Goal: Task Accomplishment & Management: Use online tool/utility

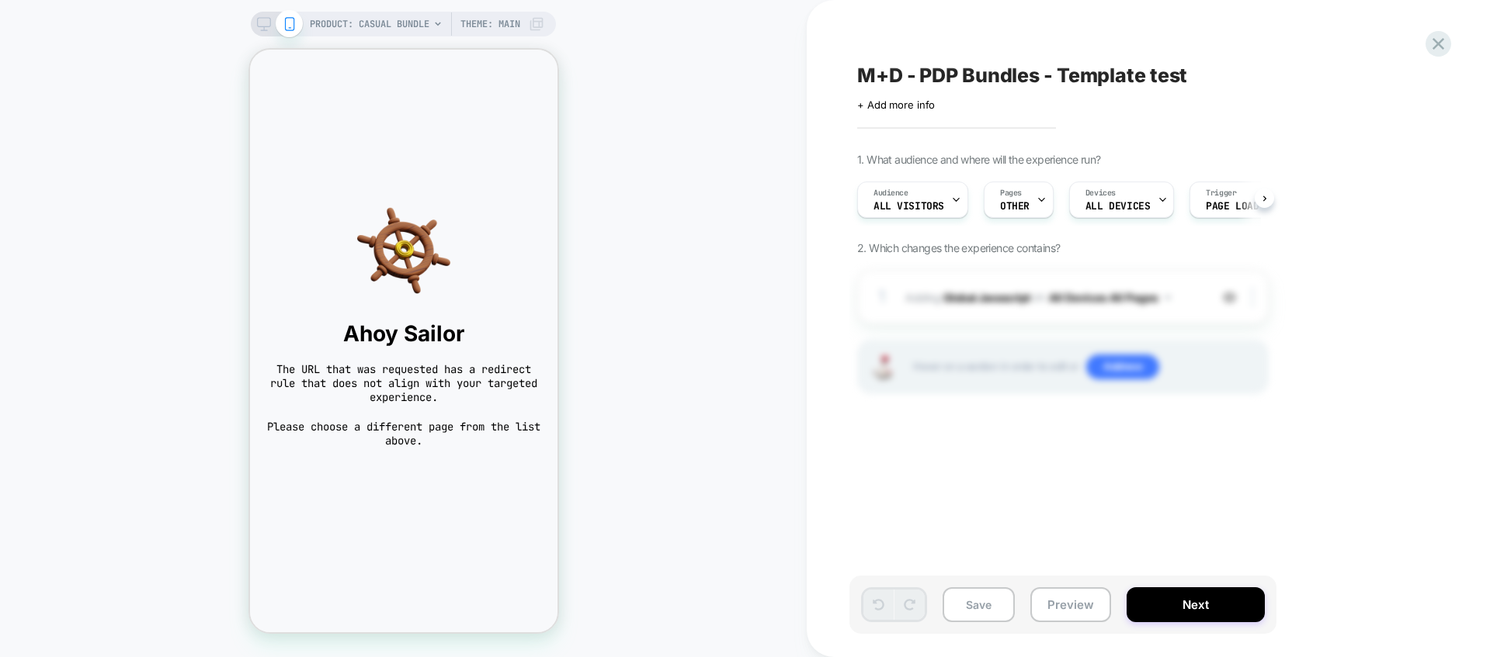
scroll to position [0, 1]
click at [948, 349] on div "Hover on a section in order to edit or Add new" at bounding box center [1062, 367] width 411 height 54
click at [1034, 130] on div "M+D - PDP Bundles - Template test Click to edit experience details + Add more i…" at bounding box center [1140, 329] width 582 height 626
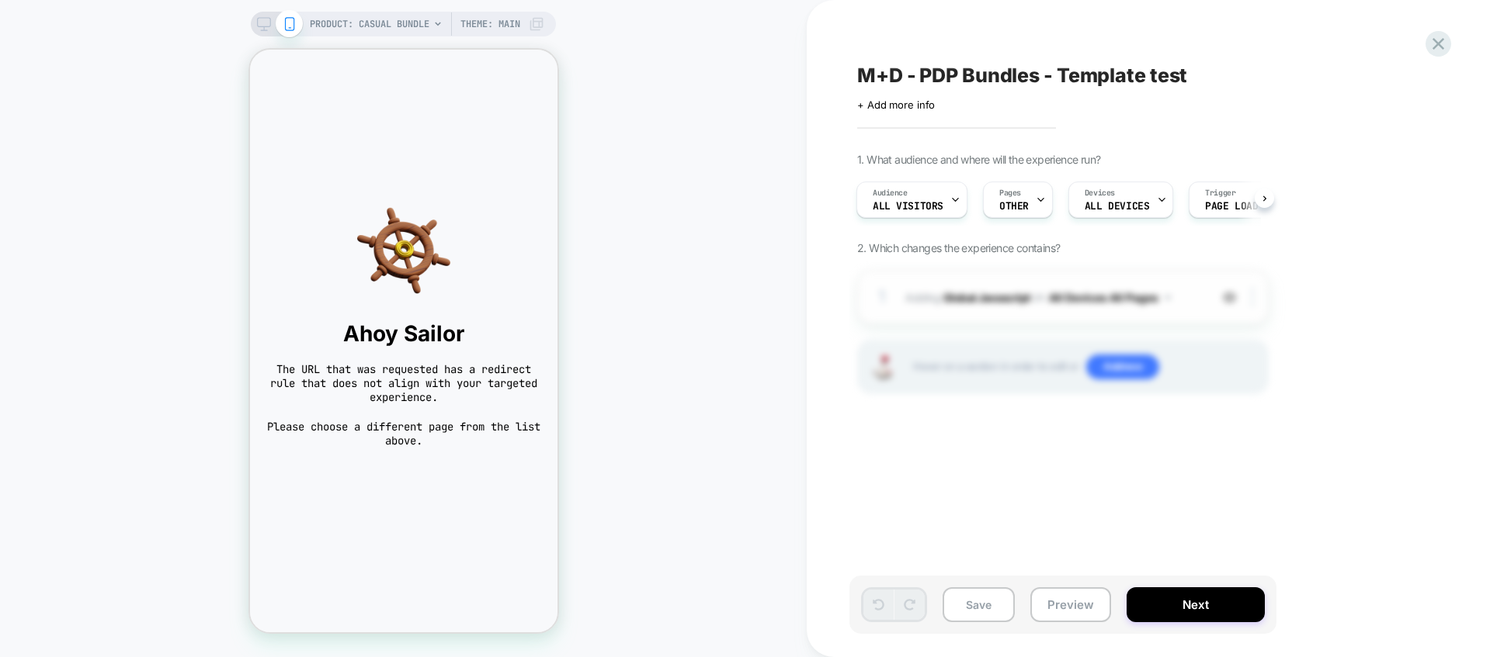
click at [1027, 286] on span "Adding Global Javascript on All Devices All Pages" at bounding box center [1053, 297] width 296 height 23
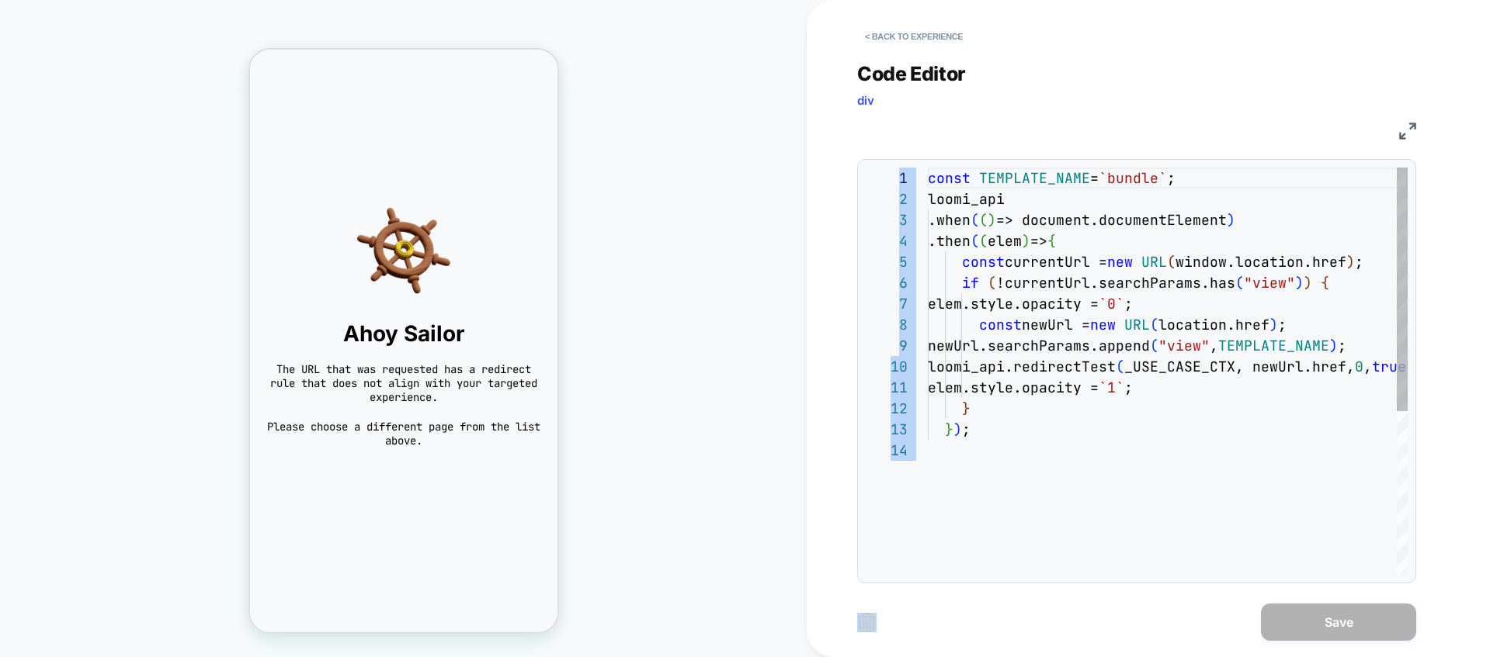
scroll to position [210, 0]
click at [554, 224] on div "Ahoy Sailor The URL that was requested has a redirect rule that does not align …" at bounding box center [402, 326] width 307 height 275
click at [369, 74] on body "Ahoy Sailor The URL that was requested has a redirect rule that does not align …" at bounding box center [402, 341] width 307 height 583
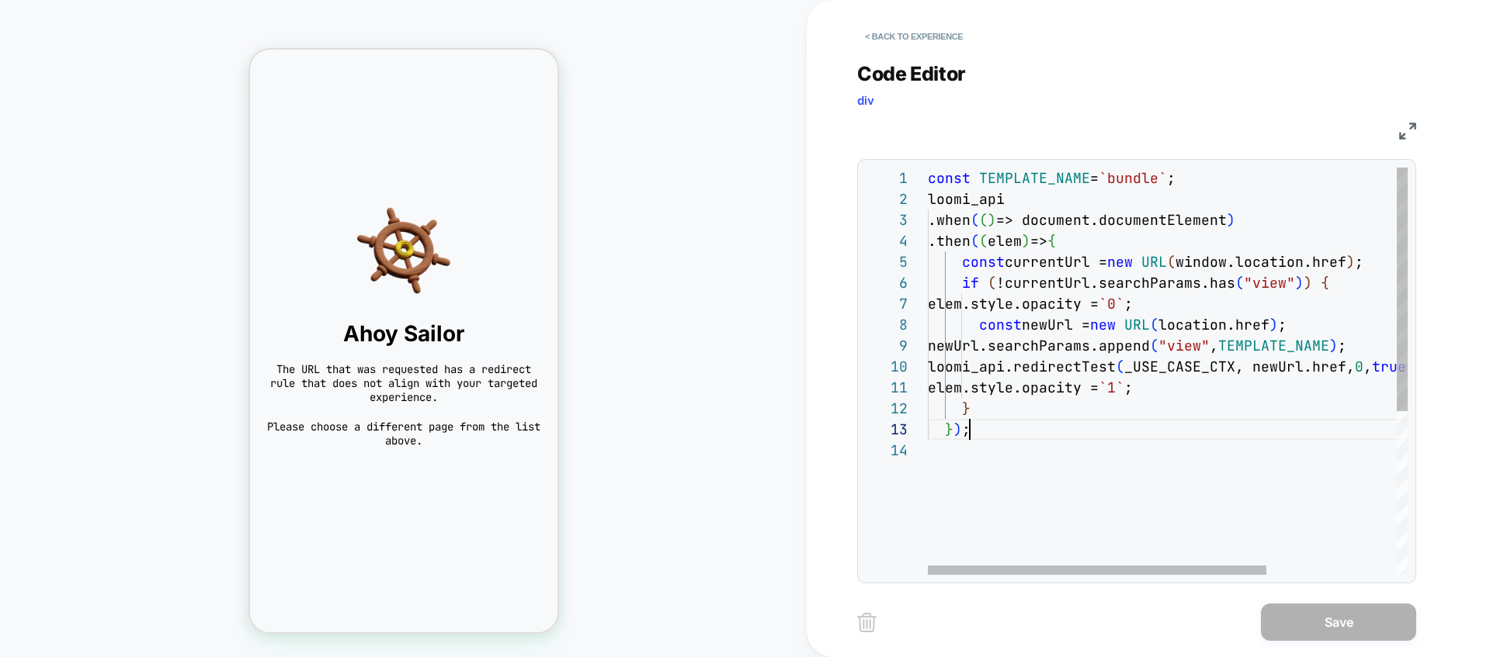
type textarea "**********"
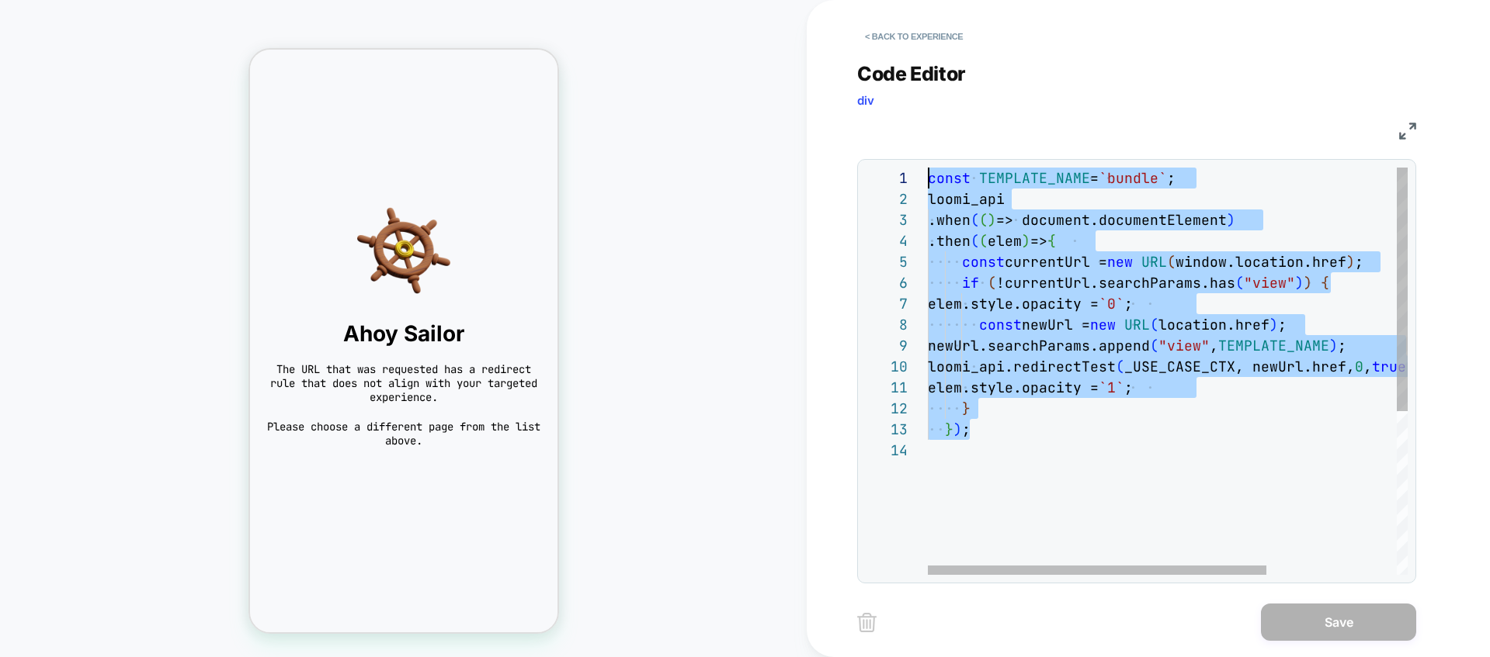
scroll to position [0, 0]
drag, startPoint x: 1035, startPoint y: 426, endPoint x: 924, endPoint y: 177, distance: 272.8
click at [928, 177] on div "const TEMPLATE_NAME = `bundle` ; loomi_api .when ( ( ) => document.documentElem…" at bounding box center [1260, 508] width 664 height 680
click at [980, 110] on div "Code Editor div" at bounding box center [1136, 89] width 559 height 54
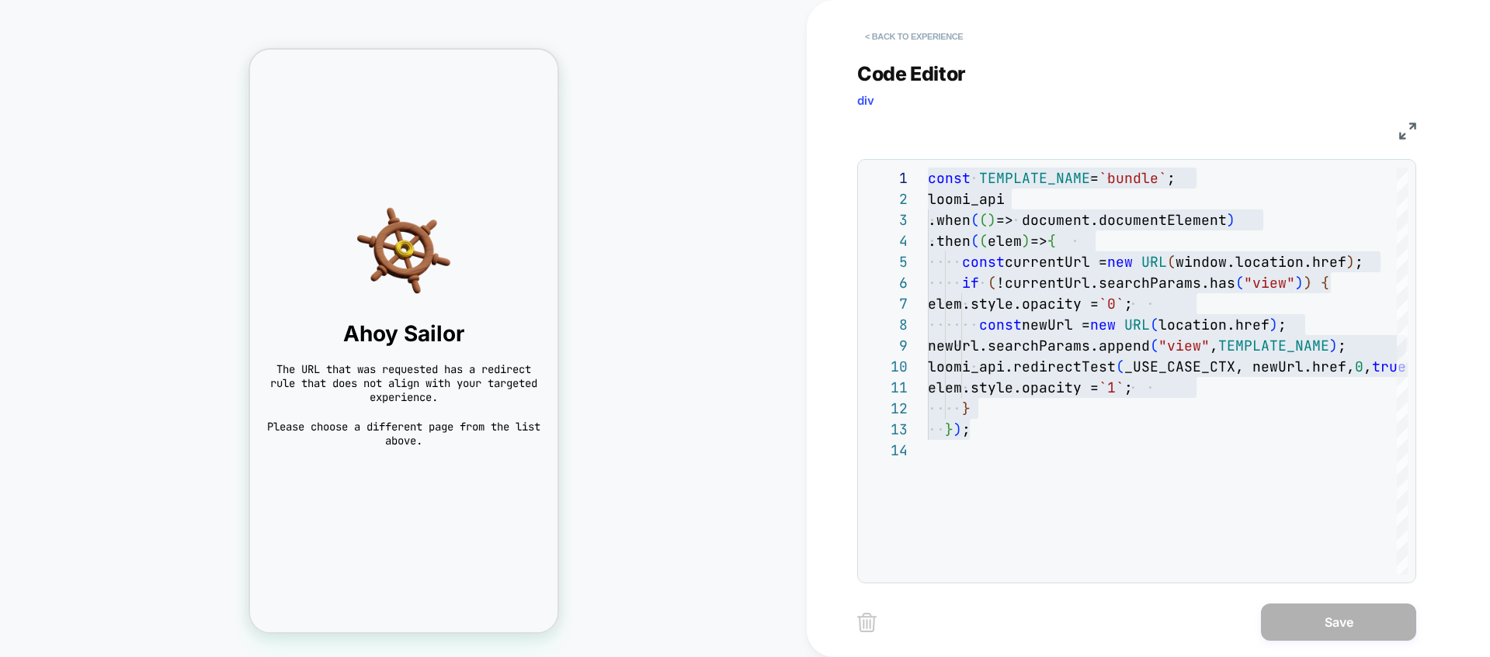
click at [885, 40] on button "< Back to experience" at bounding box center [913, 36] width 113 height 25
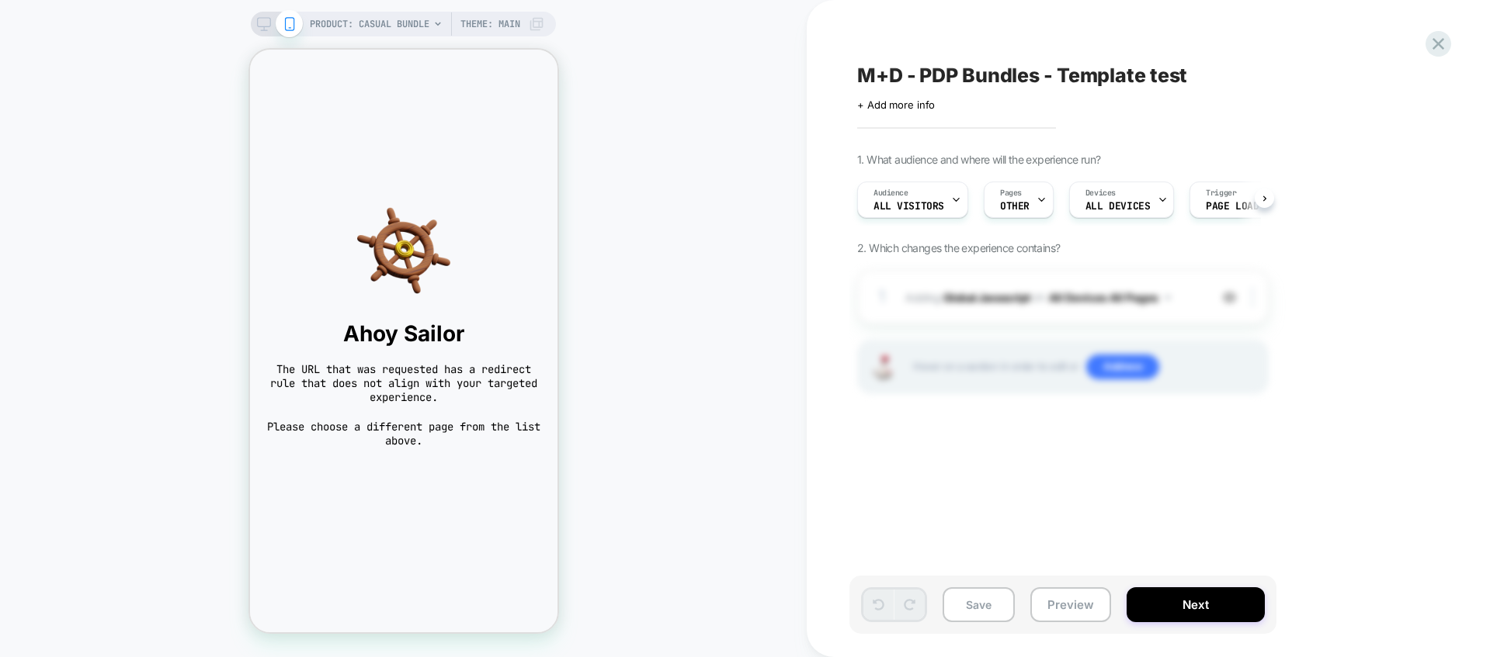
scroll to position [0, 1]
click at [410, 23] on span "PRODUCT: Casual Bundle" at bounding box center [370, 24] width 120 height 25
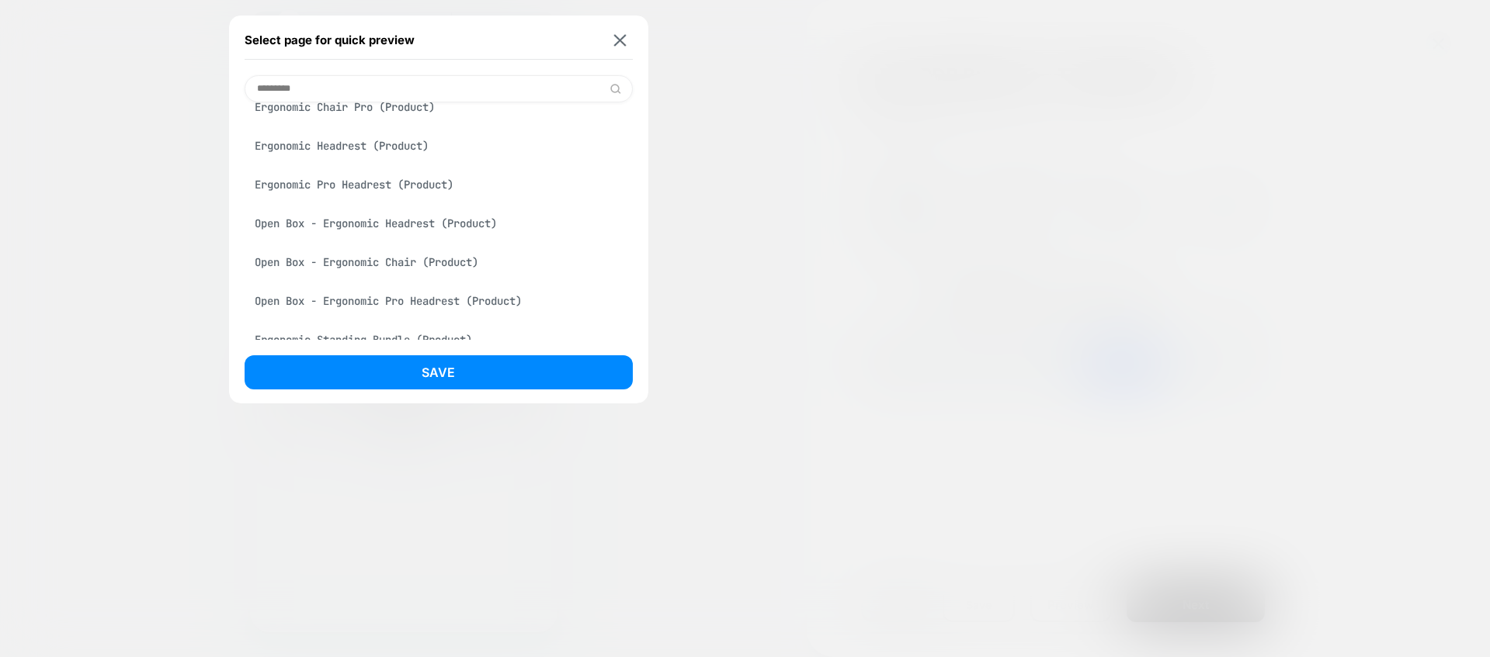
scroll to position [192, 0]
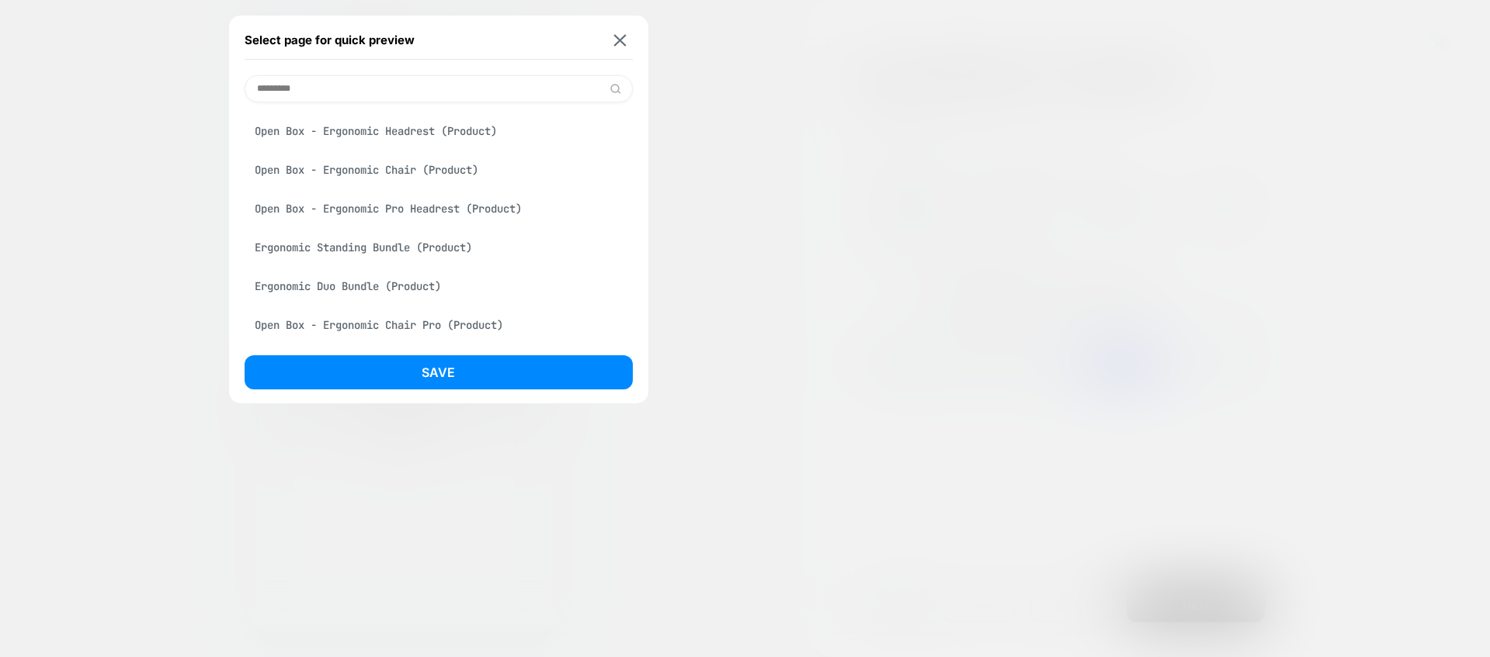
type input "*********"
click at [359, 283] on div "Ergonomic Duo Bundle (Product)" at bounding box center [439, 286] width 388 height 29
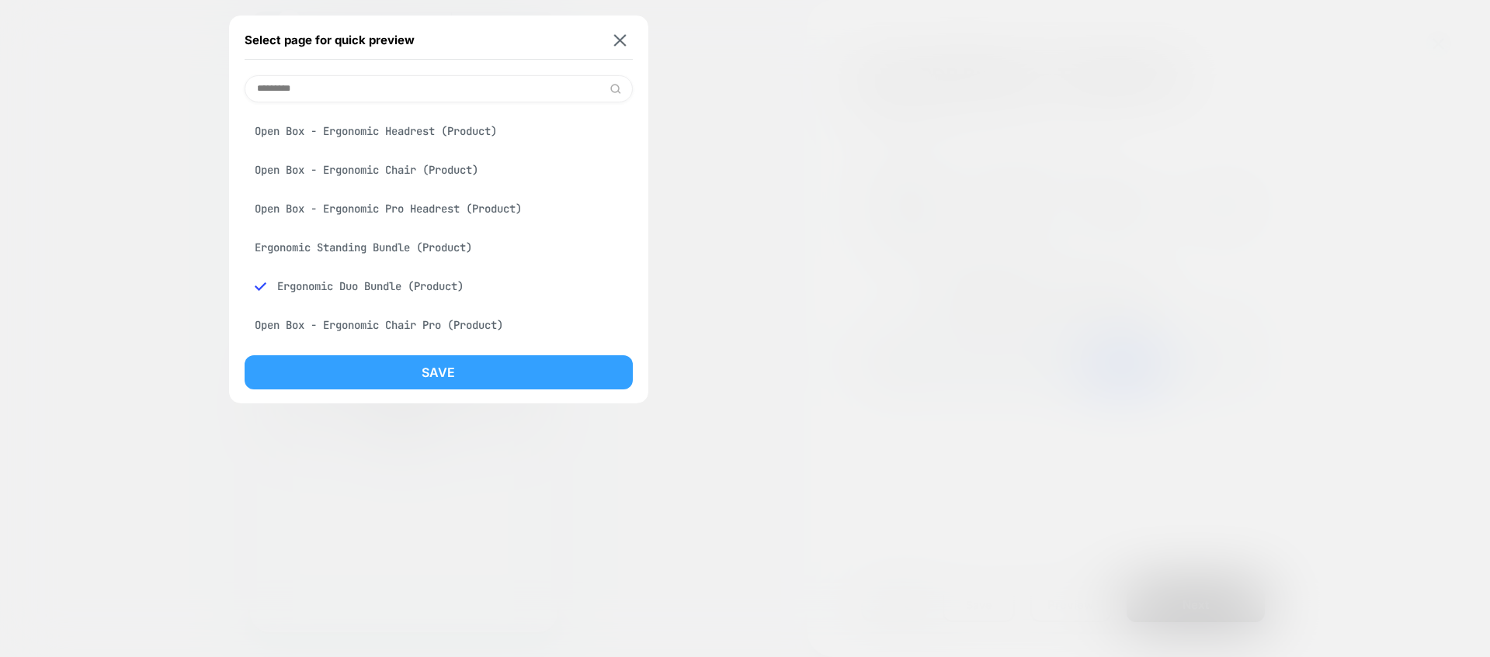
click at [461, 370] on button "Save" at bounding box center [439, 373] width 388 height 34
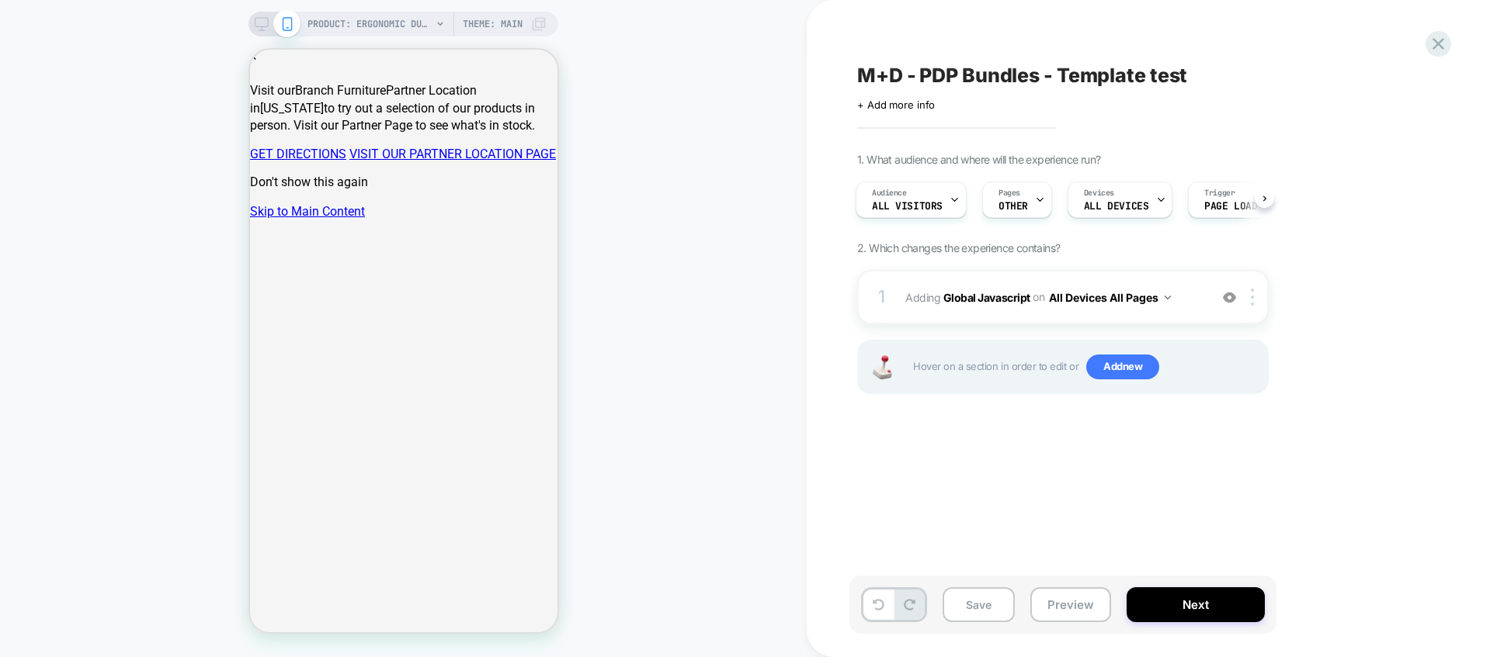
scroll to position [0, 0]
click at [1143, 310] on div "1 Adding Global Javascript on All Devices All Pages Add Before Add After Target…" at bounding box center [1062, 297] width 411 height 54
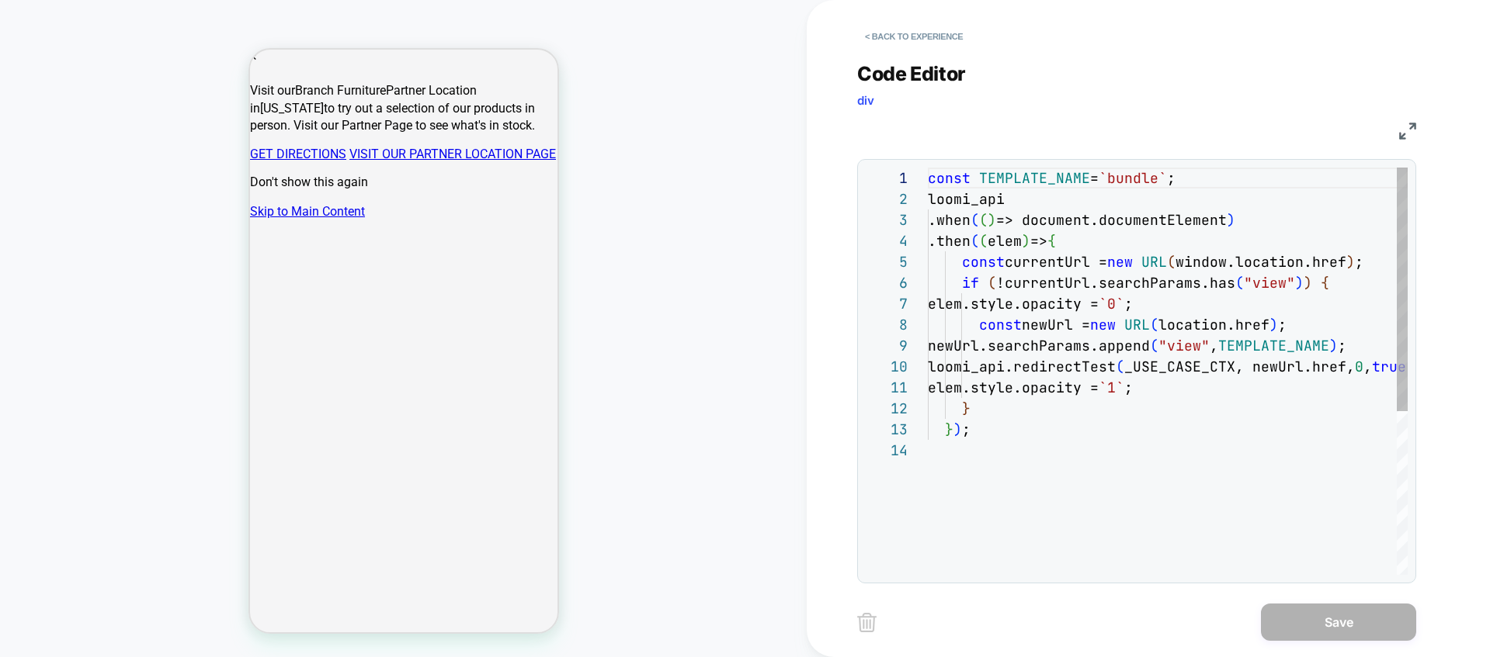
scroll to position [210, 0]
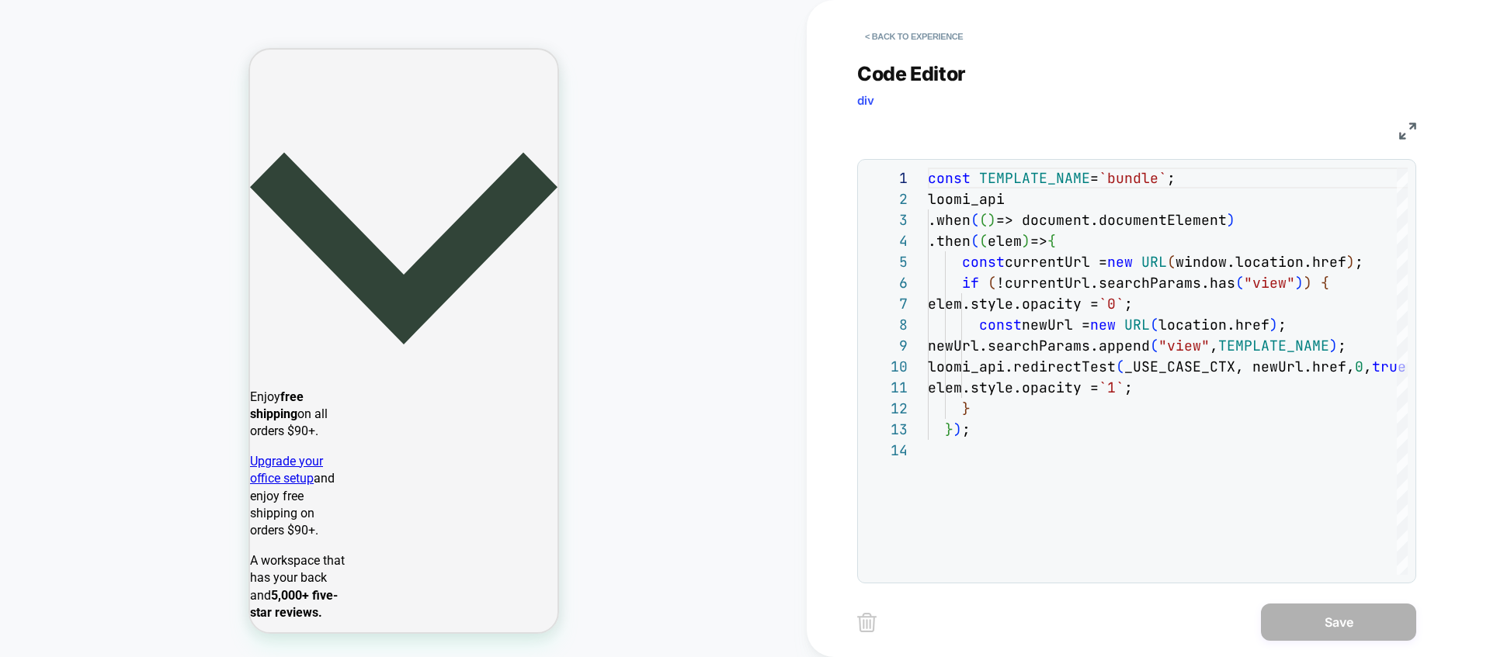
scroll to position [0, 0]
click at [896, 25] on button "< Back to experience" at bounding box center [913, 36] width 113 height 25
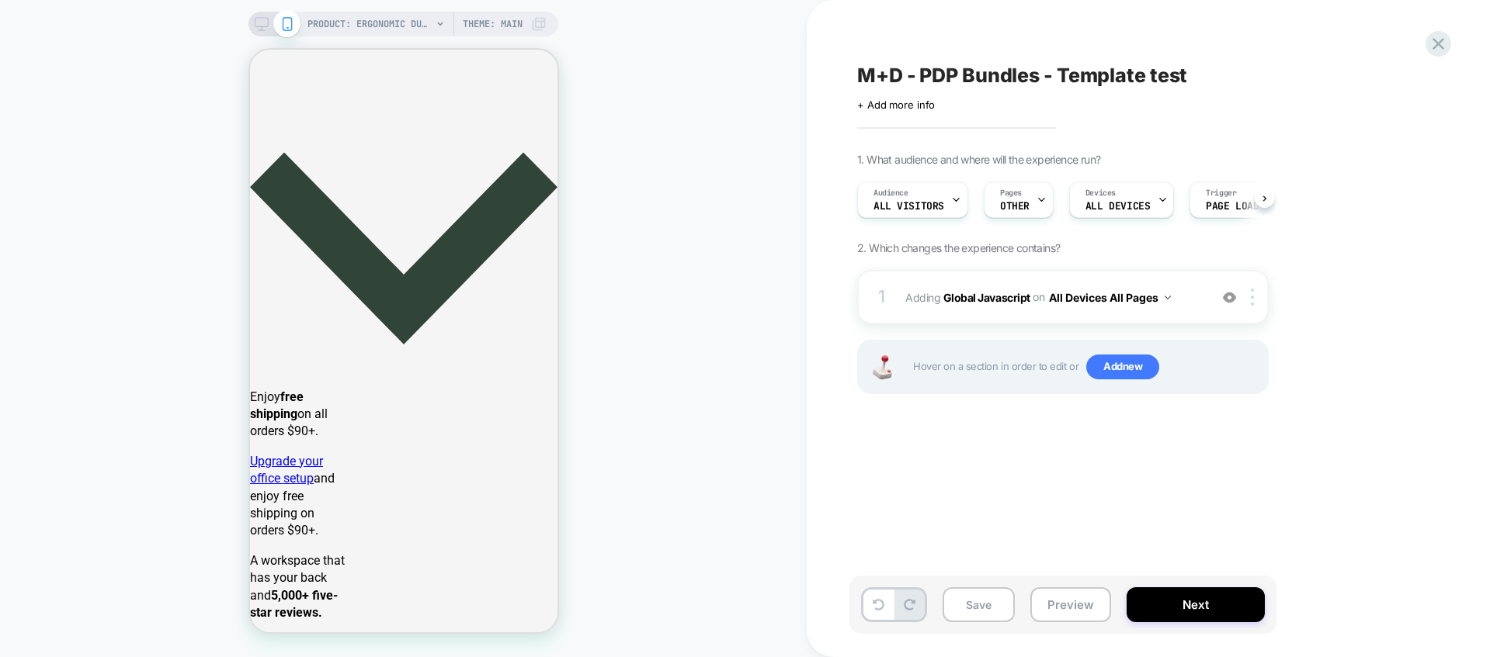
scroll to position [0, 1]
click at [1024, 201] on span "OTHER" at bounding box center [1013, 206] width 29 height 11
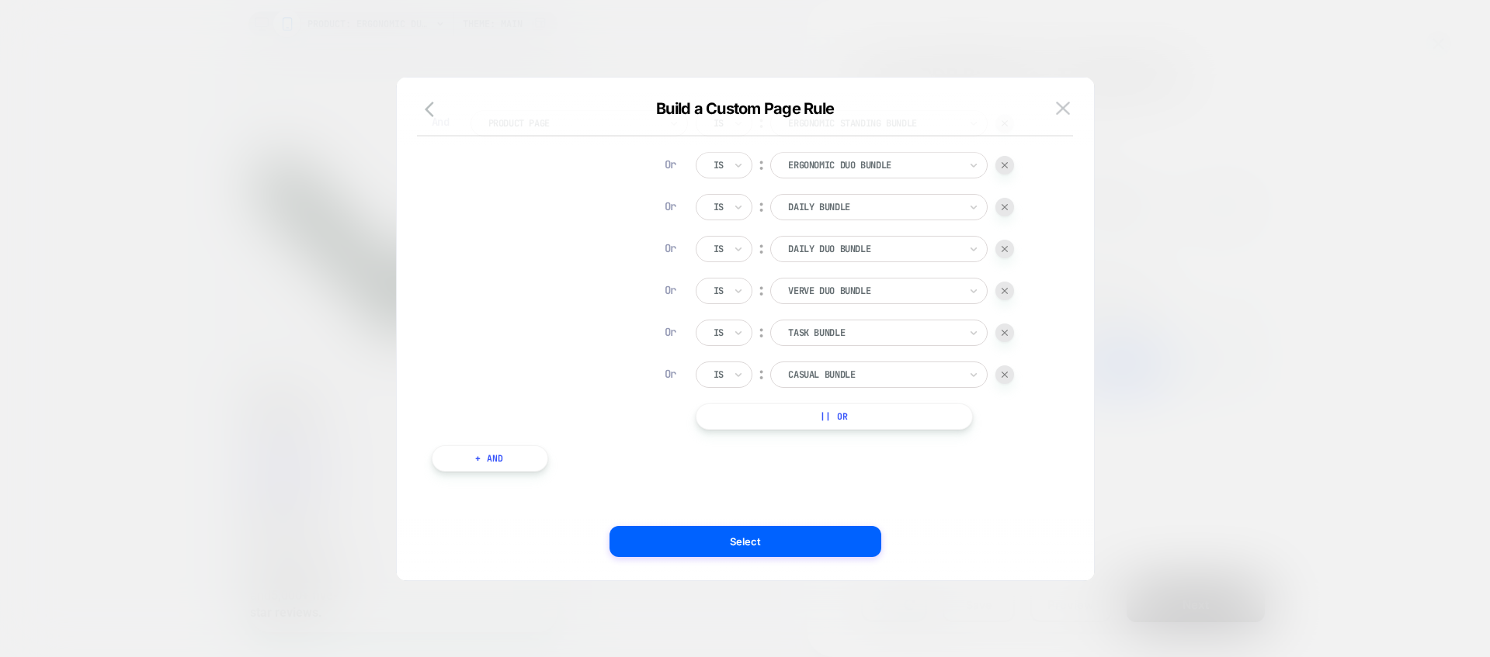
scroll to position [0, 0]
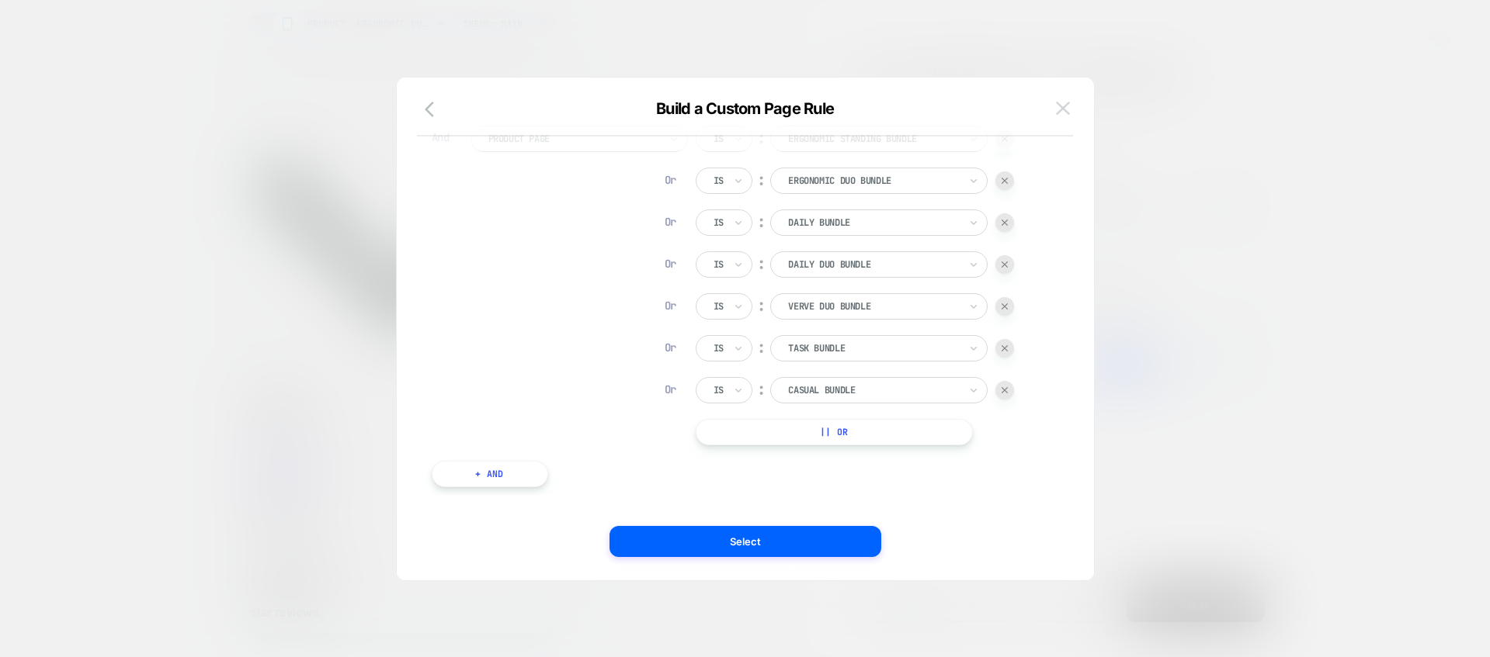
click at [1063, 108] on img at bounding box center [1063, 108] width 14 height 13
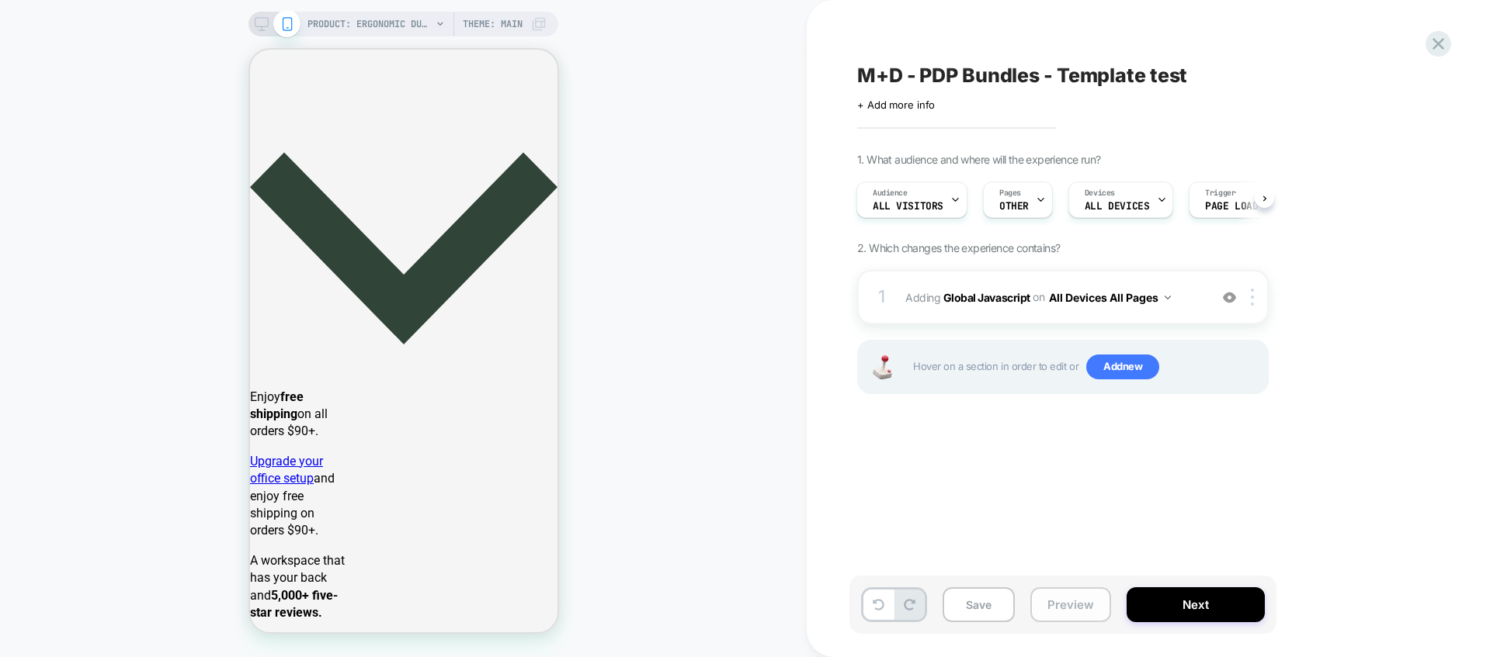
click at [1096, 606] on button "Preview" at bounding box center [1070, 605] width 81 height 35
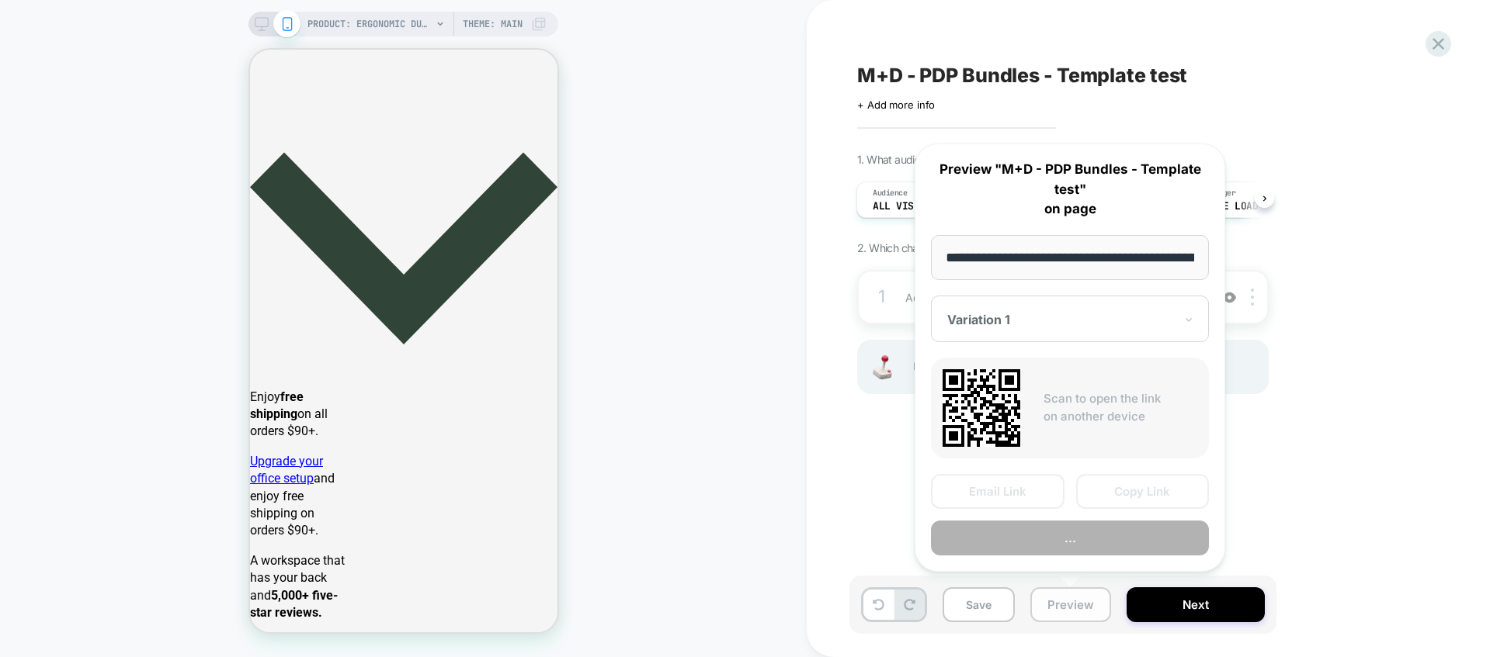
scroll to position [0, 282]
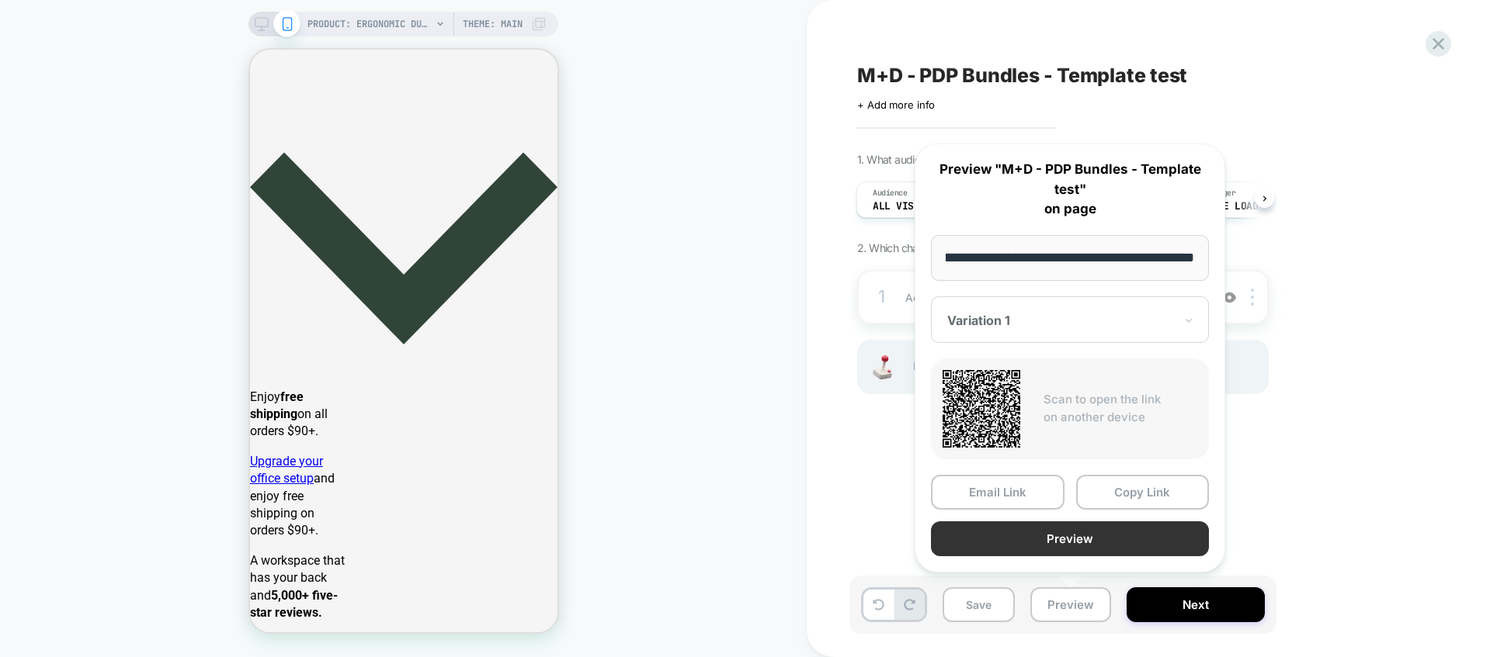
click at [1100, 539] on button "Preview" at bounding box center [1070, 539] width 278 height 35
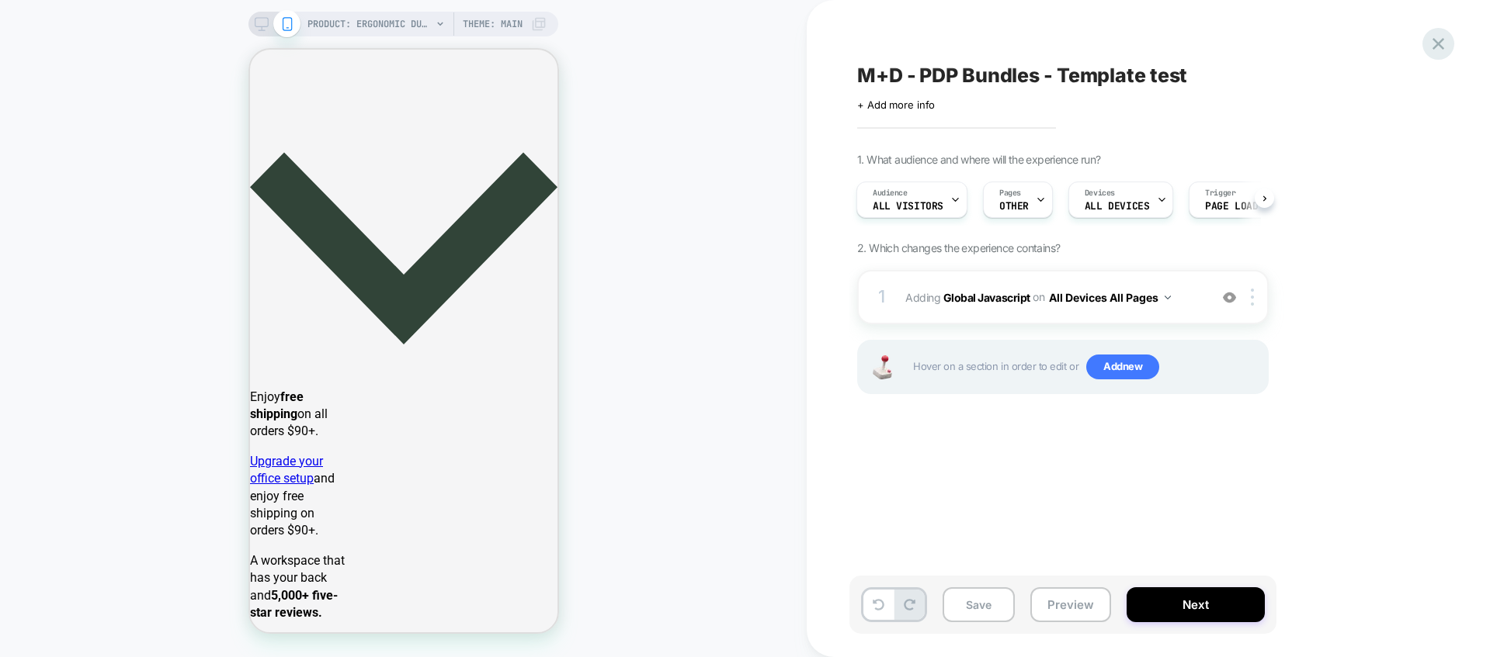
click at [1441, 49] on icon at bounding box center [1437, 43] width 21 height 21
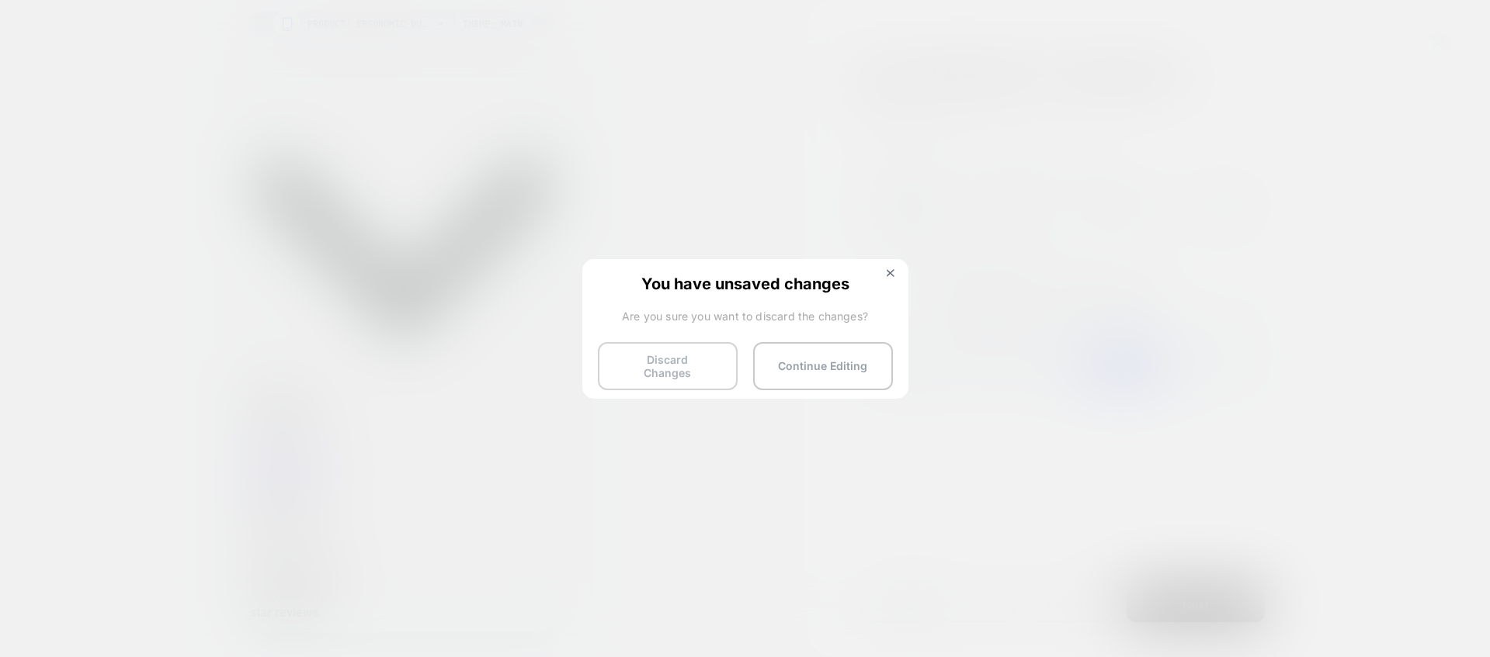
click at [713, 369] on button "Discard Changes" at bounding box center [668, 366] width 140 height 48
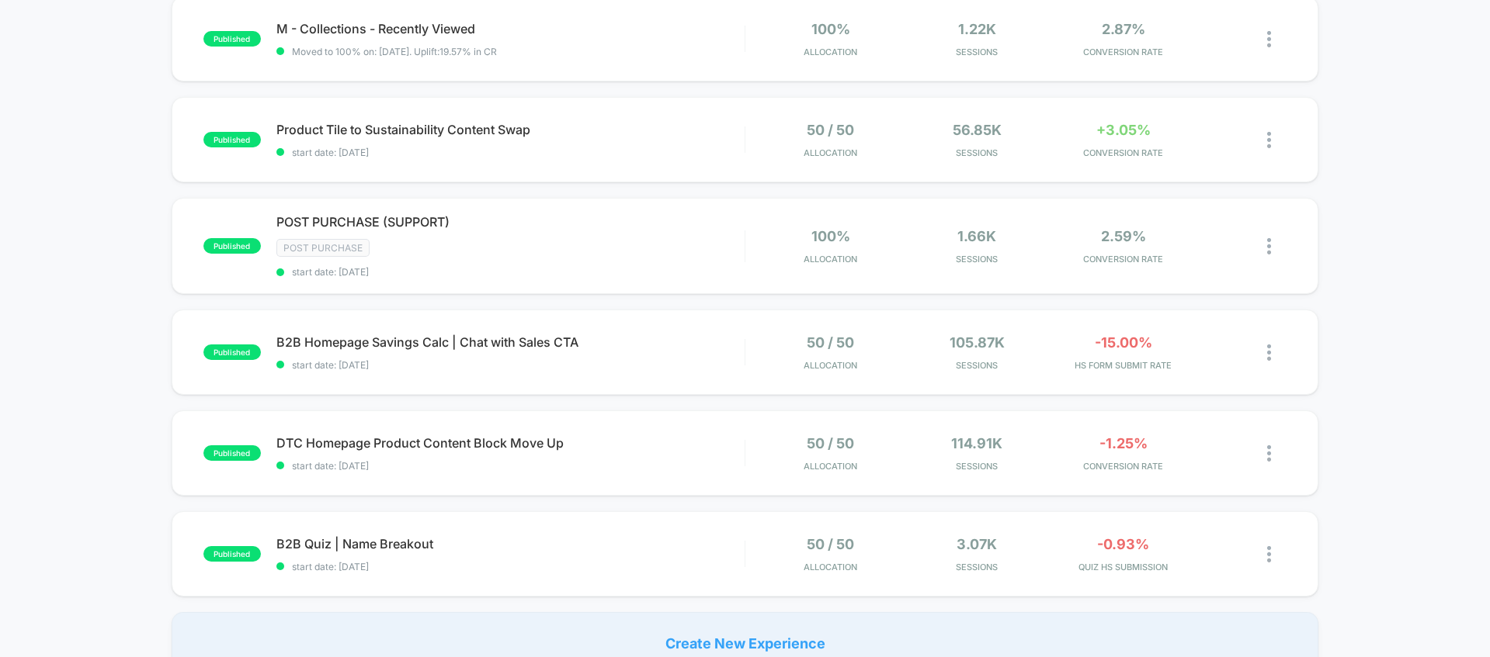
scroll to position [1015, 0]
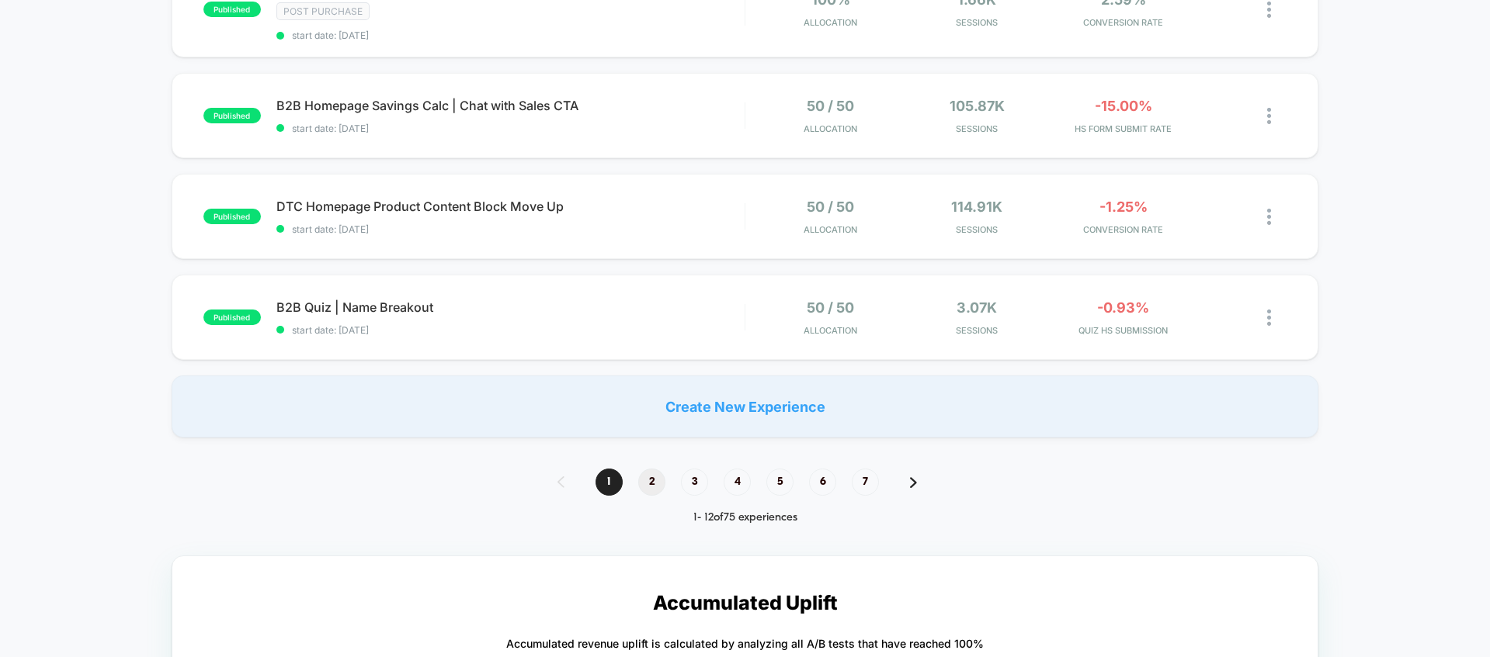
click at [654, 480] on span "2" at bounding box center [651, 482] width 27 height 27
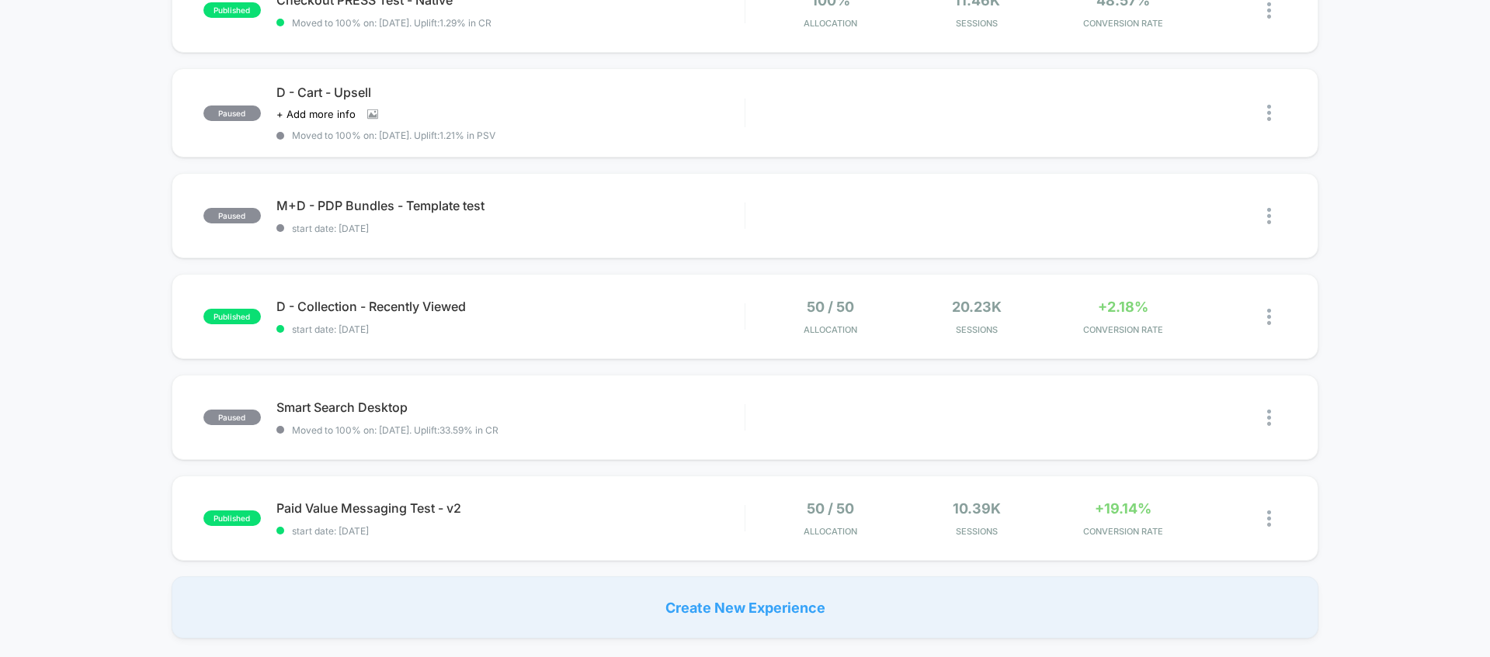
scroll to position [736, 0]
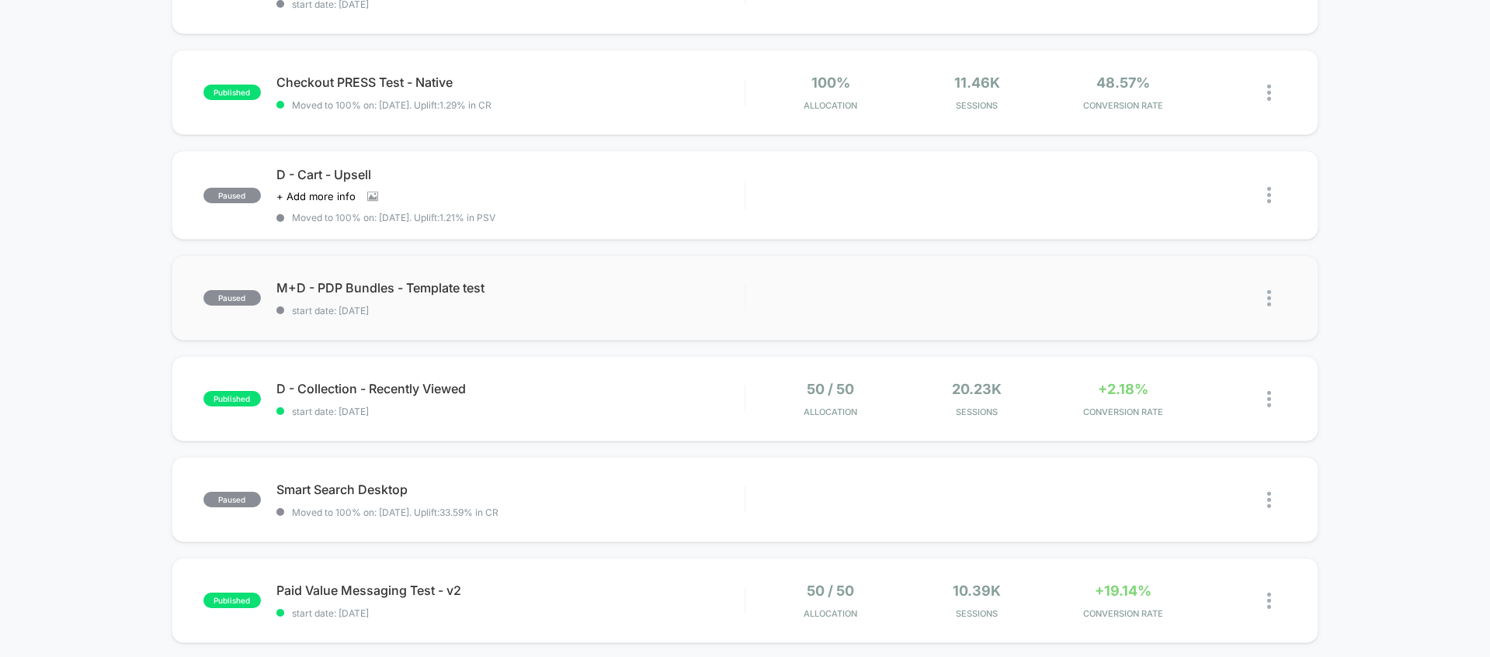
click at [1268, 295] on img at bounding box center [1269, 298] width 4 height 16
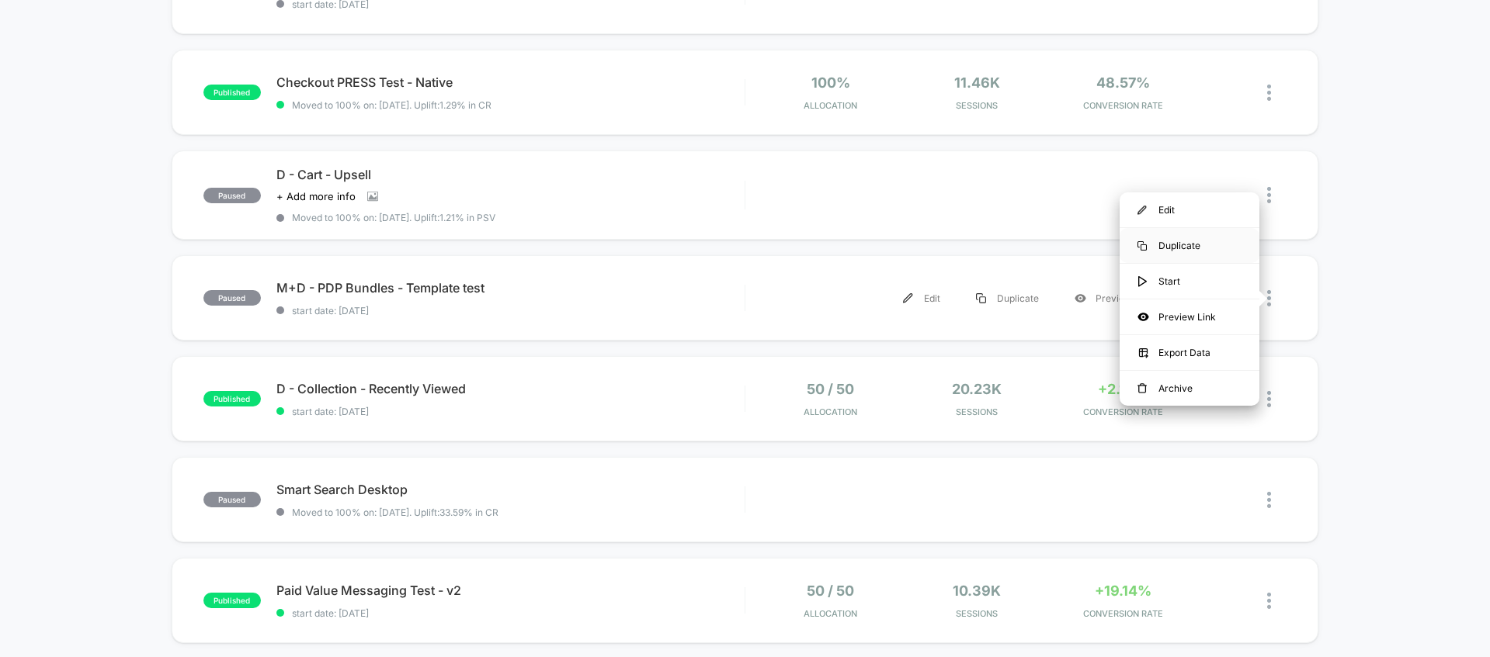
click at [1213, 248] on div "Duplicate" at bounding box center [1189, 245] width 140 height 35
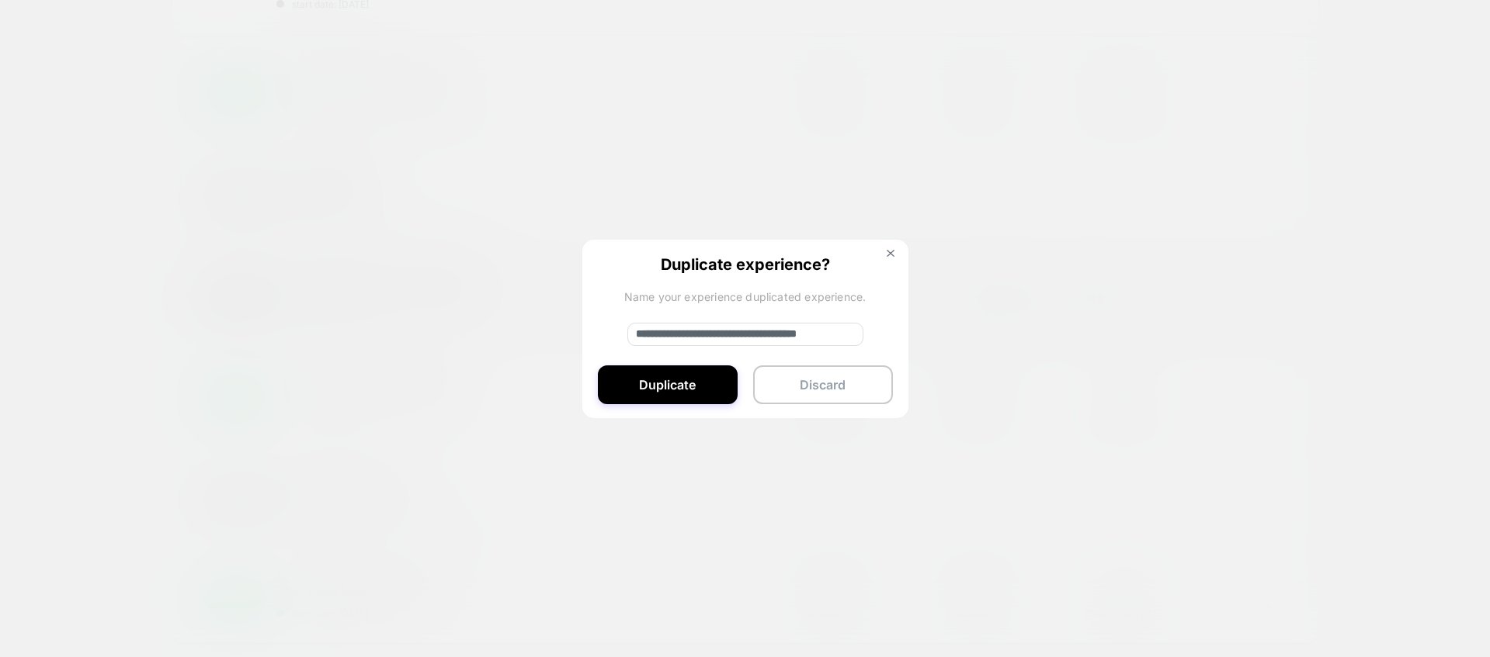
drag, startPoint x: 728, startPoint y: 333, endPoint x: 435, endPoint y: 332, distance: 292.6
click at [1267, 316] on div "**********" at bounding box center [1276, 298] width 19 height 35
click at [706, 336] on input "**********" at bounding box center [745, 334] width 236 height 23
type input "**********"
click at [692, 392] on button "Duplicate" at bounding box center [668, 385] width 140 height 39
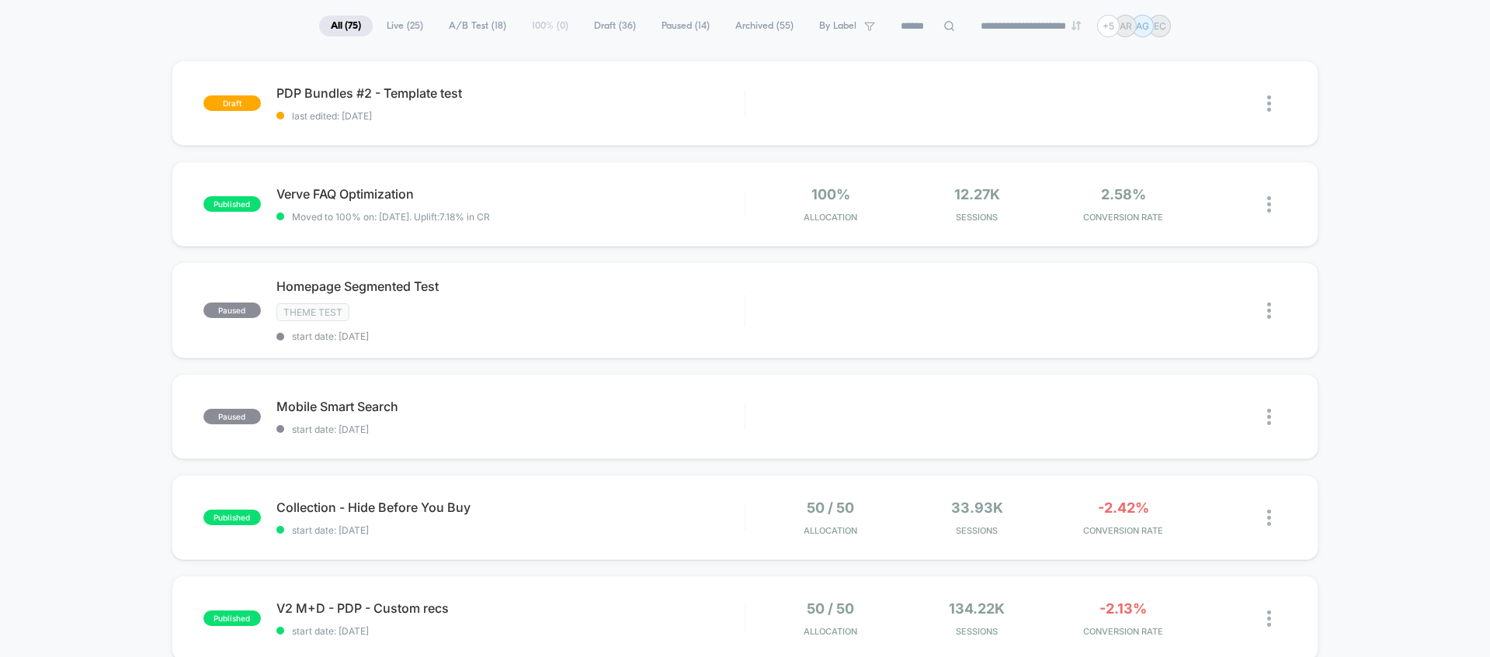
scroll to position [0, 0]
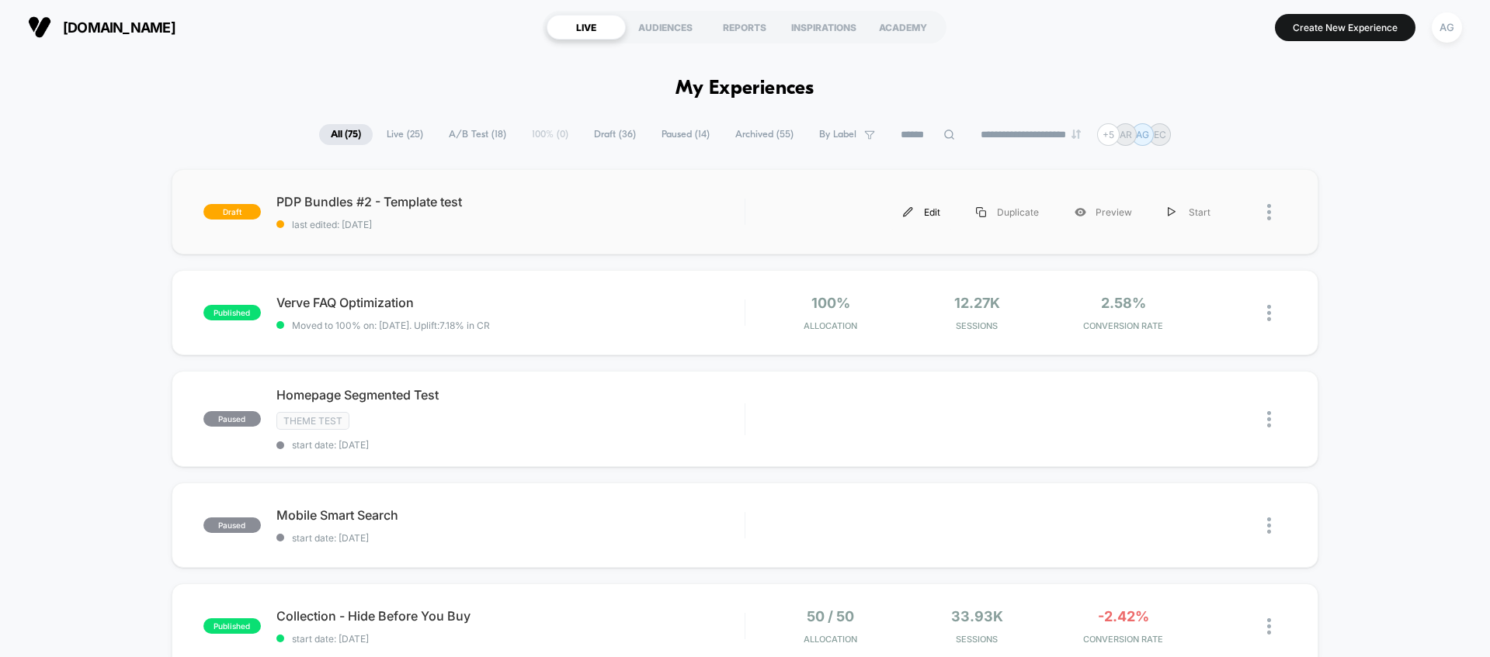
click at [913, 213] on img at bounding box center [908, 212] width 10 height 10
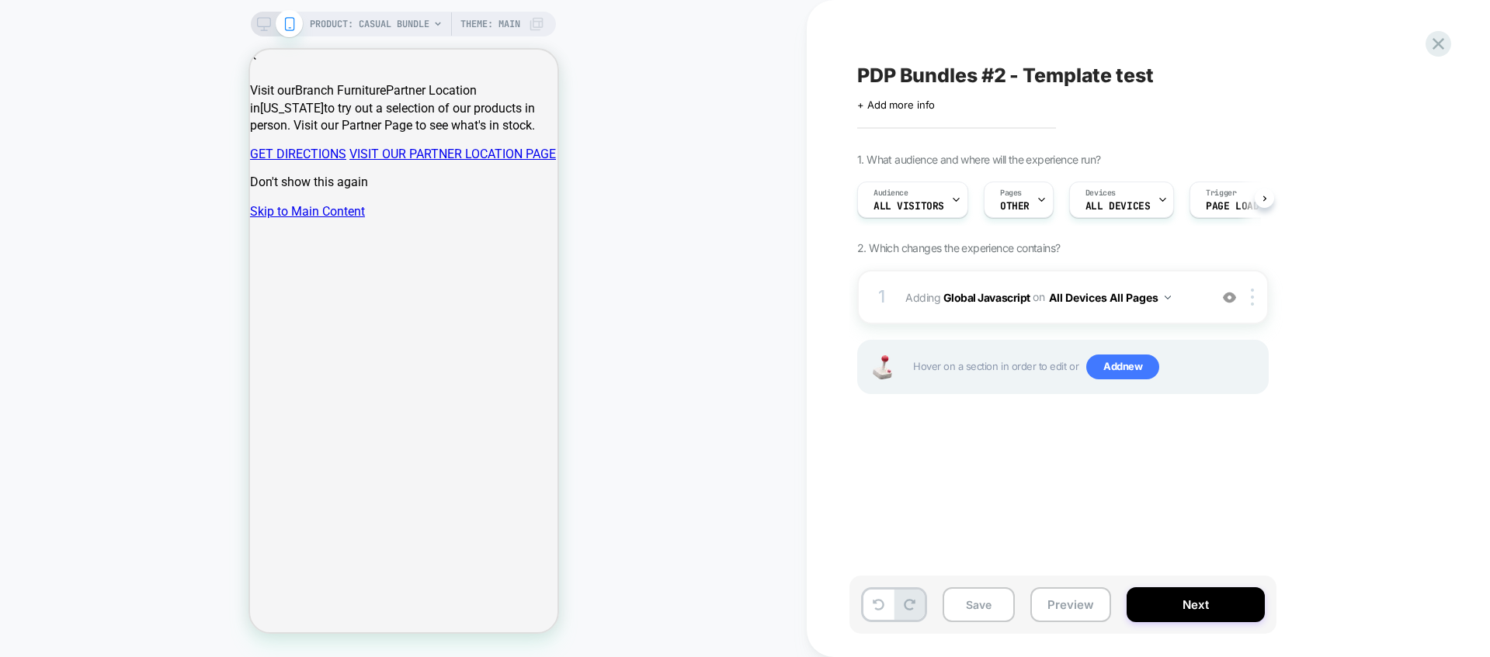
scroll to position [0, 1]
click at [489, 23] on span "Theme: MAIN" at bounding box center [490, 24] width 60 height 25
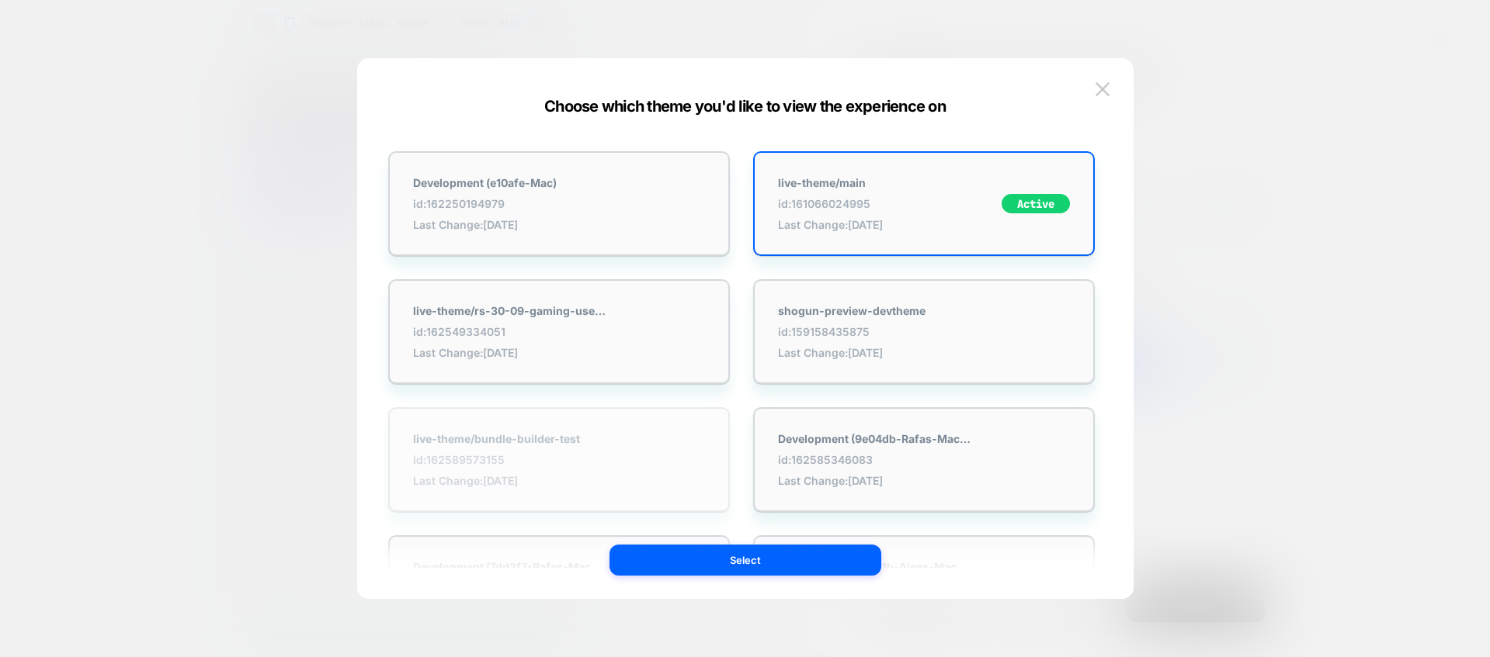
click at [571, 488] on div "live-theme/bundle-builder-test id: 162589573155 Last Change: 06/10/2025" at bounding box center [559, 460] width 342 height 105
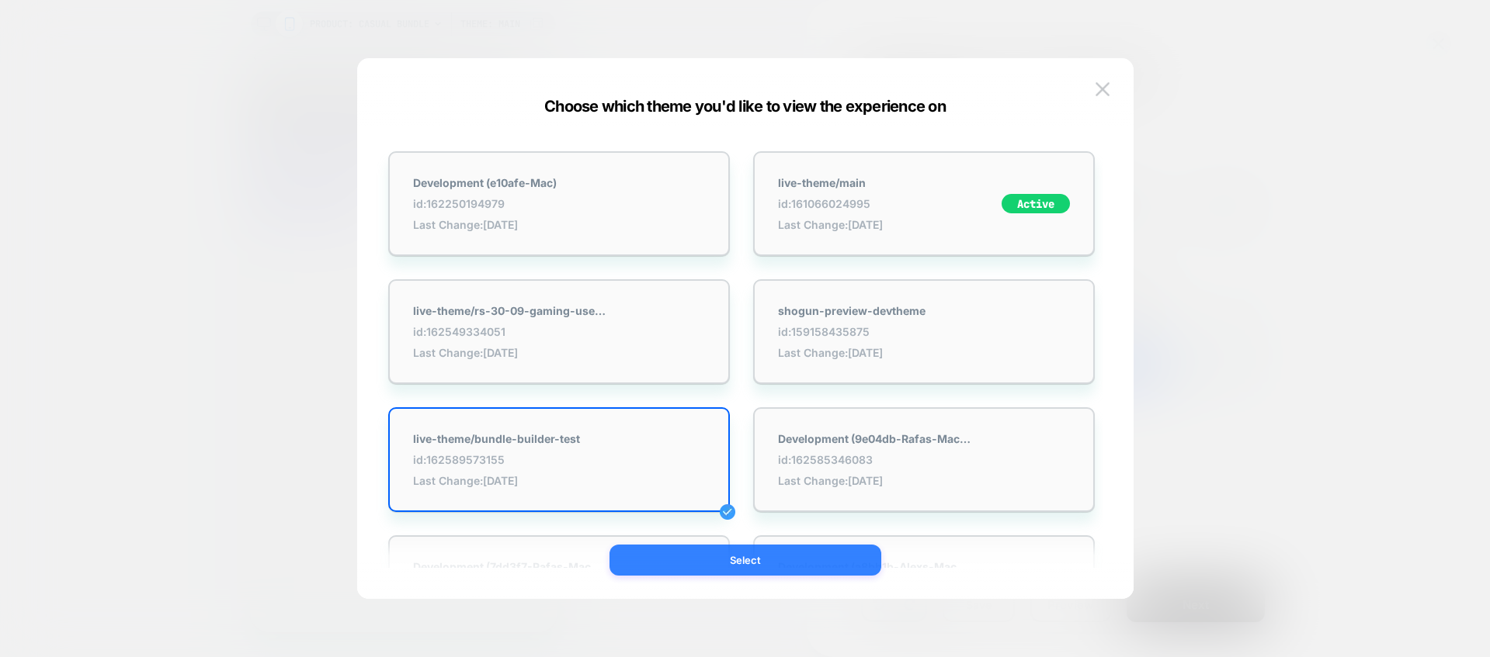
click at [747, 560] on button "Select" at bounding box center [745, 560] width 272 height 31
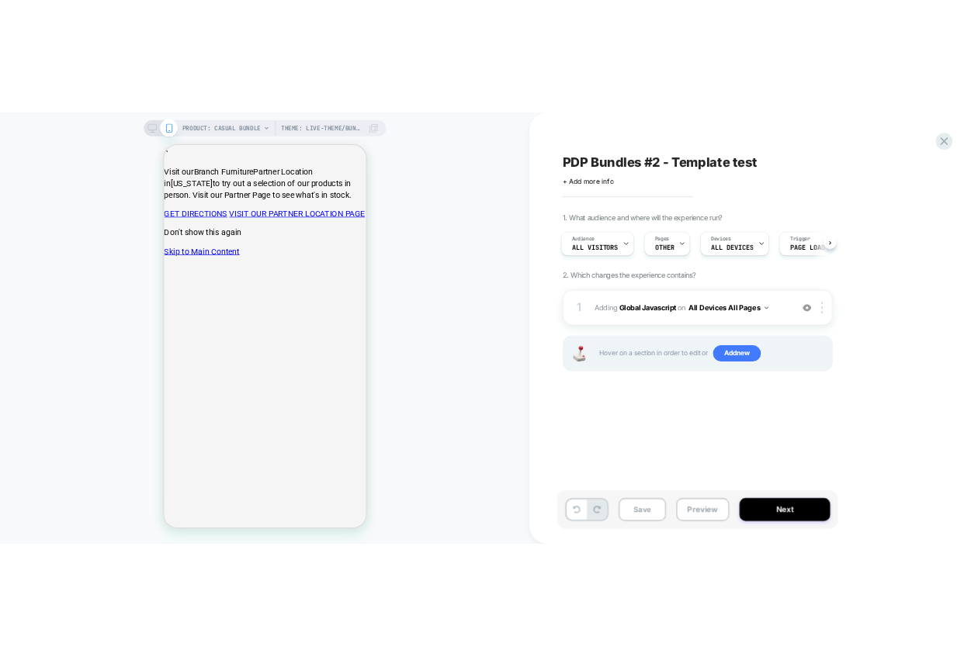
scroll to position [0, 0]
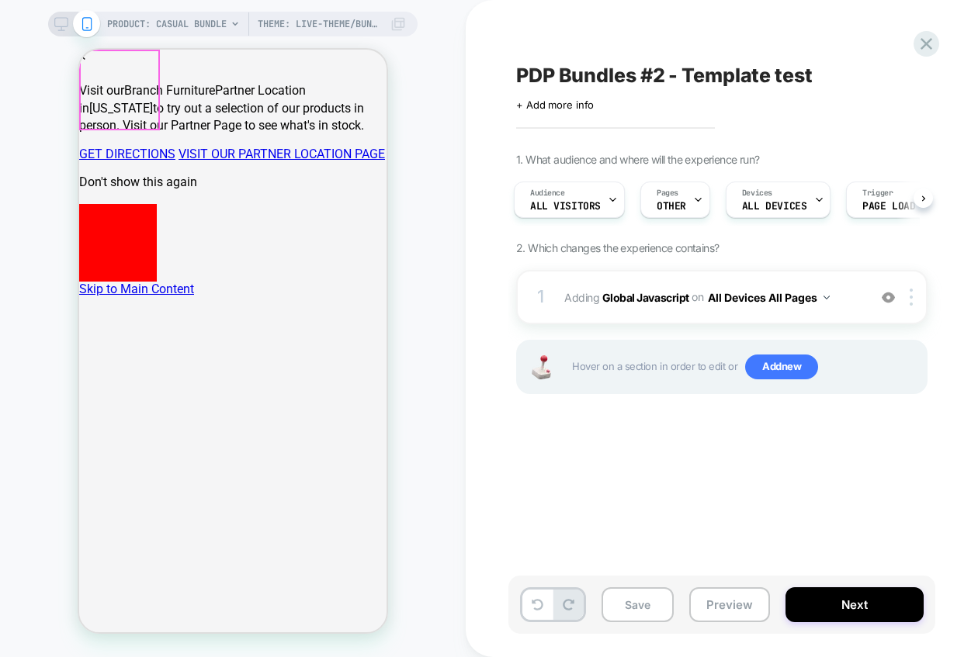
click at [120, 204] on span at bounding box center [118, 243] width 78 height 78
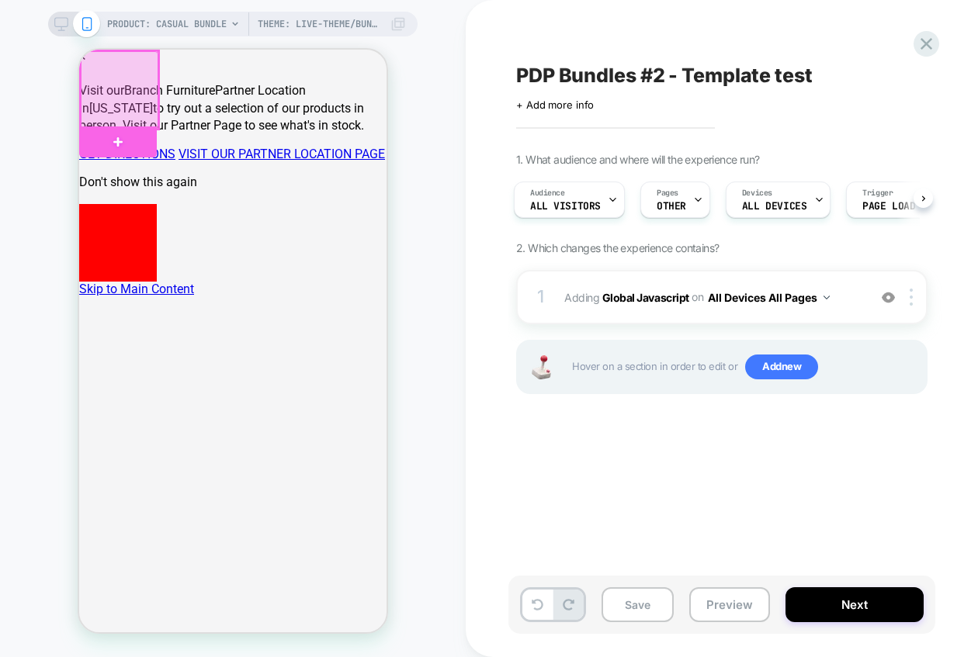
click at [128, 85] on div at bounding box center [120, 90] width 78 height 78
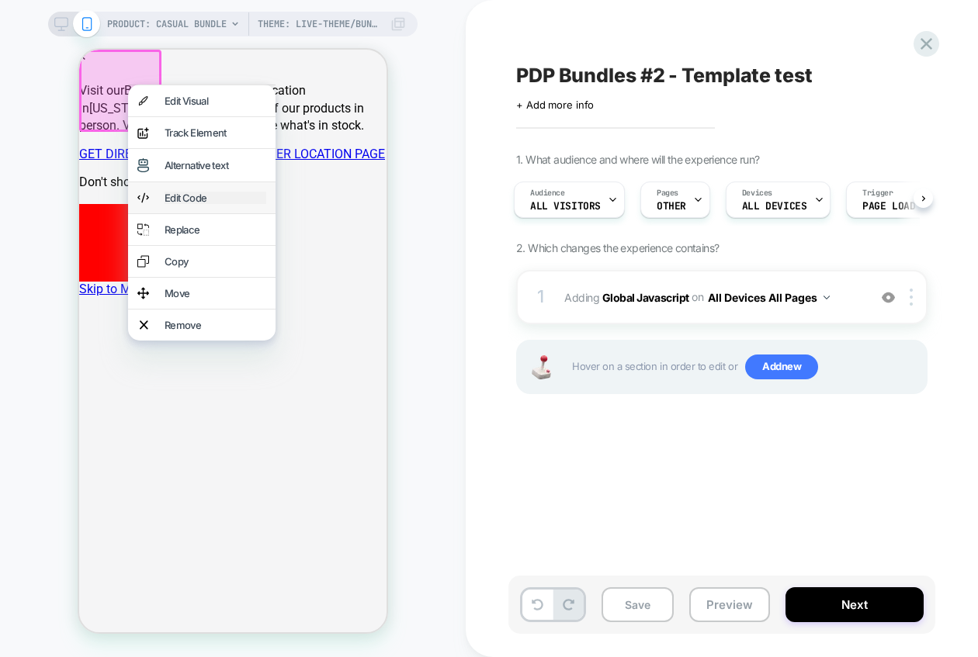
click at [188, 201] on div "Edit Code" at bounding box center [216, 198] width 102 height 12
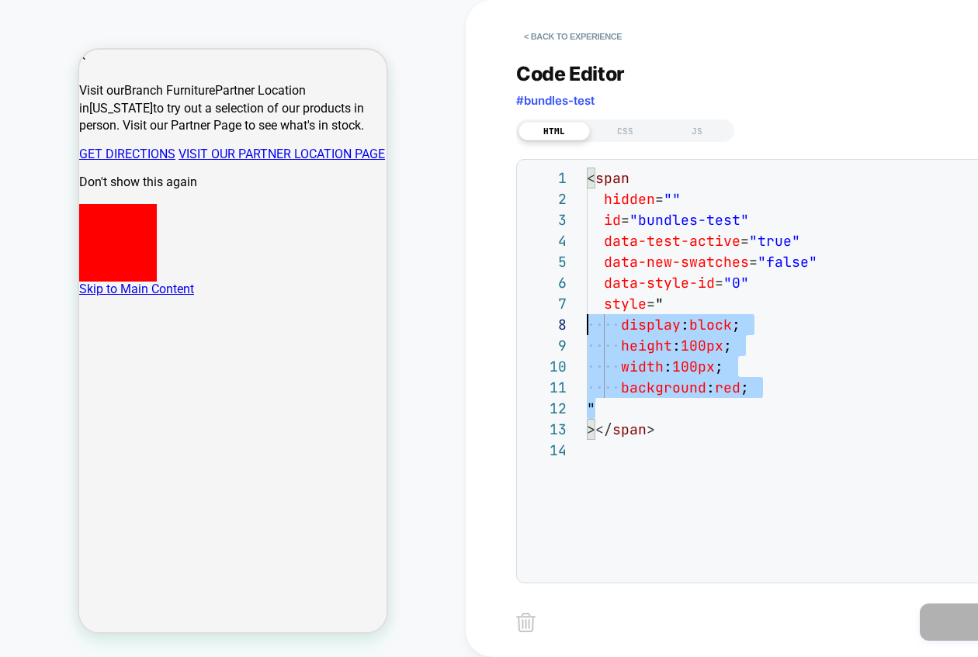
scroll to position [126, 0]
drag, startPoint x: 624, startPoint y: 404, endPoint x: 560, endPoint y: 293, distance: 127.3
click at [587, 293] on div "< span hidden = "" id = "bundles-test" data-test-active = "true" data-new-swatc…" at bounding box center [827, 508] width 480 height 680
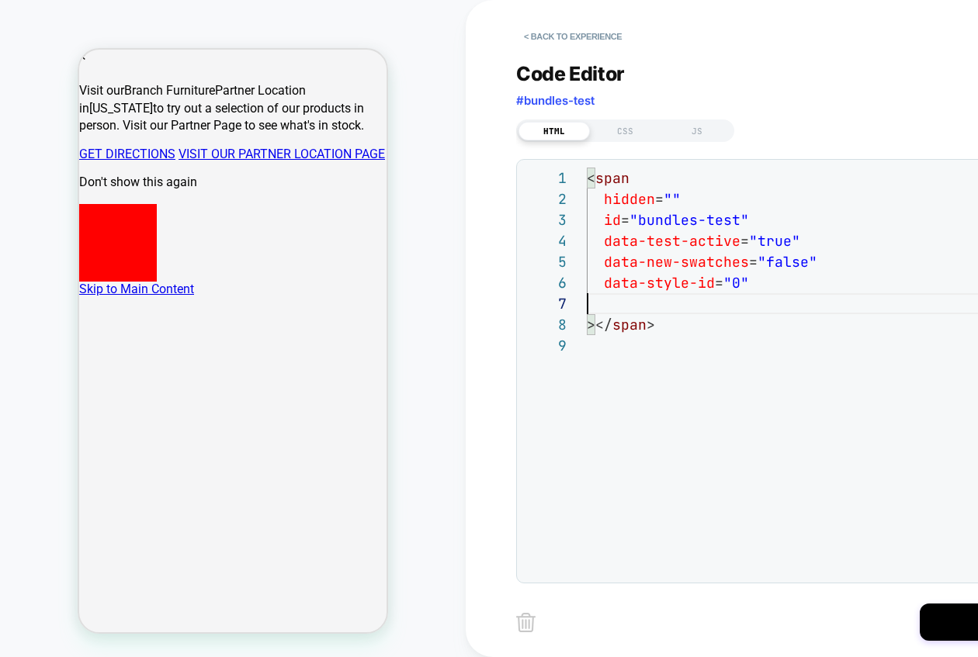
scroll to position [105, 159]
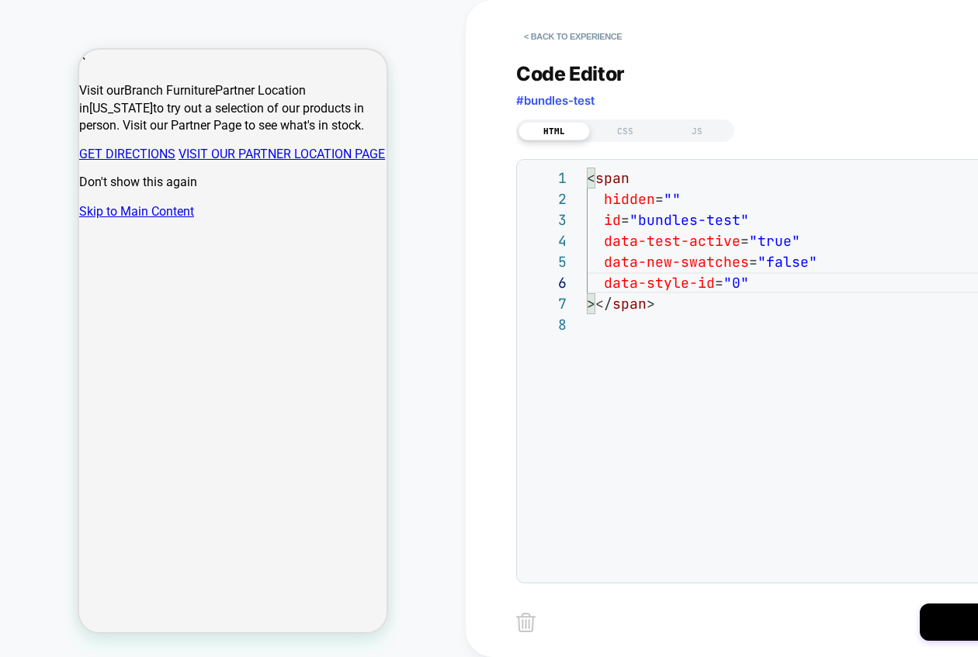
click at [767, 238] on div "< span hidden = "" id = "bundles-test" data-test-active = "true" data-new-swatc…" at bounding box center [827, 445] width 480 height 554
type textarea "**********"
click at [938, 619] on button "Save" at bounding box center [997, 622] width 155 height 37
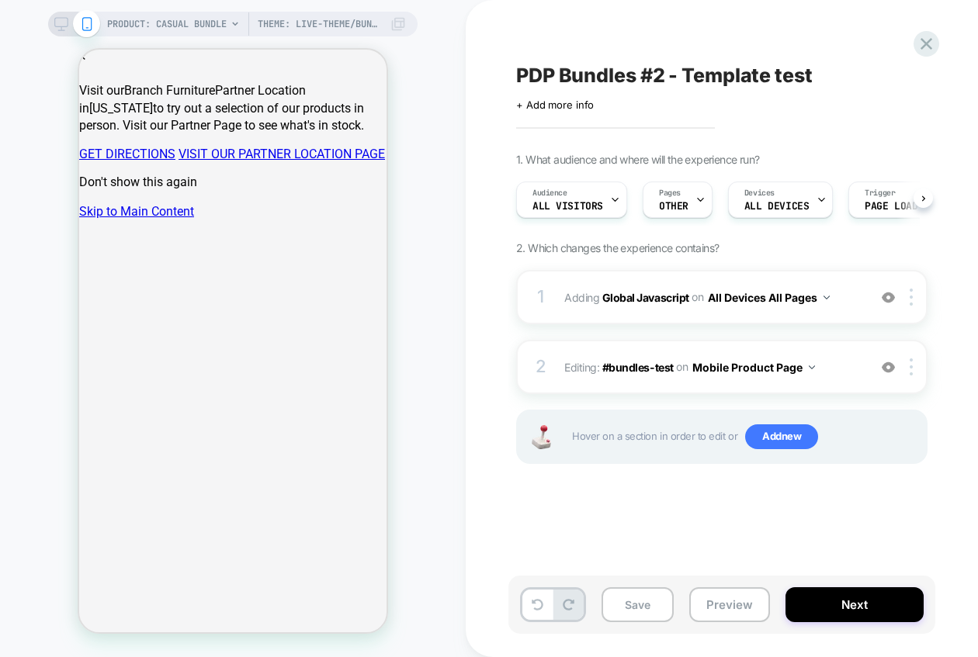
scroll to position [0, 1]
click at [65, 29] on icon at bounding box center [61, 24] width 14 height 14
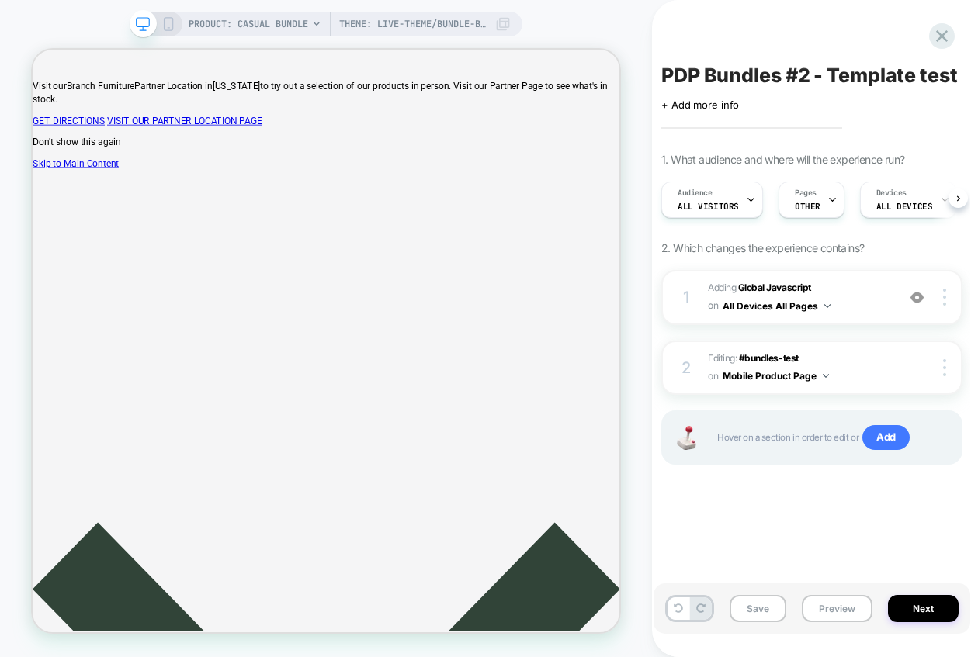
scroll to position [0, 1]
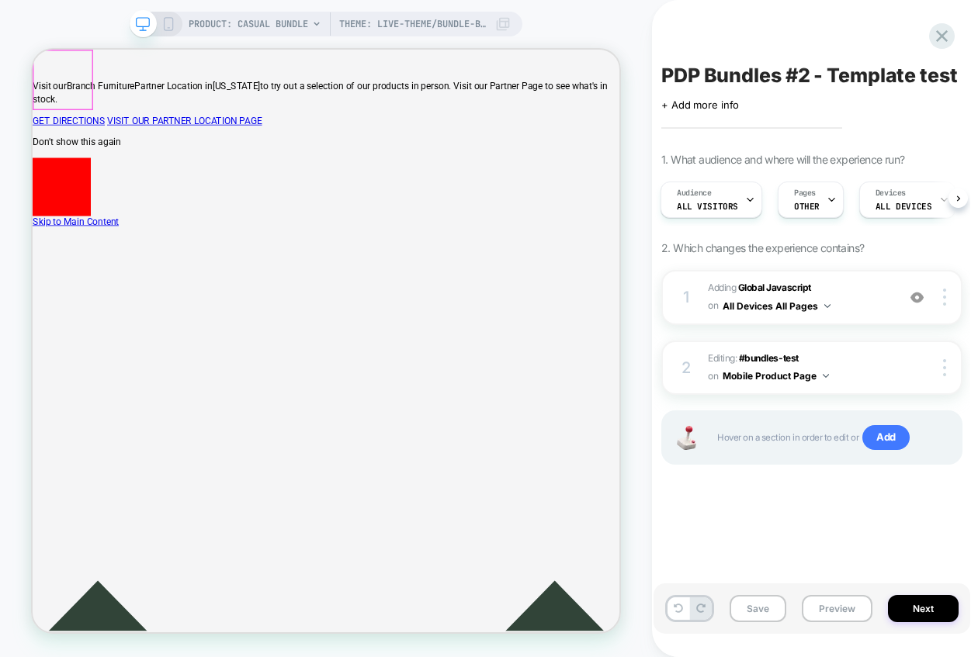
click at [85, 194] on span at bounding box center [72, 233] width 78 height 78
click at [70, 194] on span at bounding box center [72, 233] width 78 height 78
click at [92, 82] on div at bounding box center [73, 90] width 78 height 78
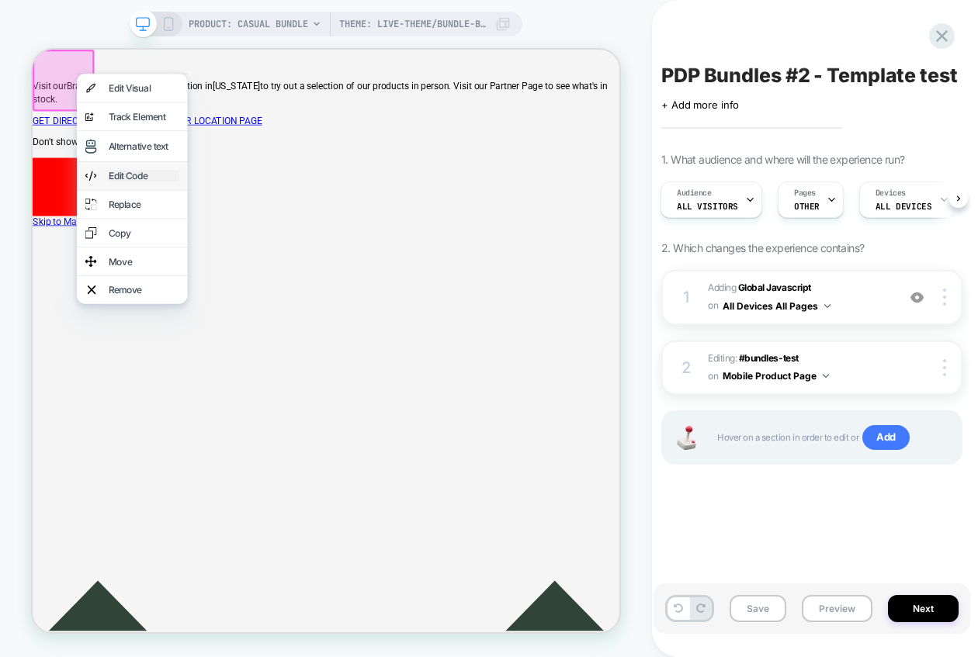
click at [175, 220] on div "Edit Code" at bounding box center [181, 218] width 95 height 16
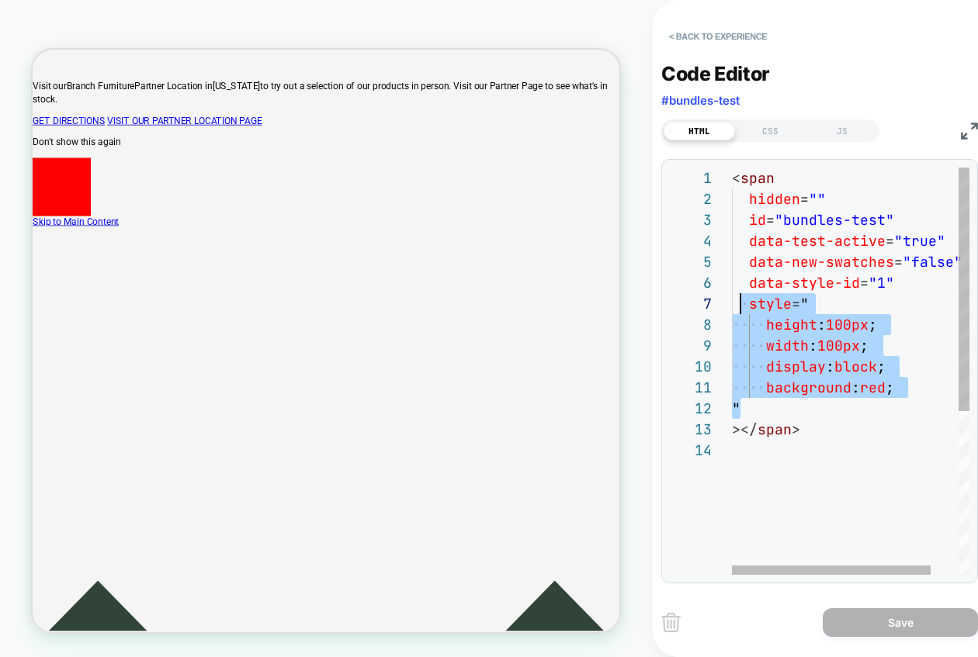
scroll to position [126, 0]
drag, startPoint x: 763, startPoint y: 408, endPoint x: 734, endPoint y: 300, distance: 111.1
click at [734, 300] on div "< span hidden = "" id = "bundles-test" data-test-active = "true" data-new-swatc…" at bounding box center [867, 508] width 271 height 680
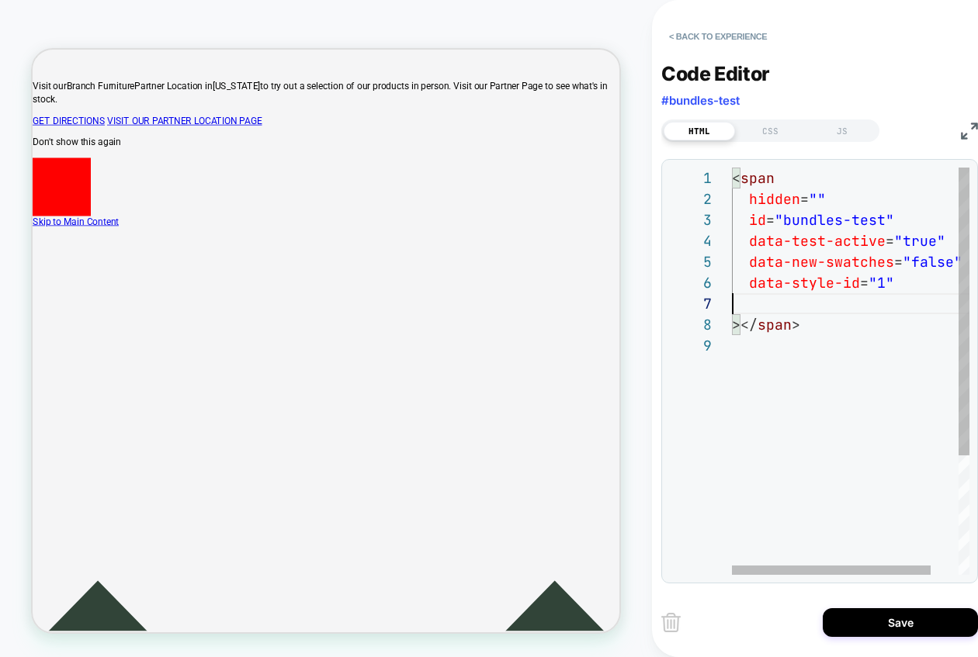
type textarea "**********"
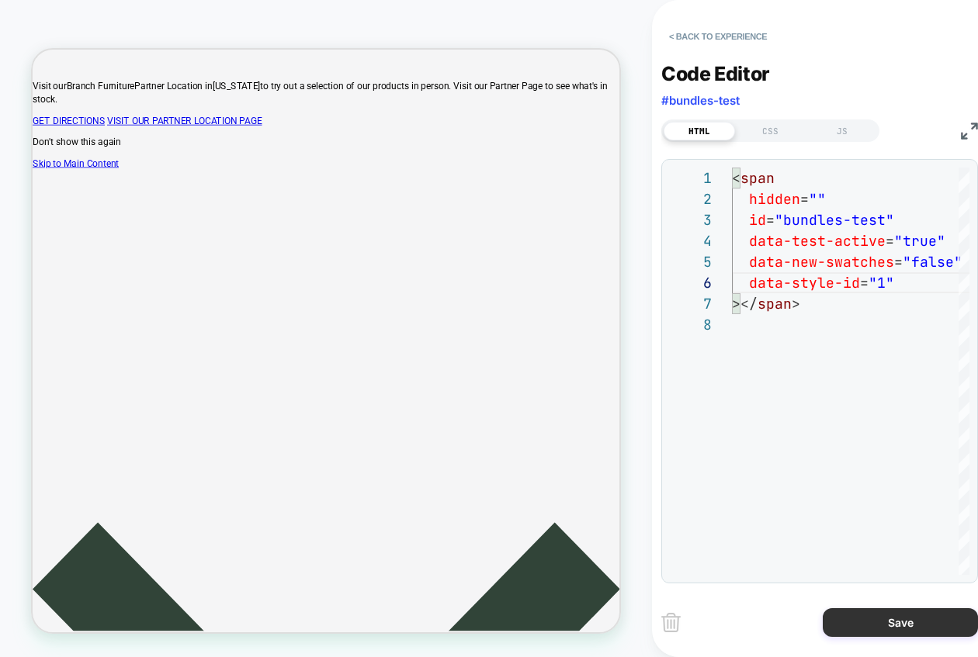
click at [904, 621] on button "Save" at bounding box center [900, 623] width 155 height 29
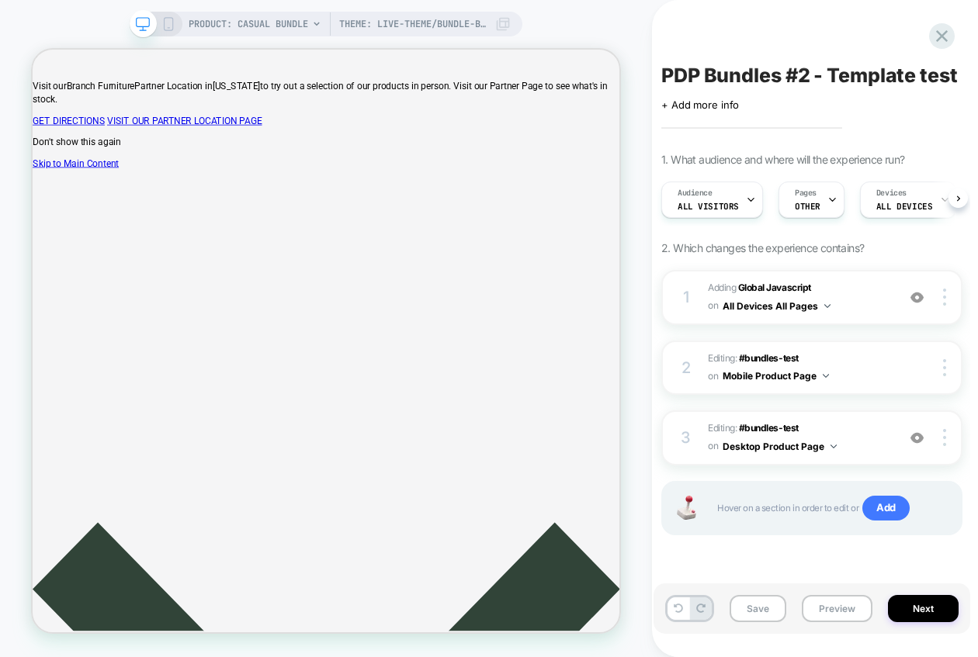
scroll to position [0, 1]
click at [807, 380] on button "Mobile Product Page" at bounding box center [776, 375] width 106 height 19
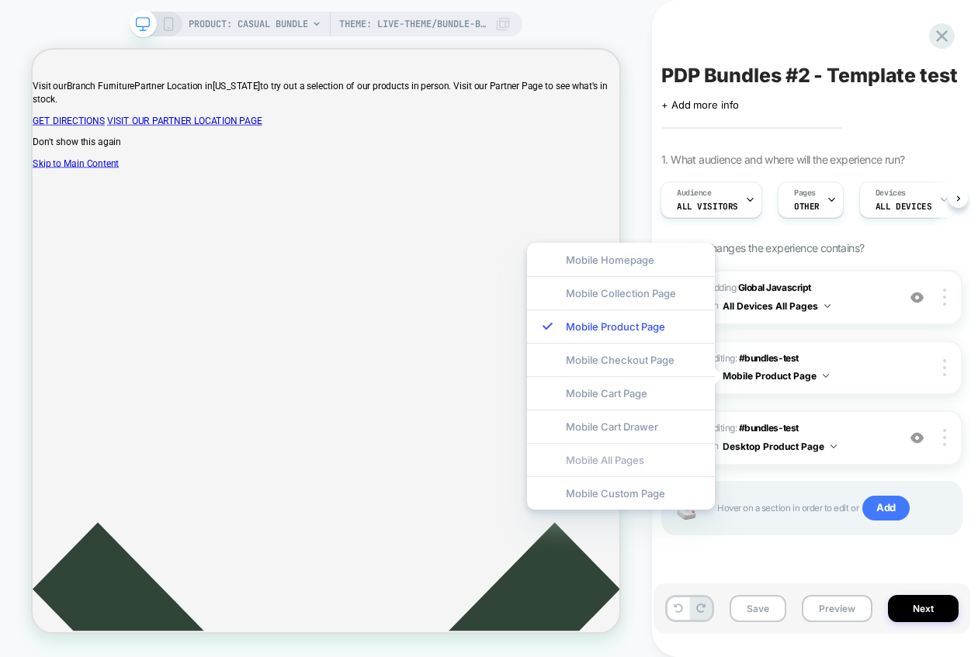
click at [657, 461] on div "Mobile All Pages" at bounding box center [621, 459] width 188 height 33
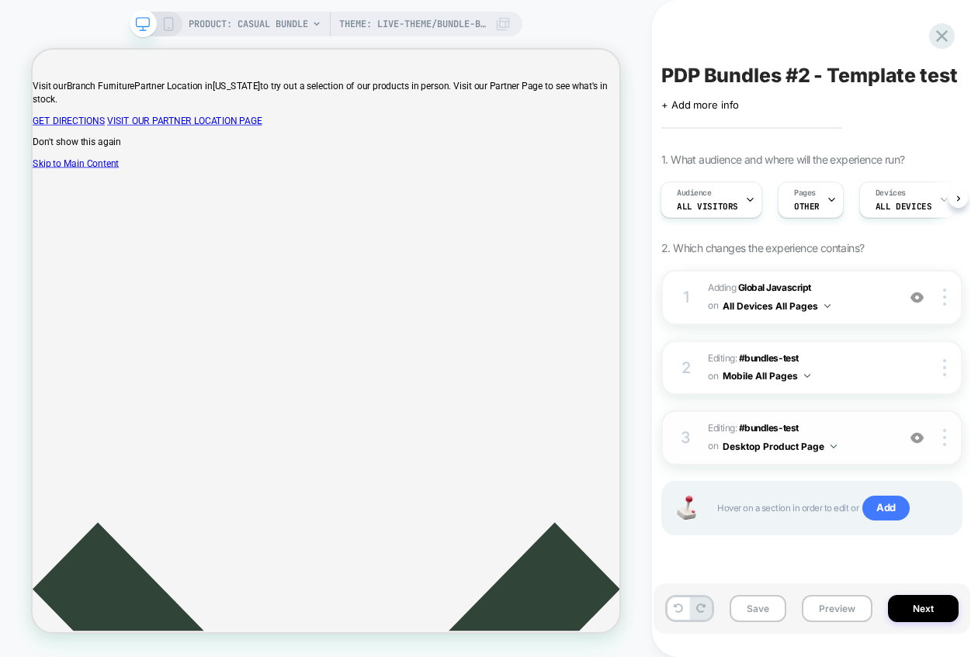
click at [829, 448] on button "Desktop Product Page" at bounding box center [780, 446] width 114 height 19
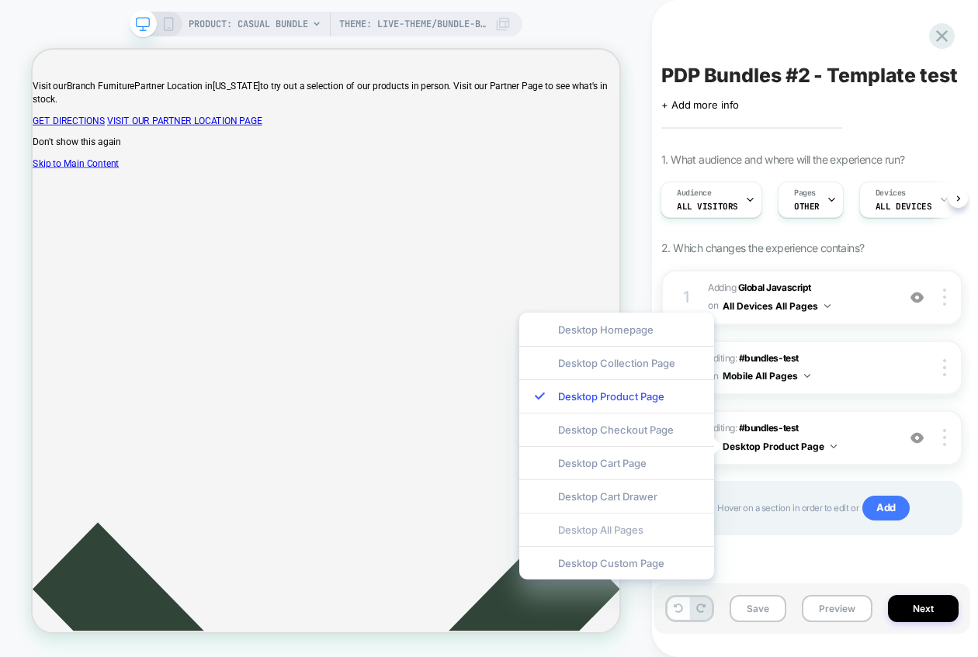
click at [665, 536] on div "Desktop All Pages" at bounding box center [616, 529] width 195 height 33
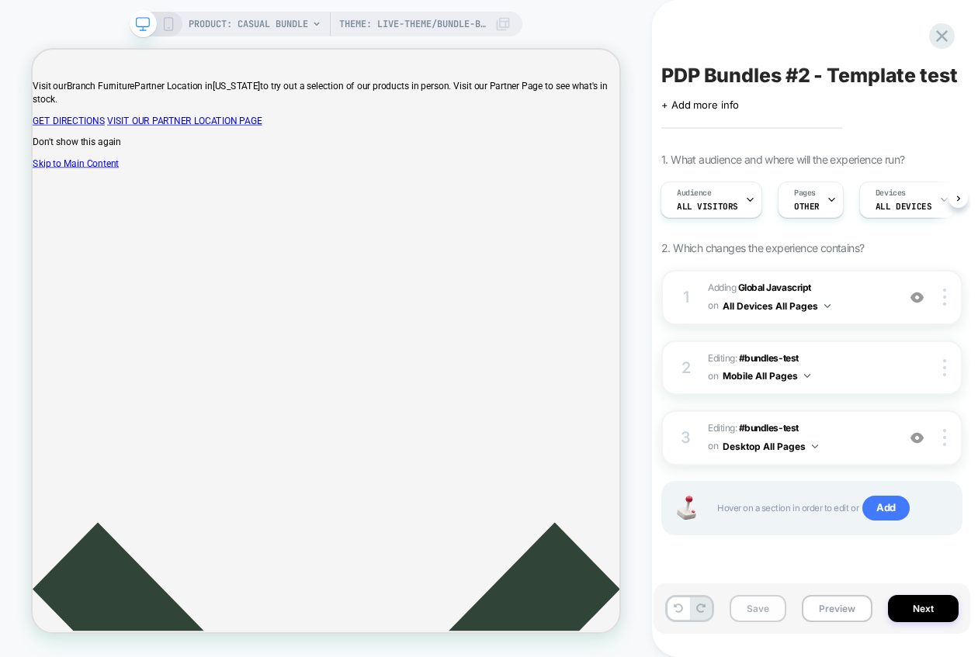
click at [758, 605] on button "Save" at bounding box center [758, 608] width 57 height 27
click at [834, 612] on button "Preview" at bounding box center [837, 608] width 71 height 27
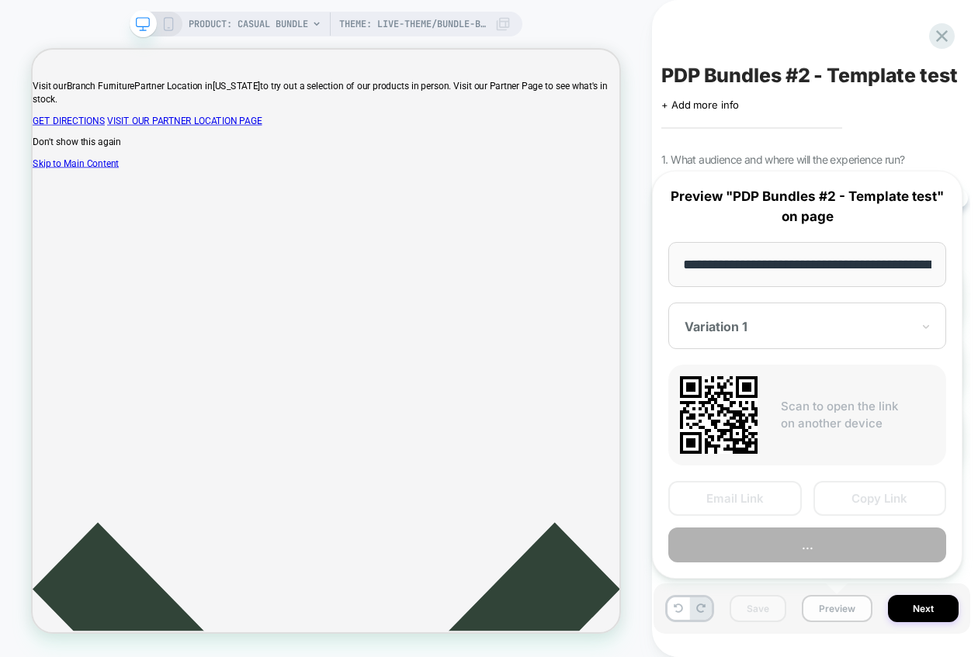
scroll to position [0, 322]
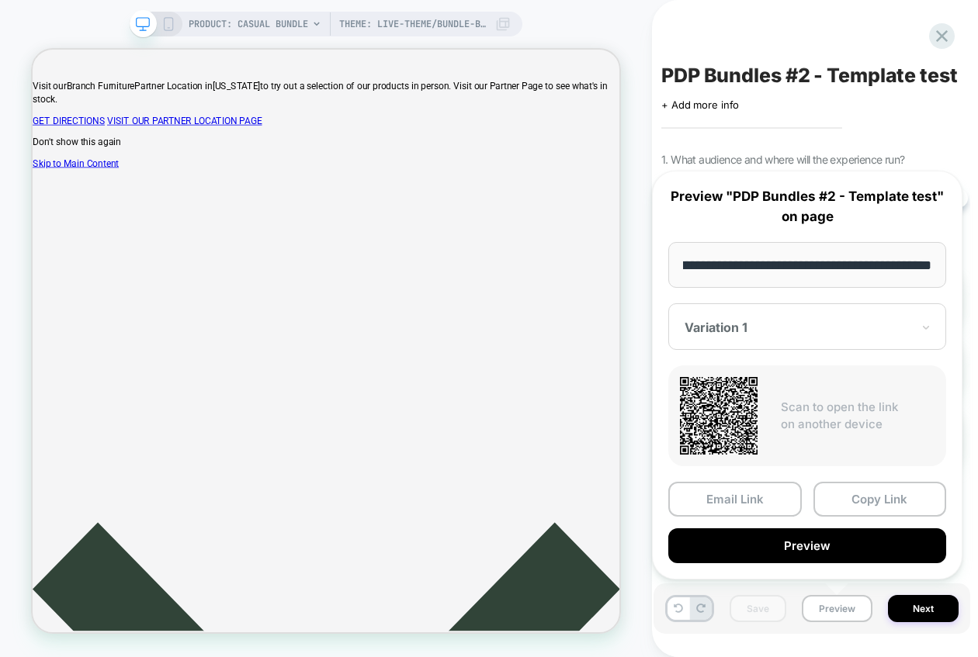
click at [852, 269] on input "**********" at bounding box center [807, 265] width 278 height 46
click at [734, 147] on div "PDP Bundles #2 - Template test Click to edit experience details + Add more info…" at bounding box center [812, 329] width 317 height 626
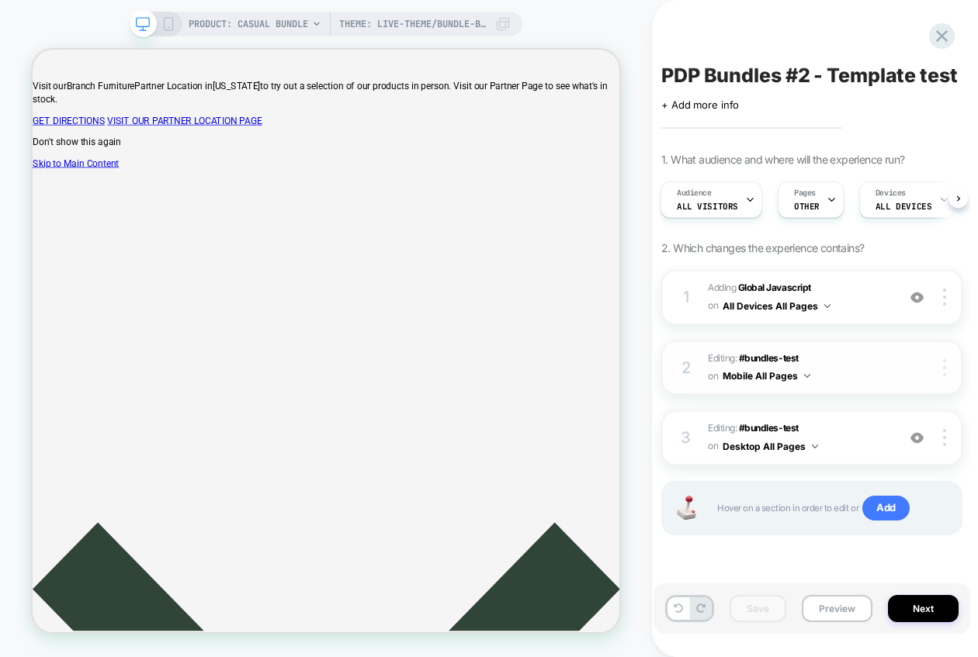
click at [941, 372] on div at bounding box center [946, 367] width 29 height 17
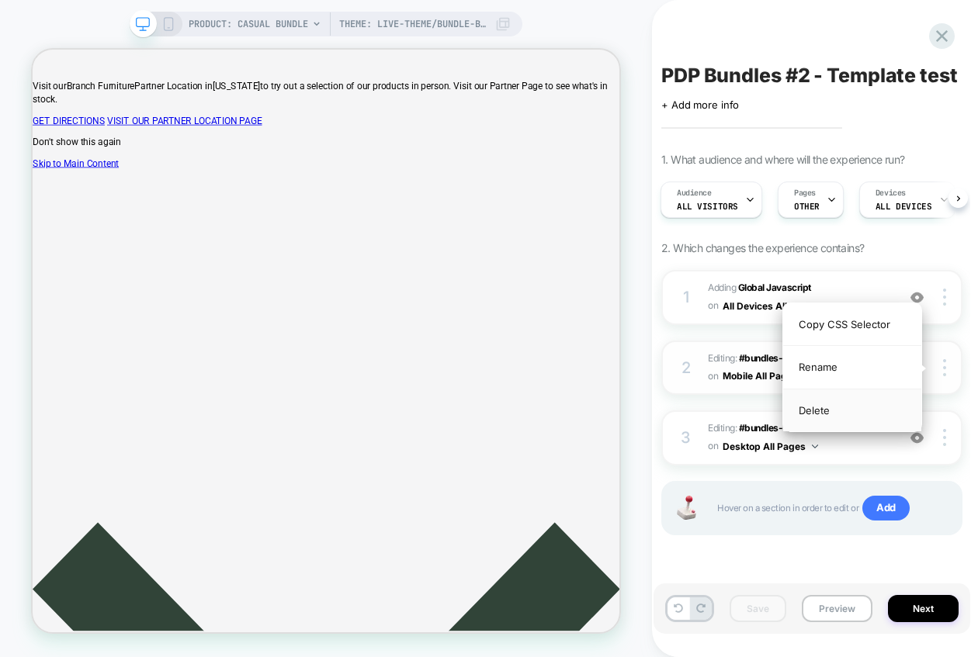
click at [849, 415] on div "Delete" at bounding box center [852, 411] width 138 height 42
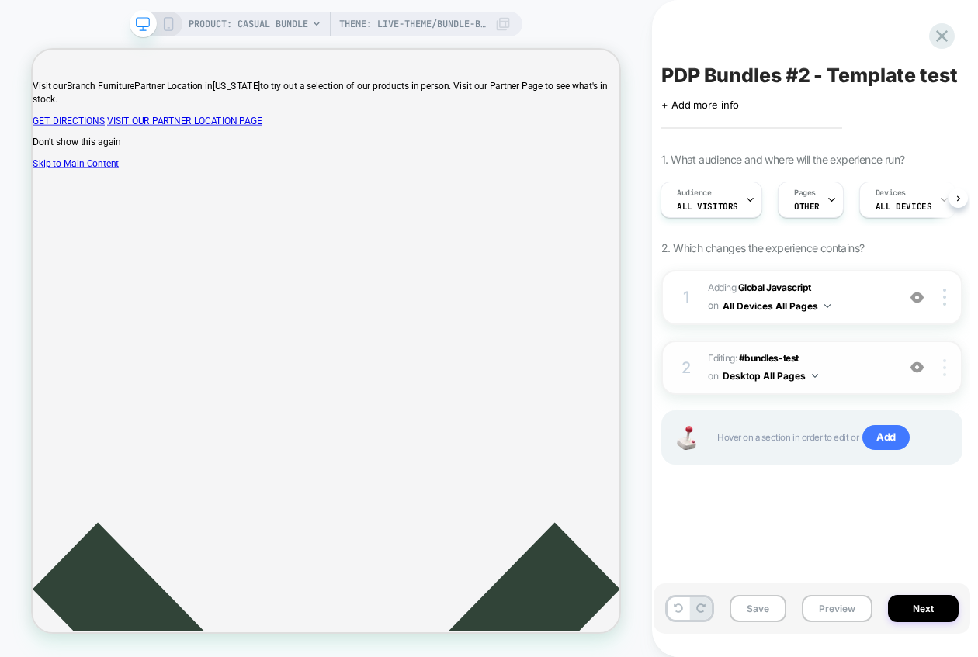
click at [942, 370] on div at bounding box center [946, 367] width 29 height 17
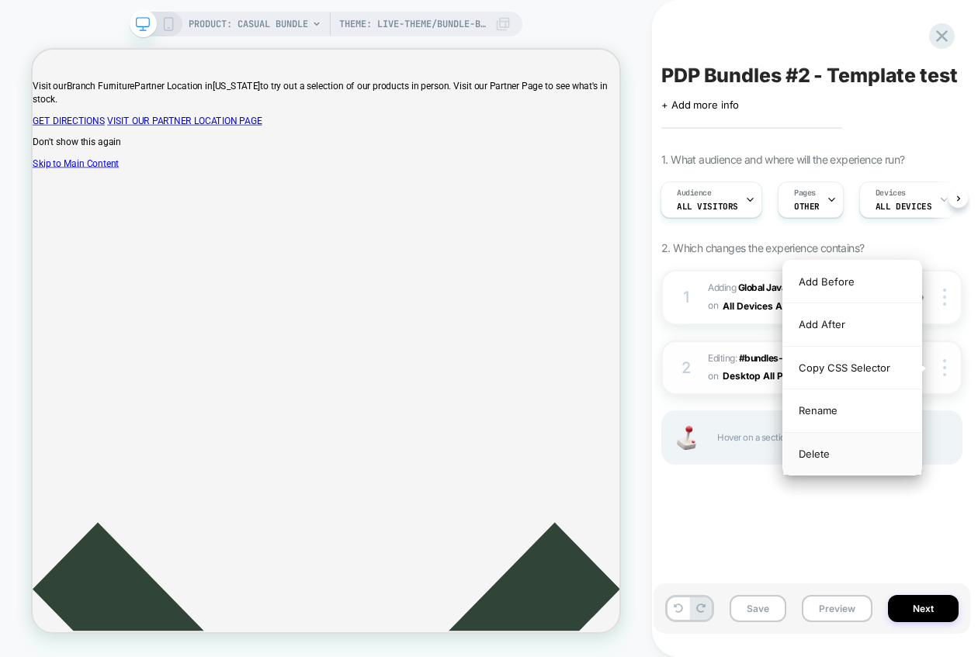
click at [872, 455] on div "Delete" at bounding box center [852, 454] width 138 height 42
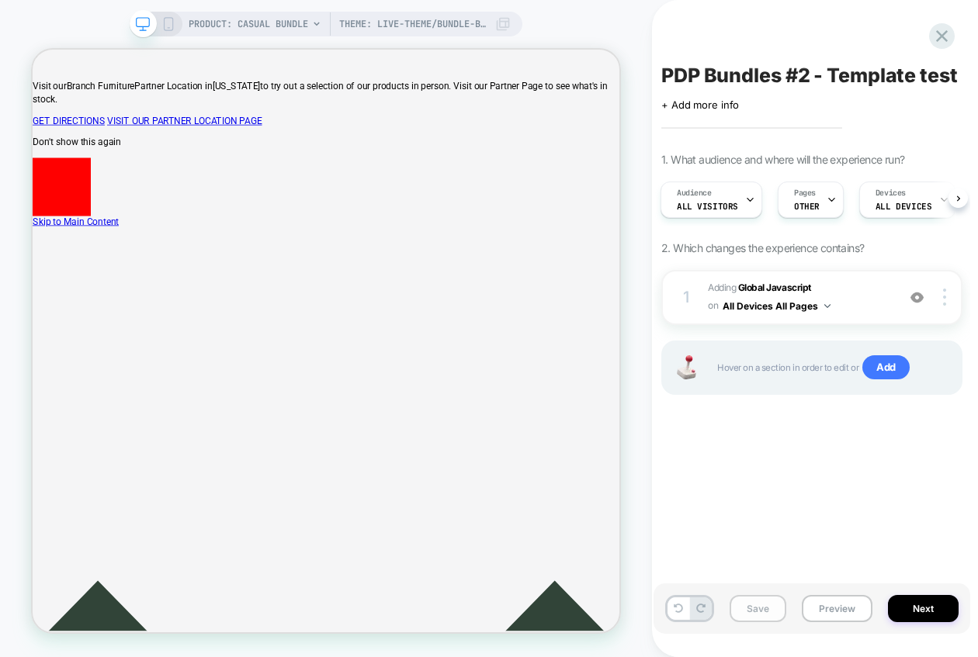
click at [757, 616] on button "Save" at bounding box center [758, 608] width 57 height 27
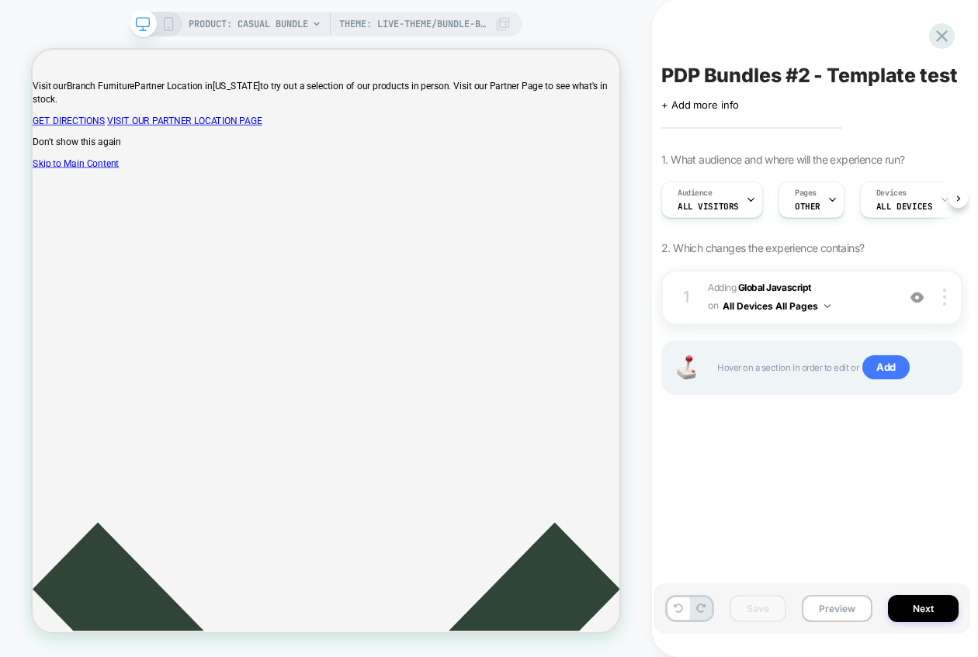
scroll to position [0, 1]
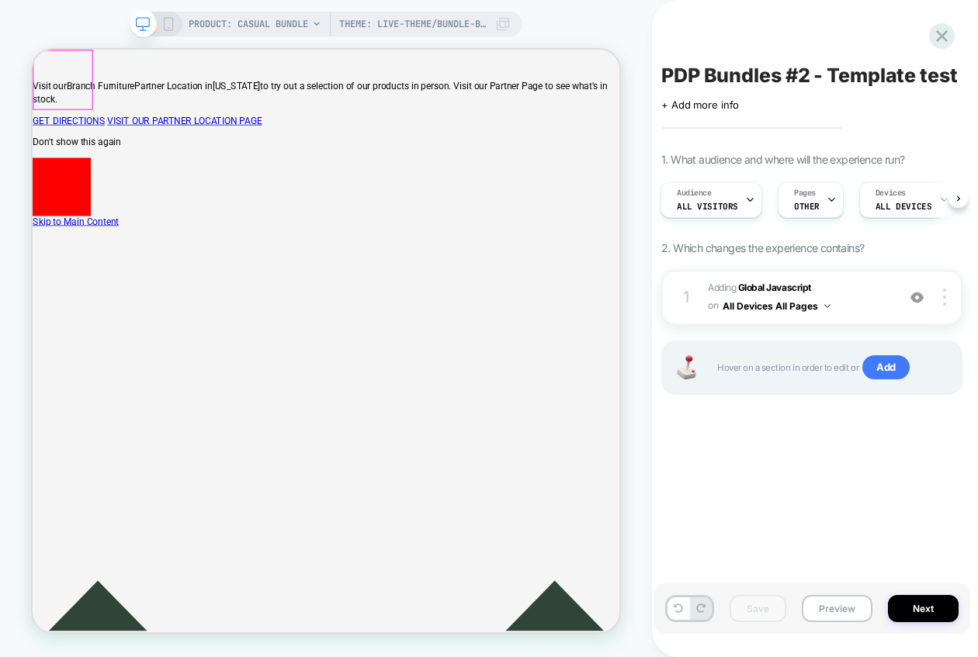
click at [54, 194] on span at bounding box center [72, 233] width 78 height 78
click at [79, 194] on span at bounding box center [72, 233] width 78 height 78
click at [79, 93] on div at bounding box center [73, 90] width 78 height 78
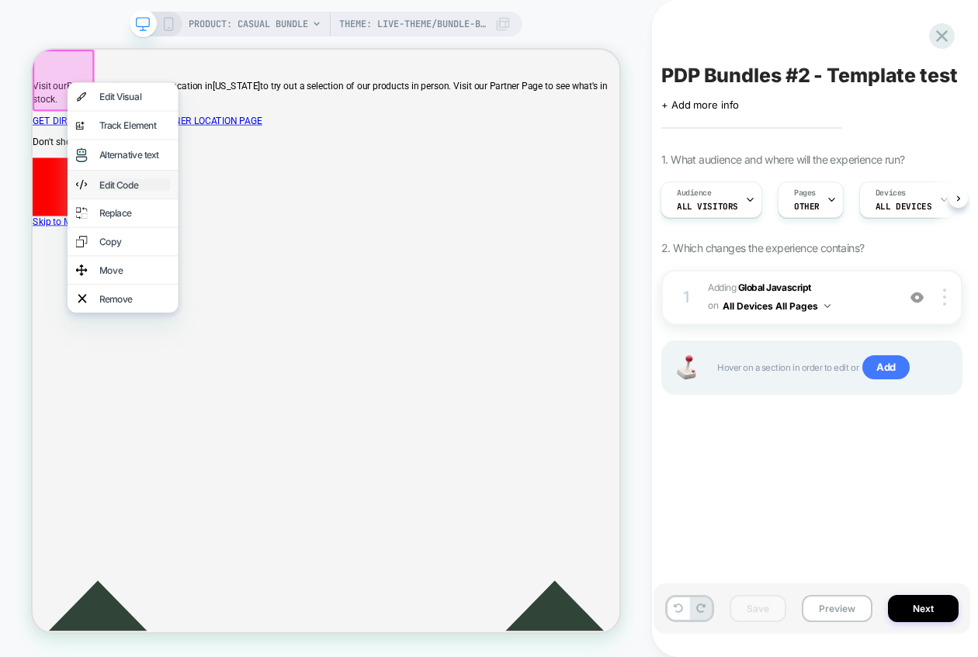
click at [134, 222] on div "Edit Code" at bounding box center [168, 230] width 95 height 16
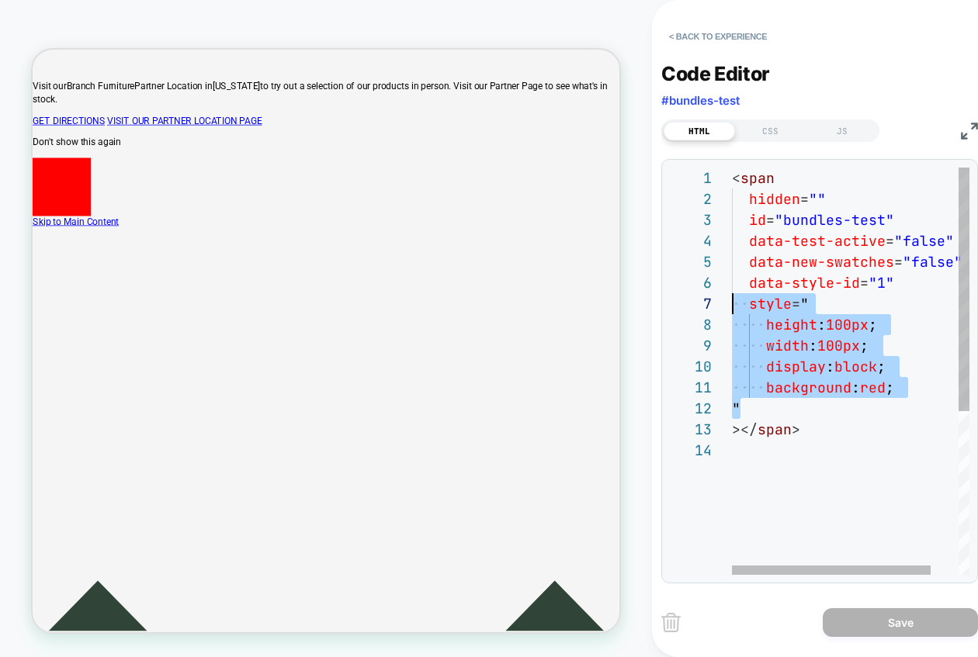
scroll to position [126, 0]
drag, startPoint x: 767, startPoint y: 405, endPoint x: 704, endPoint y: 307, distance: 116.9
click at [732, 306] on div "< span hidden = "" id = "bundles-test" data-test-active = "false" data-new-swat…" at bounding box center [867, 508] width 271 height 680
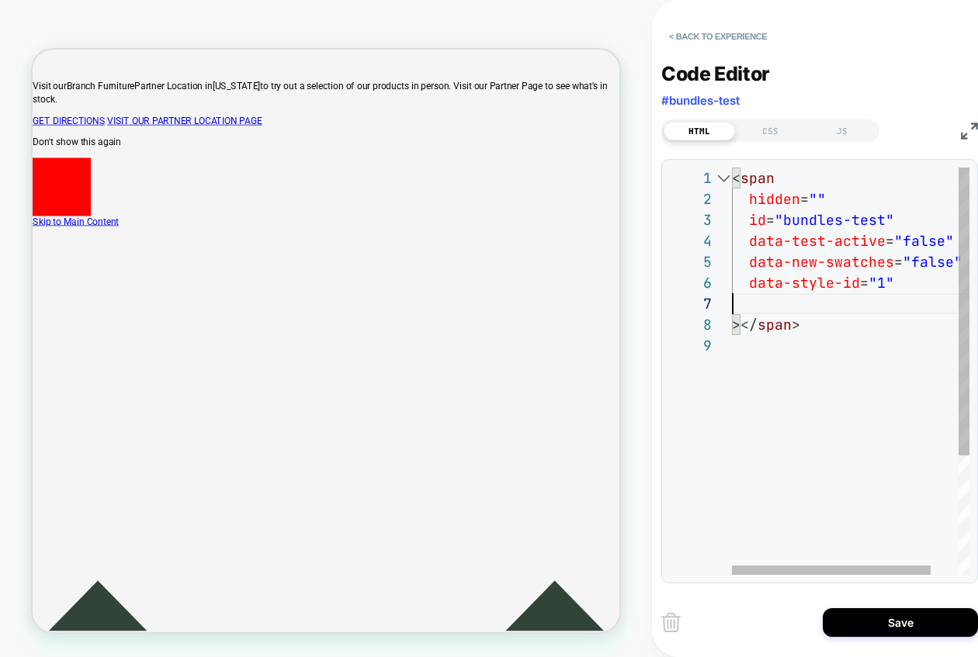
scroll to position [105, 159]
click at [903, 240] on div "< span hidden = "" id = "bundles-test" data-test-active = "false" data-new-swat…" at bounding box center [867, 445] width 271 height 554
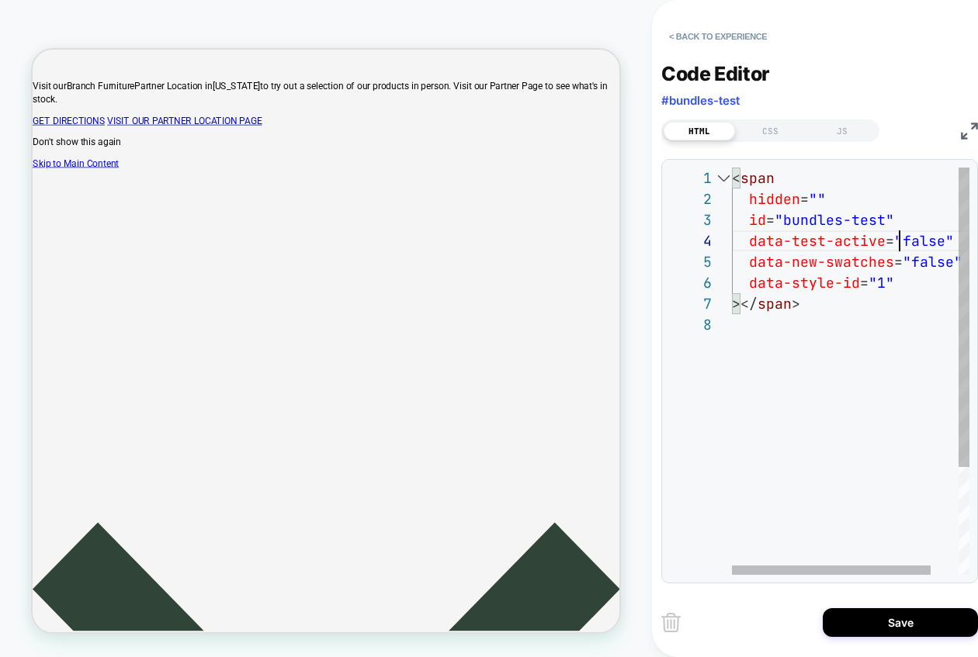
click at [903, 240] on div "< span hidden = "" id = "bundles-test" data-test-active = "false" data-new-swat…" at bounding box center [867, 445] width 271 height 554
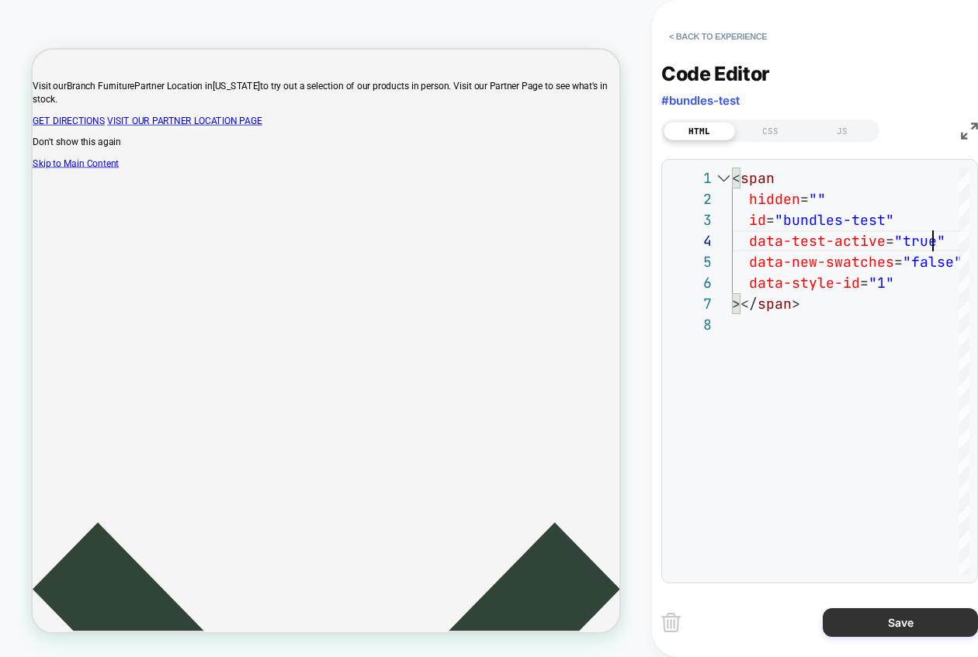
type textarea "**********"
click at [908, 624] on button "Save" at bounding box center [900, 623] width 155 height 29
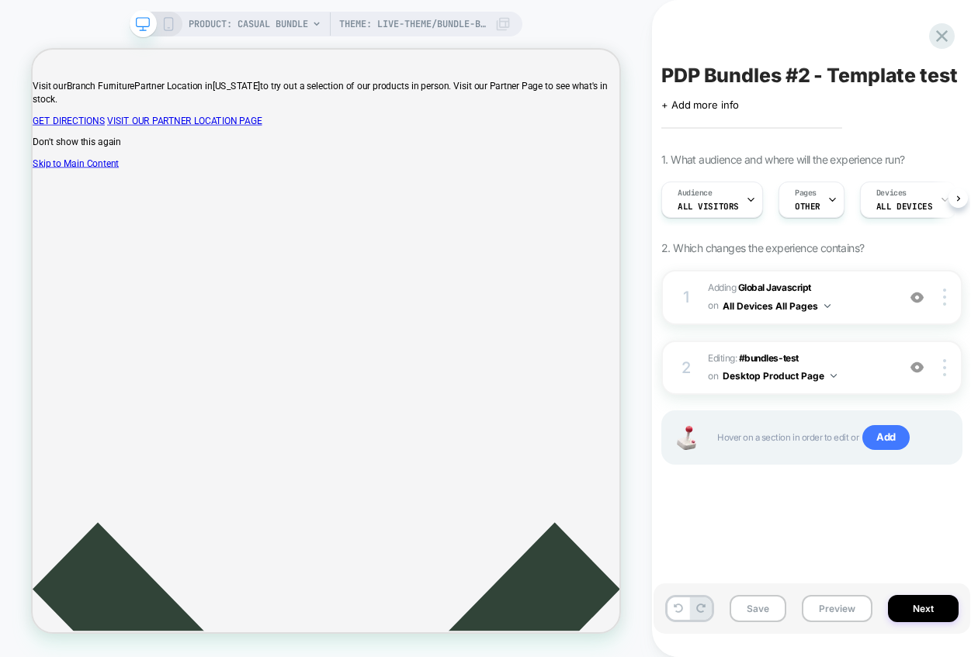
scroll to position [0, 1]
click at [818, 373] on button "Desktop Product Page" at bounding box center [780, 375] width 114 height 19
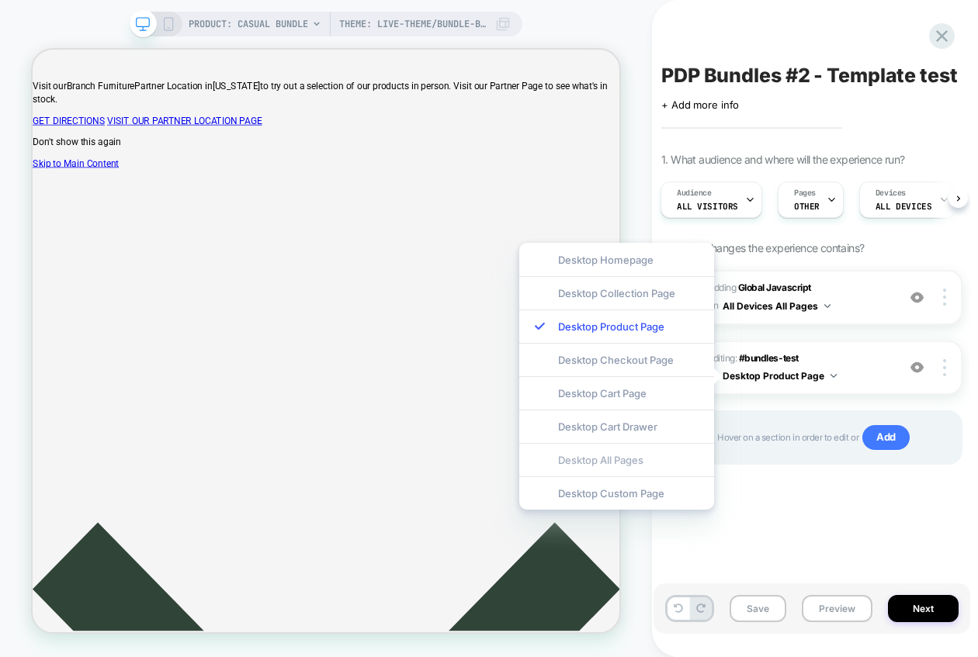
click at [657, 460] on div "Desktop All Pages" at bounding box center [616, 459] width 195 height 33
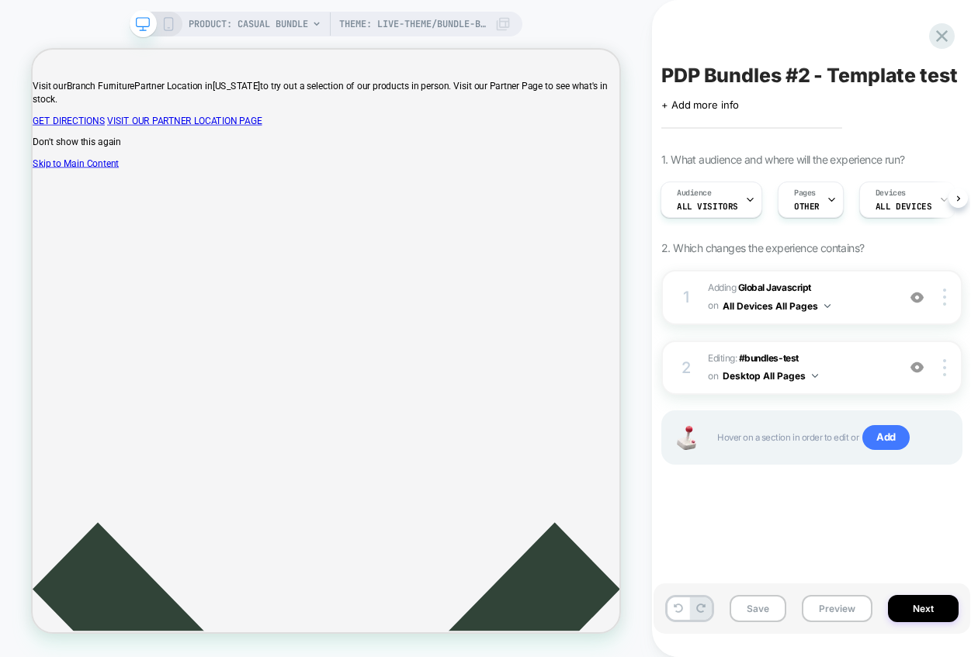
click at [163, 19] on icon at bounding box center [168, 24] width 14 height 14
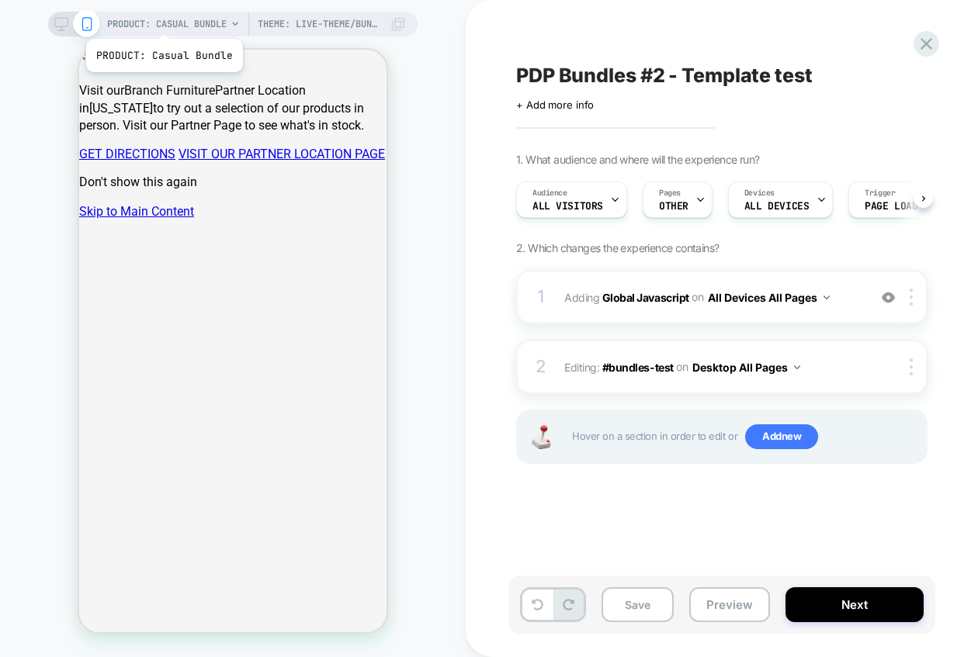
scroll to position [0, 1]
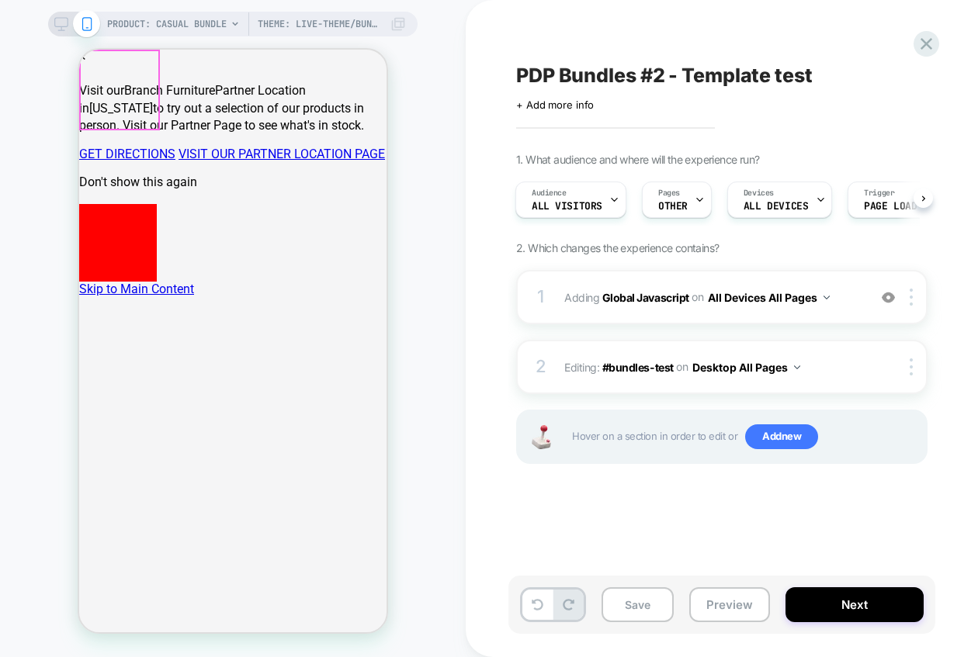
click at [108, 204] on span at bounding box center [118, 243] width 78 height 78
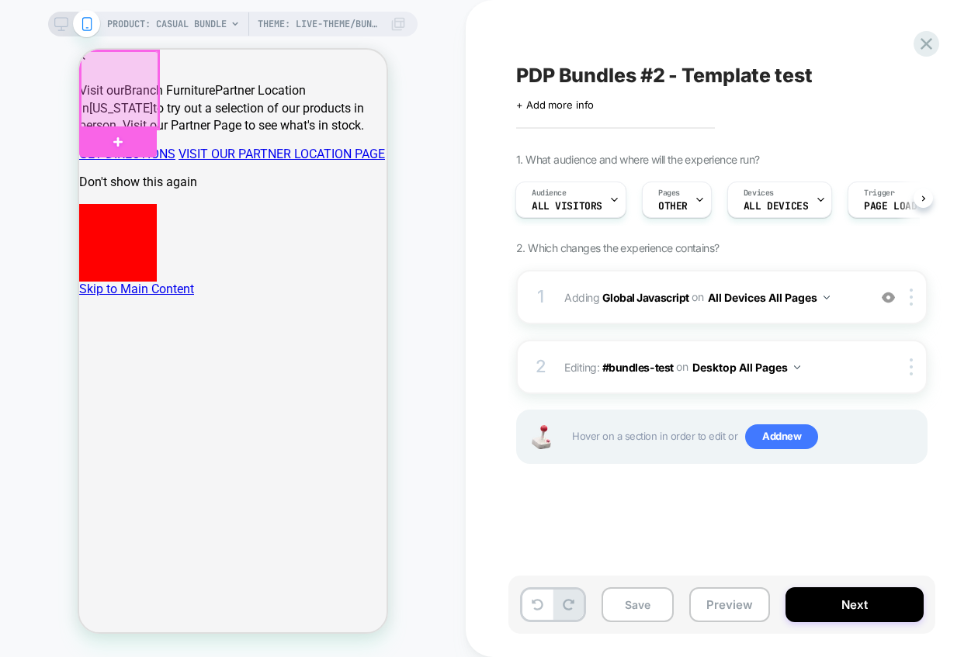
click at [108, 88] on div at bounding box center [120, 90] width 78 height 78
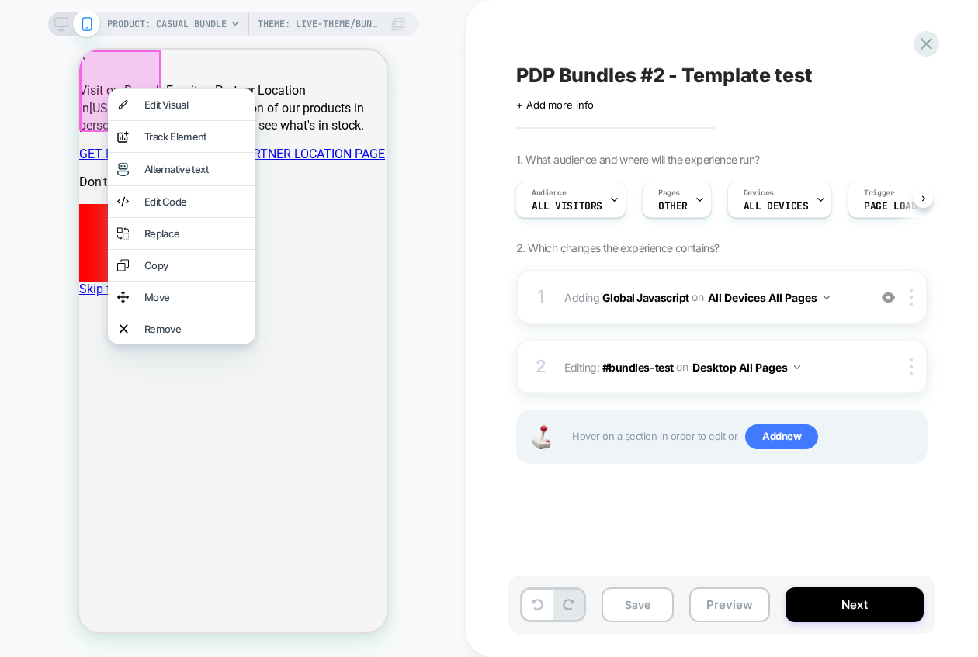
click at [108, 88] on div at bounding box center [181, 88] width 147 height 1
click at [158, 208] on div "Edit Code" at bounding box center [195, 202] width 102 height 12
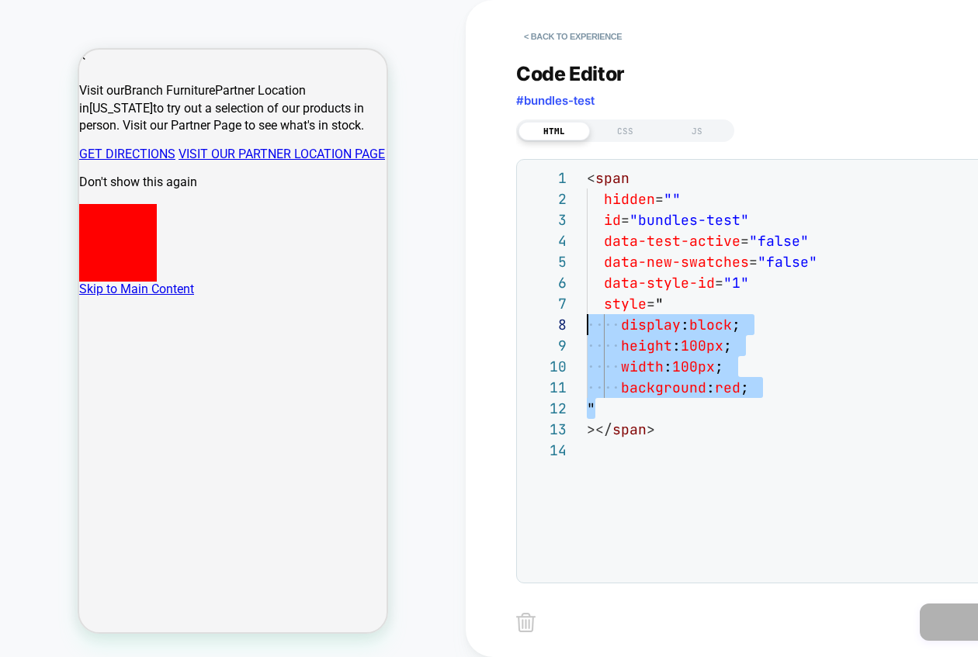
scroll to position [126, 0]
drag, startPoint x: 614, startPoint y: 405, endPoint x: 573, endPoint y: 306, distance: 107.5
click at [587, 306] on div "< span hidden = "" id = "bundles-test" data-test-active = "false" data-new-swat…" at bounding box center [827, 508] width 480 height 680
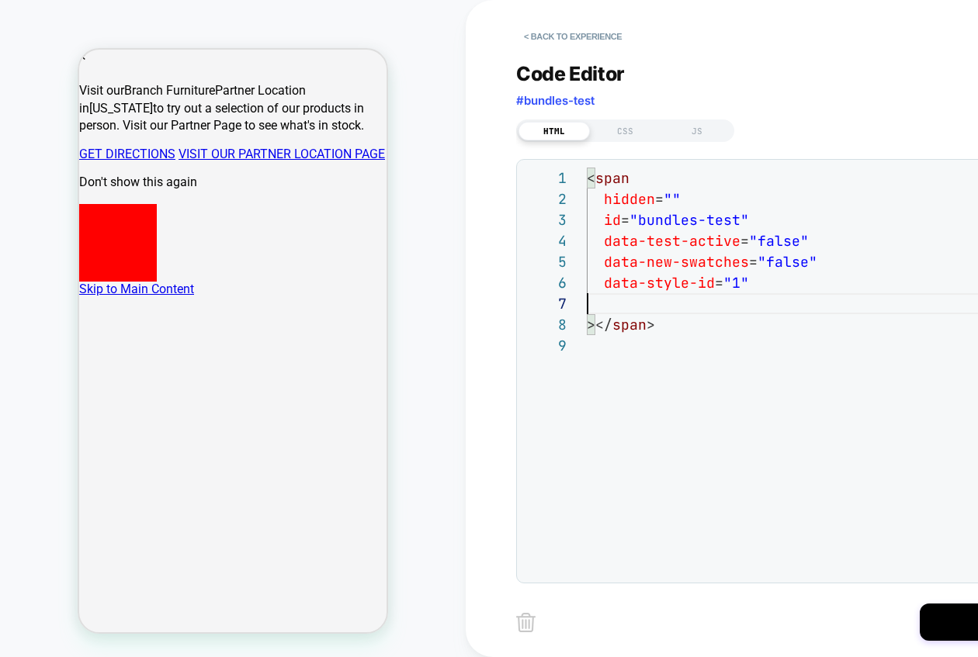
scroll to position [105, 159]
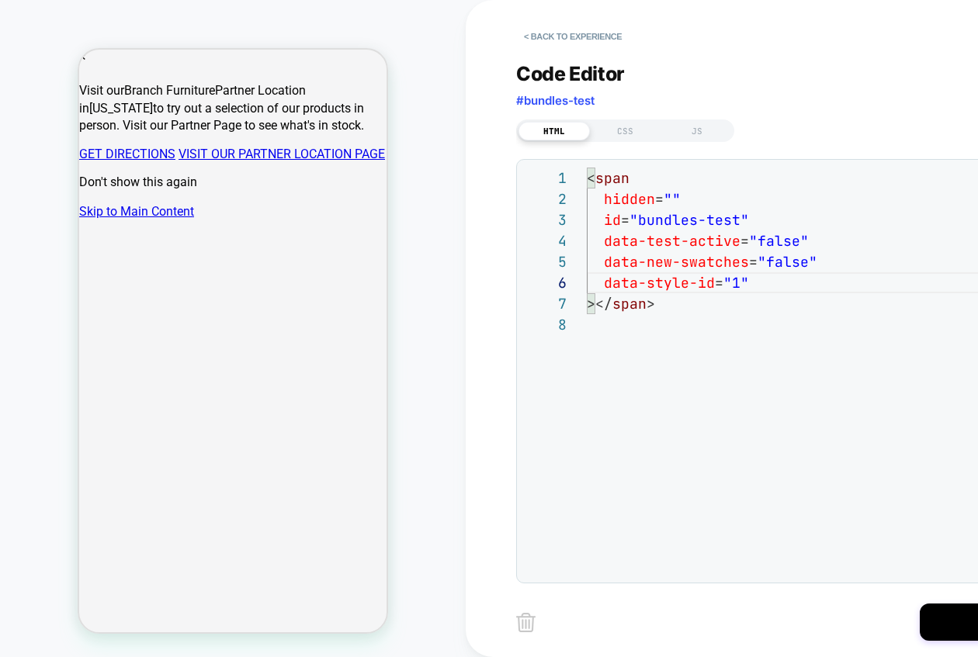
click at [774, 243] on div "< span hidden = "" id = "bundles-test" data-test-active = "false" data-new-swat…" at bounding box center [827, 445] width 480 height 554
type textarea "**********"
click at [959, 624] on button "Save" at bounding box center [997, 622] width 155 height 37
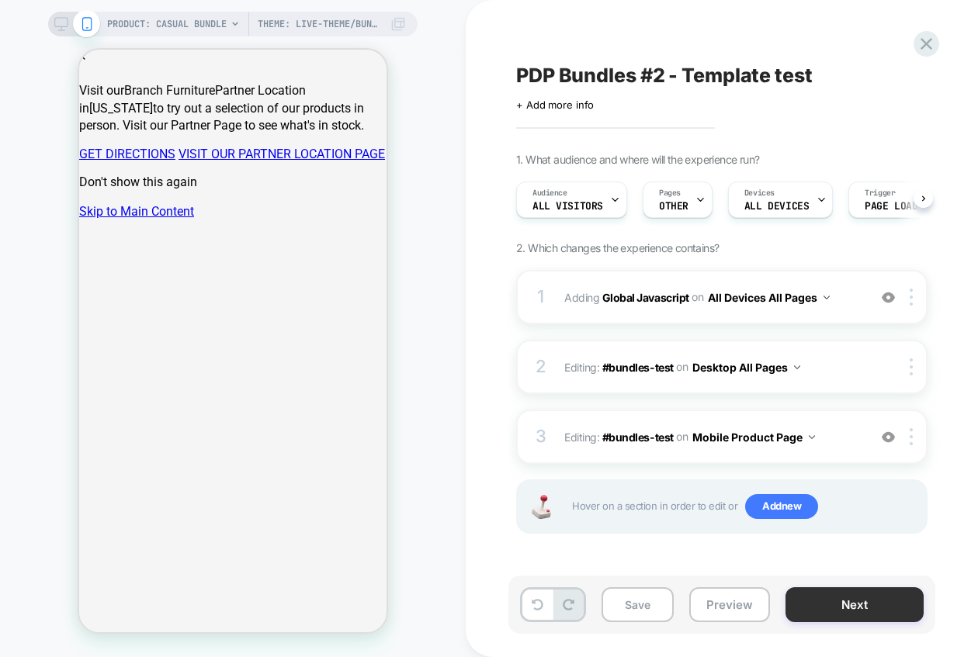
scroll to position [0, 1]
click at [646, 608] on button "Save" at bounding box center [638, 605] width 72 height 35
click at [796, 433] on button "Mobile Product Page" at bounding box center [753, 437] width 123 height 23
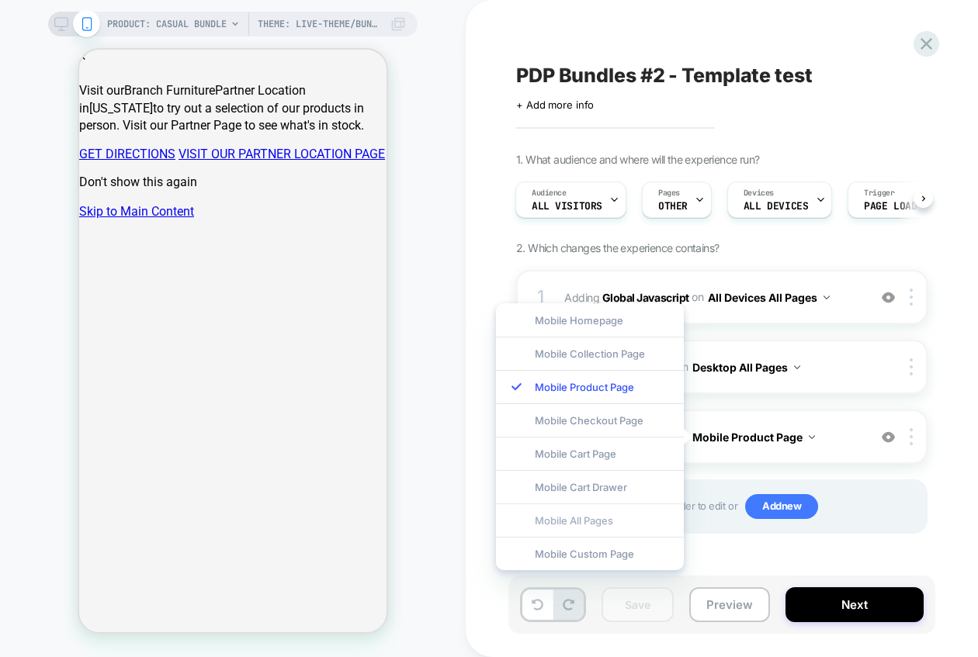
click at [627, 523] on div "Mobile All Pages" at bounding box center [590, 520] width 188 height 33
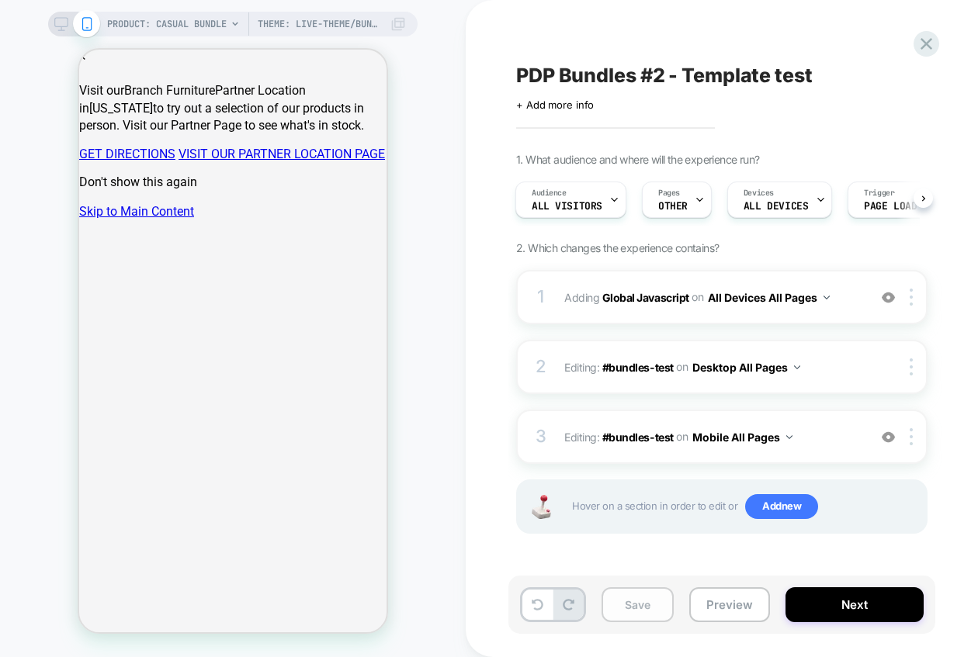
click at [636, 606] on button "Save" at bounding box center [638, 605] width 72 height 35
click at [743, 607] on button "Preview" at bounding box center [729, 605] width 81 height 35
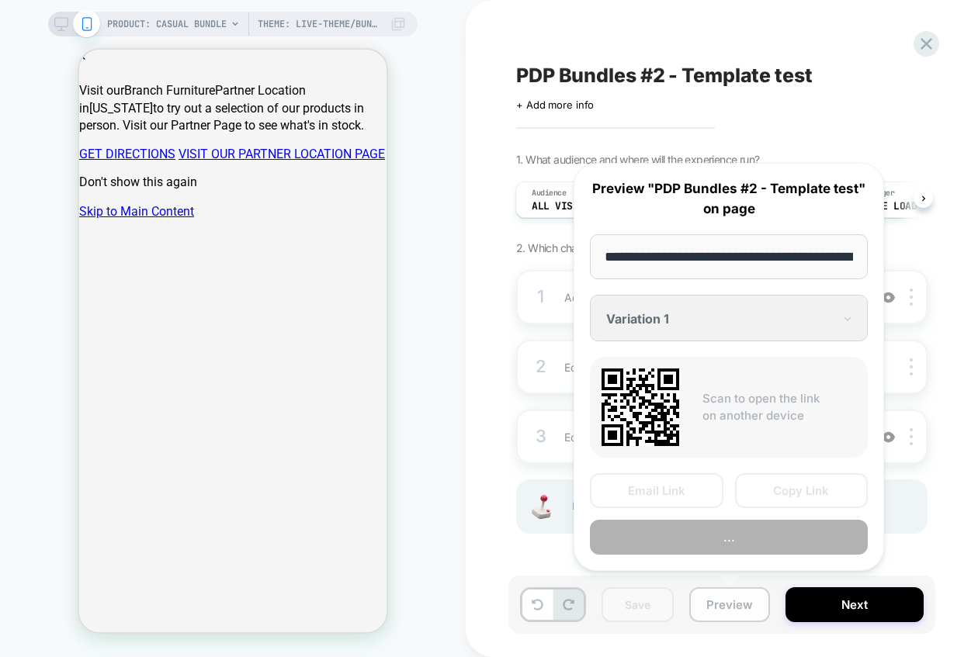
scroll to position [0, 322]
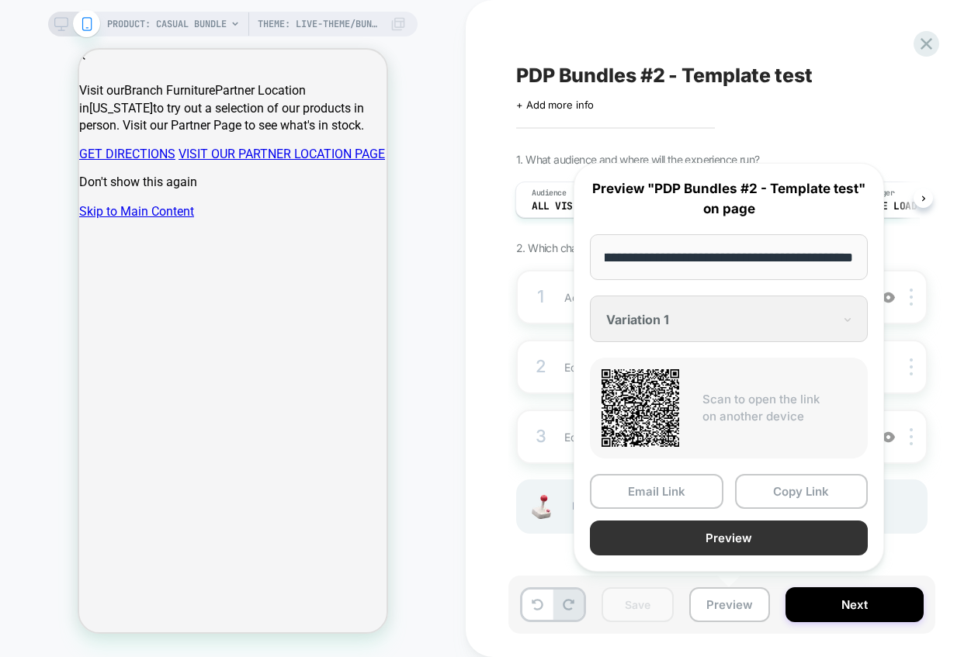
click at [749, 537] on button "Preview" at bounding box center [729, 538] width 278 height 35
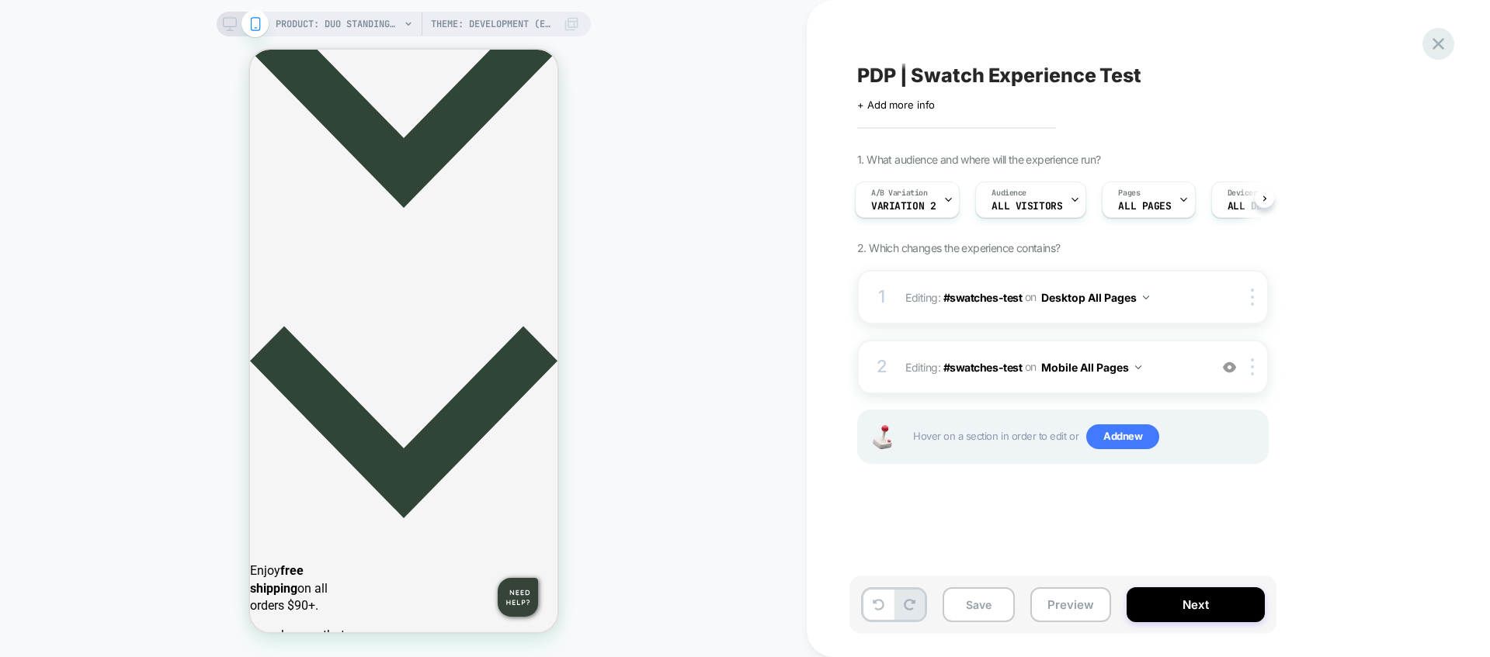
click at [1436, 46] on icon at bounding box center [1438, 44] width 12 height 12
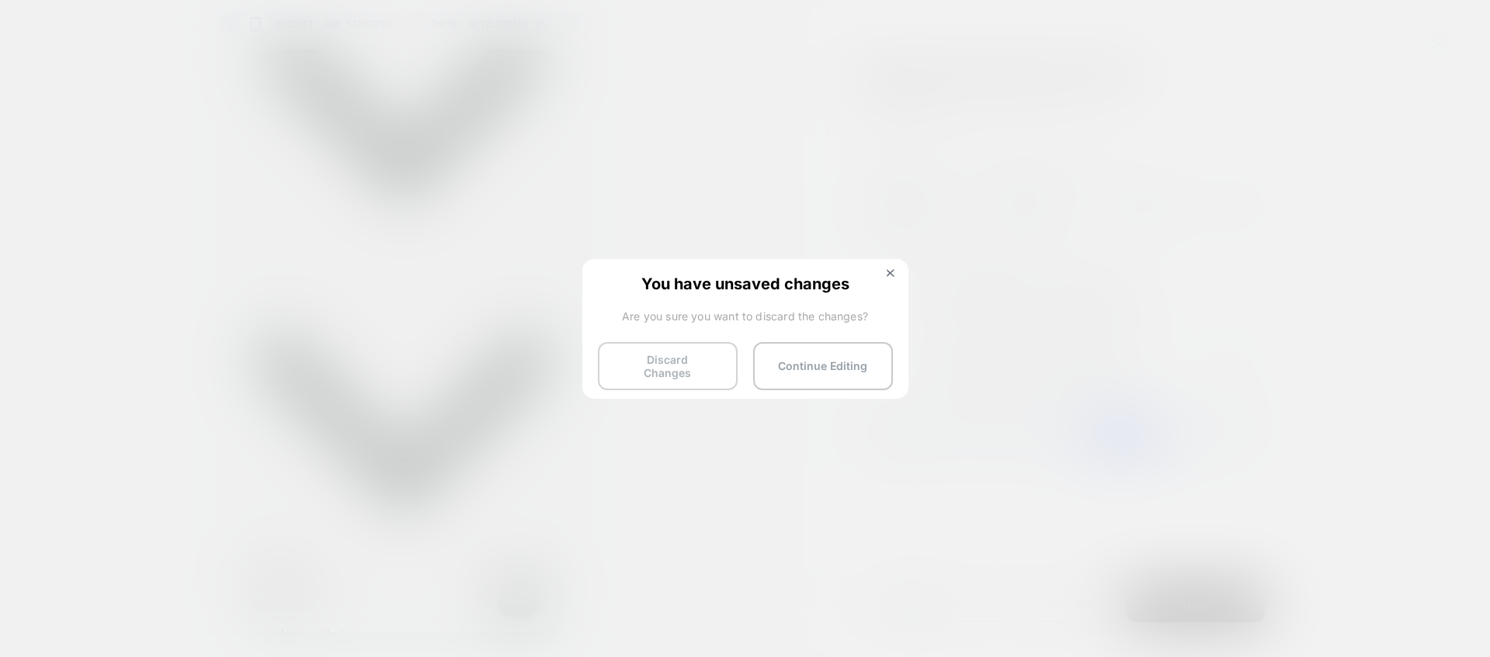
click at [695, 362] on button "Discard Changes" at bounding box center [668, 366] width 140 height 48
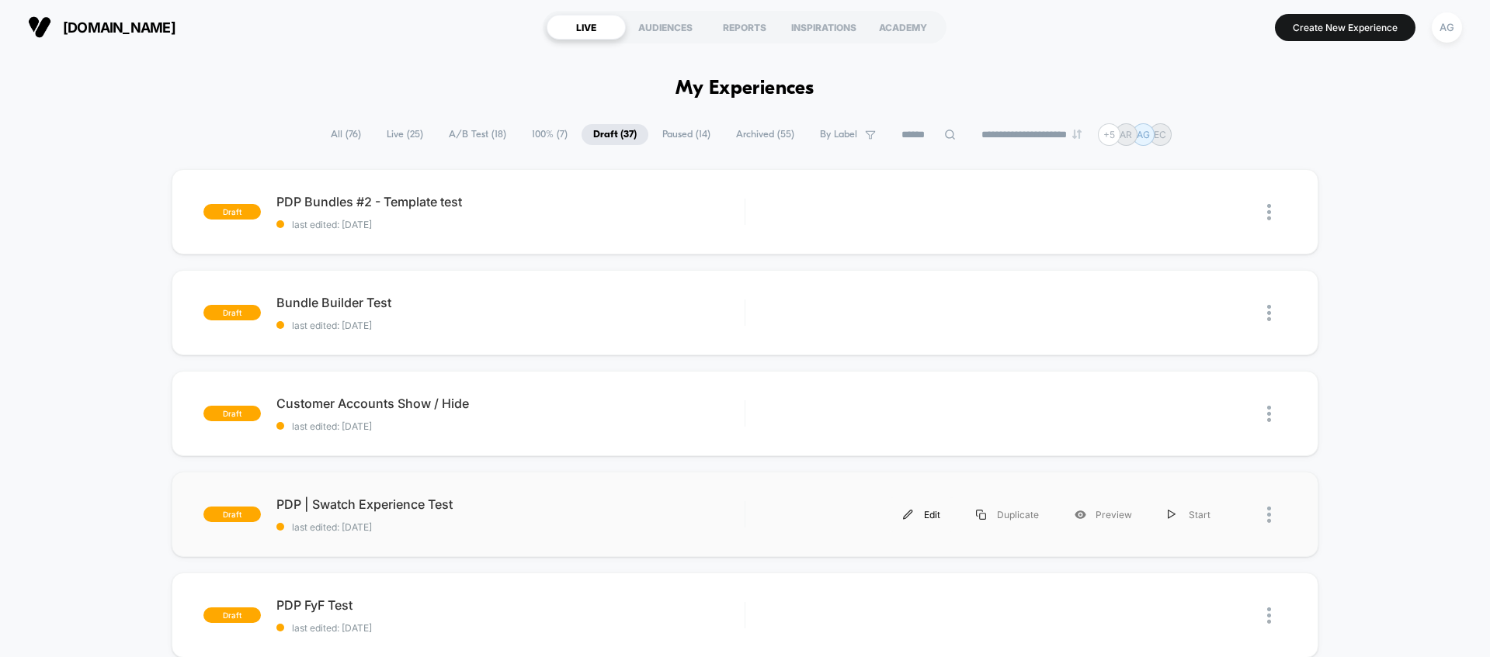
click at [929, 519] on div "Edit" at bounding box center [921, 515] width 73 height 35
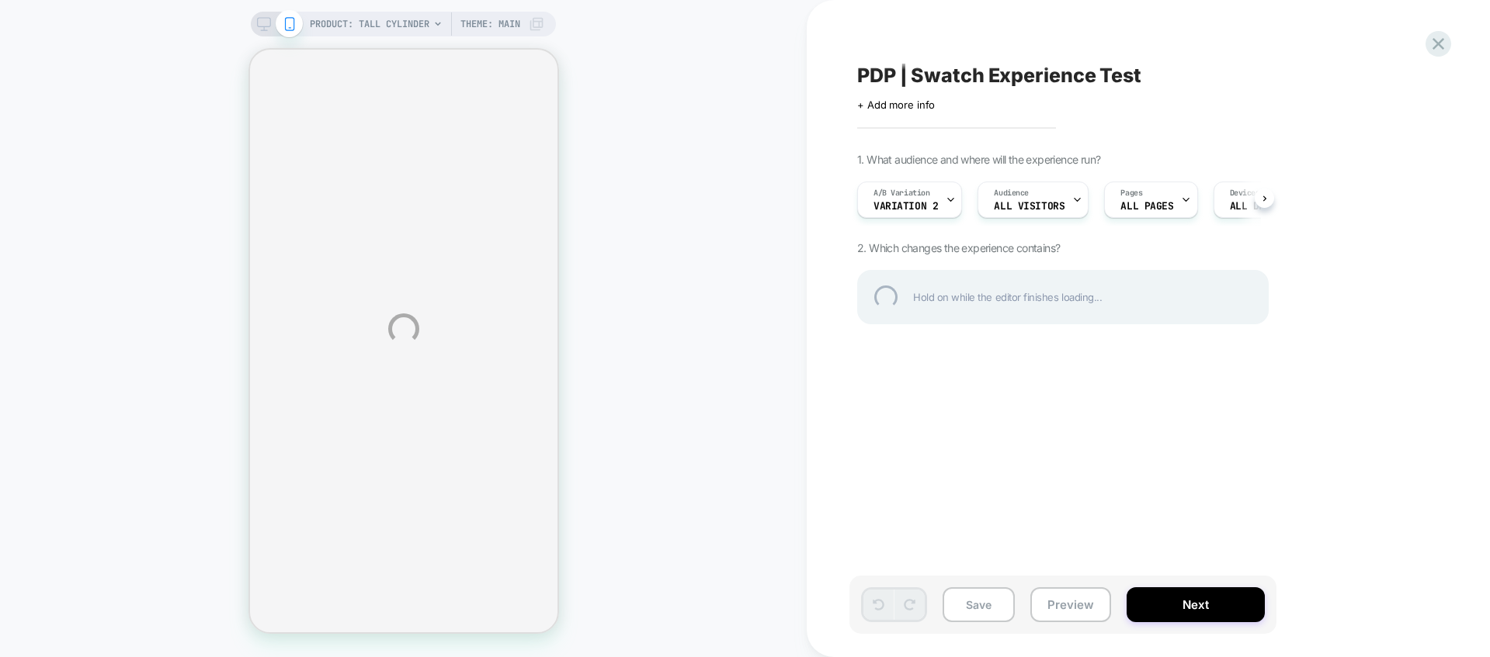
click at [1058, 595] on div "PRODUCT: Tall Cylinder PRODUCT: Tall Cylinder Theme: MAIN PDP | Swatch Experien…" at bounding box center [745, 328] width 1490 height 657
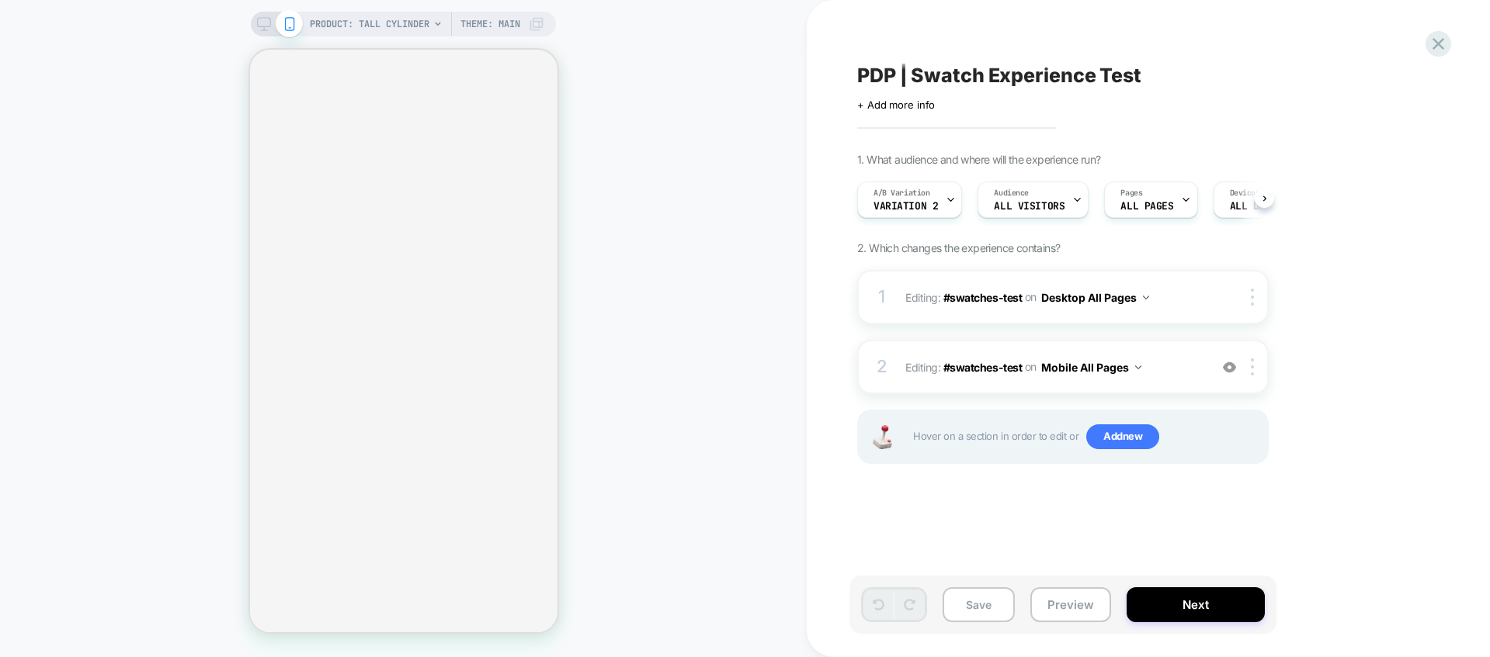
scroll to position [0, 1]
click at [1085, 609] on button "Preview" at bounding box center [1070, 605] width 81 height 35
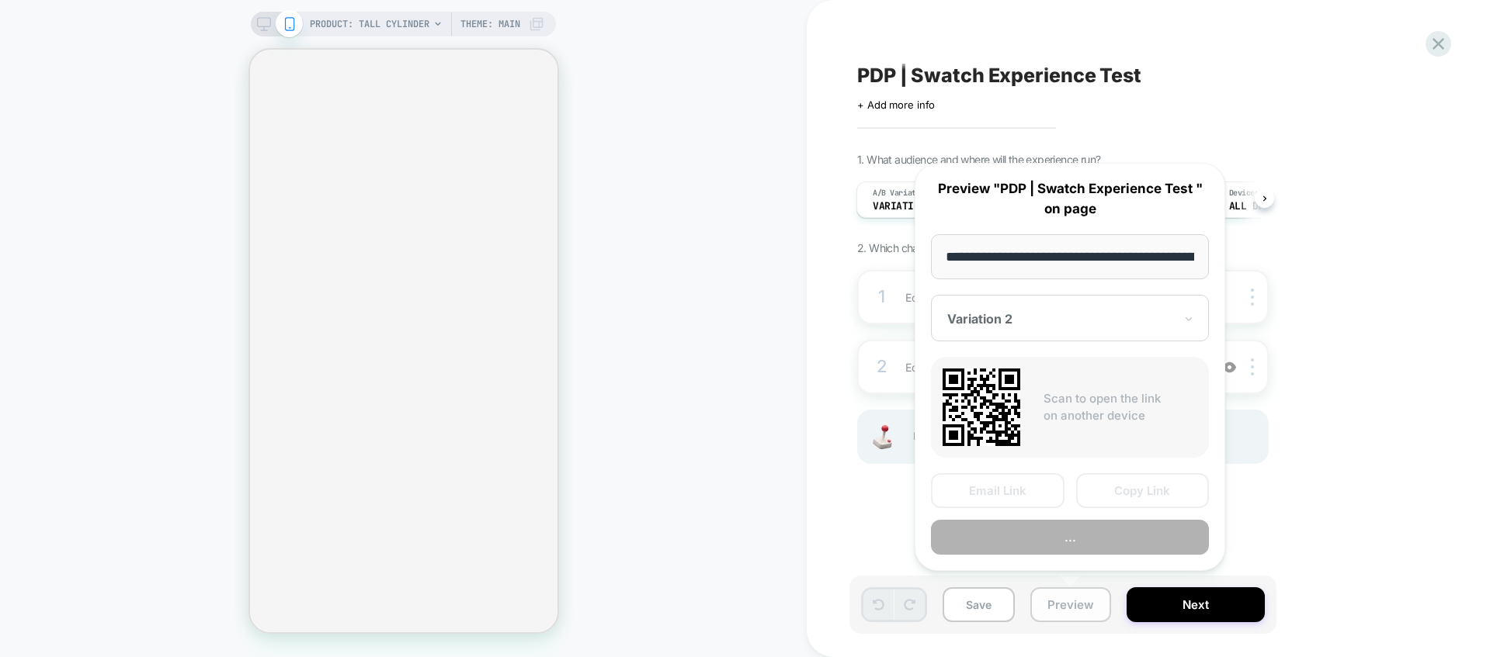
scroll to position [0, 0]
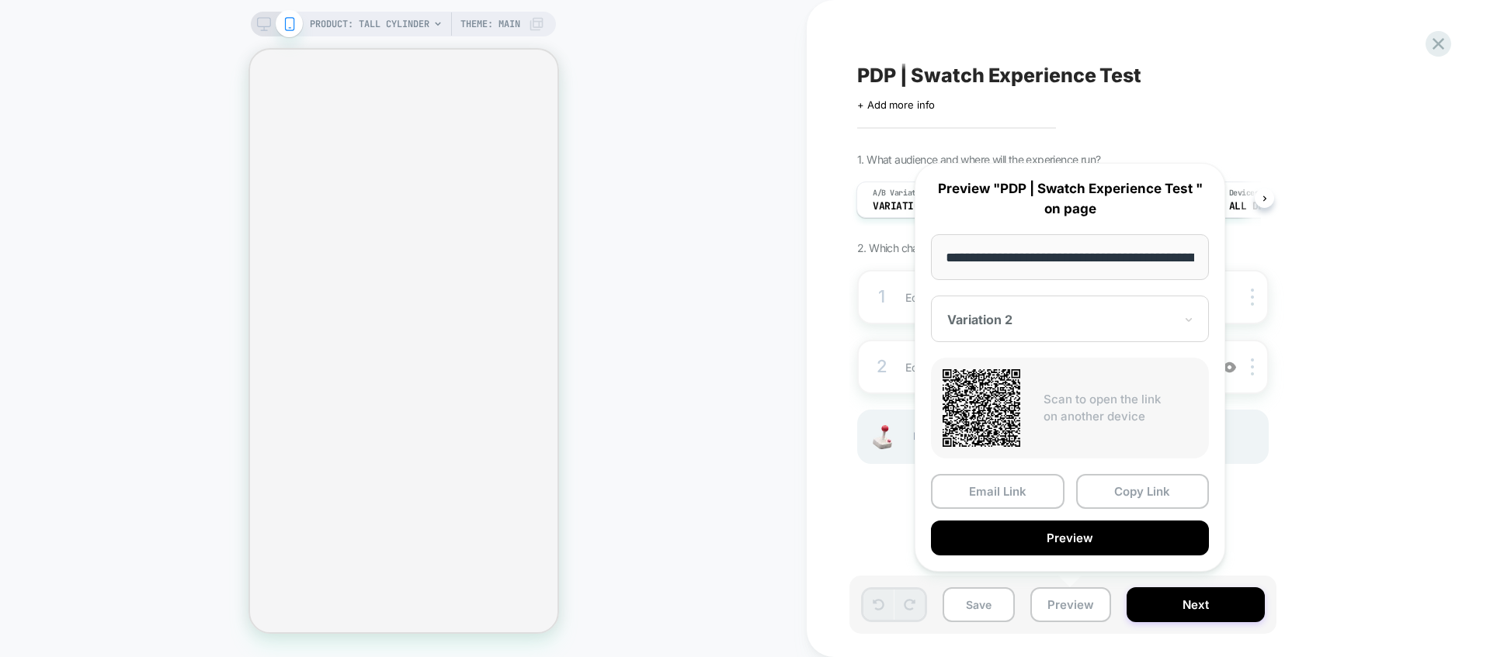
click at [778, 146] on div "PRODUCT: Tall Cylinder PRODUCT: Tall Cylinder Theme: MAIN PDP | Swatch Experien…" at bounding box center [745, 328] width 1490 height 657
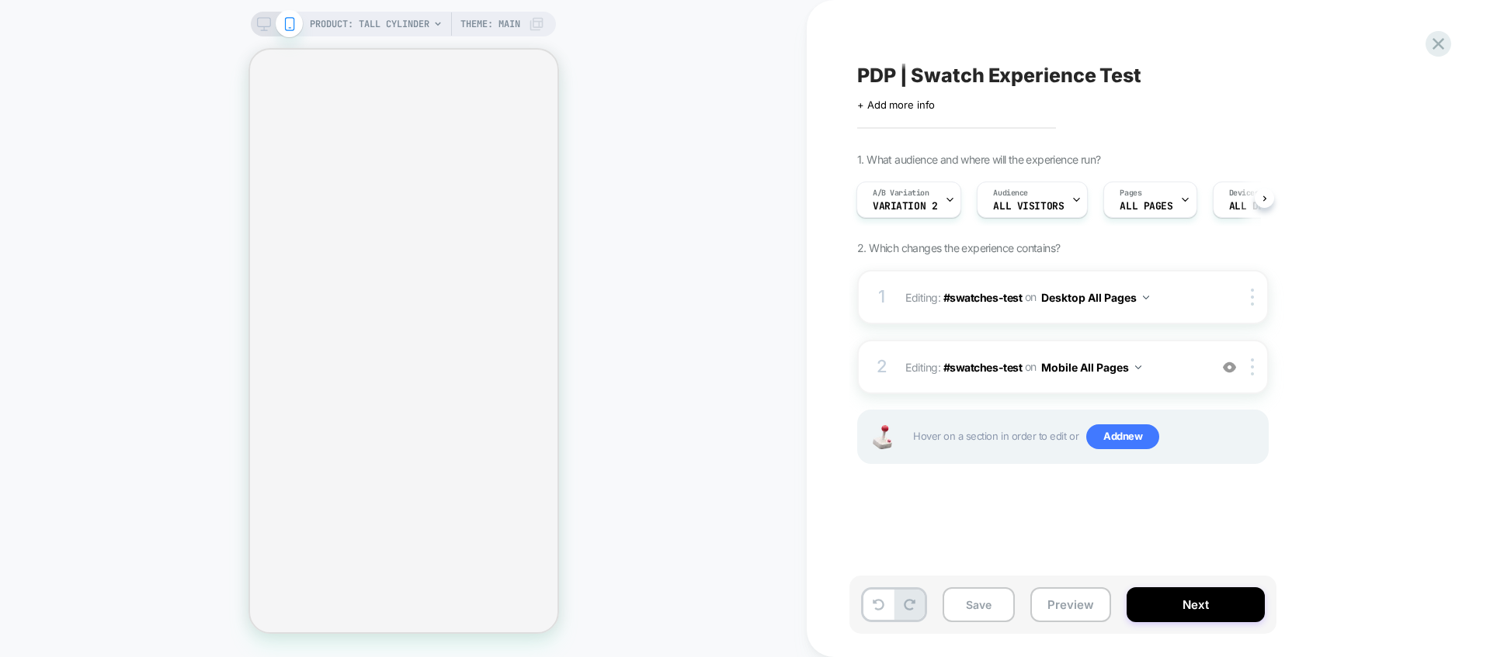
click at [432, 23] on div "PRODUCT: Tall Cylinder Theme: MAIN" at bounding box center [427, 24] width 234 height 25
click at [401, 20] on span "PRODUCT: Tall Cylinder" at bounding box center [370, 24] width 120 height 25
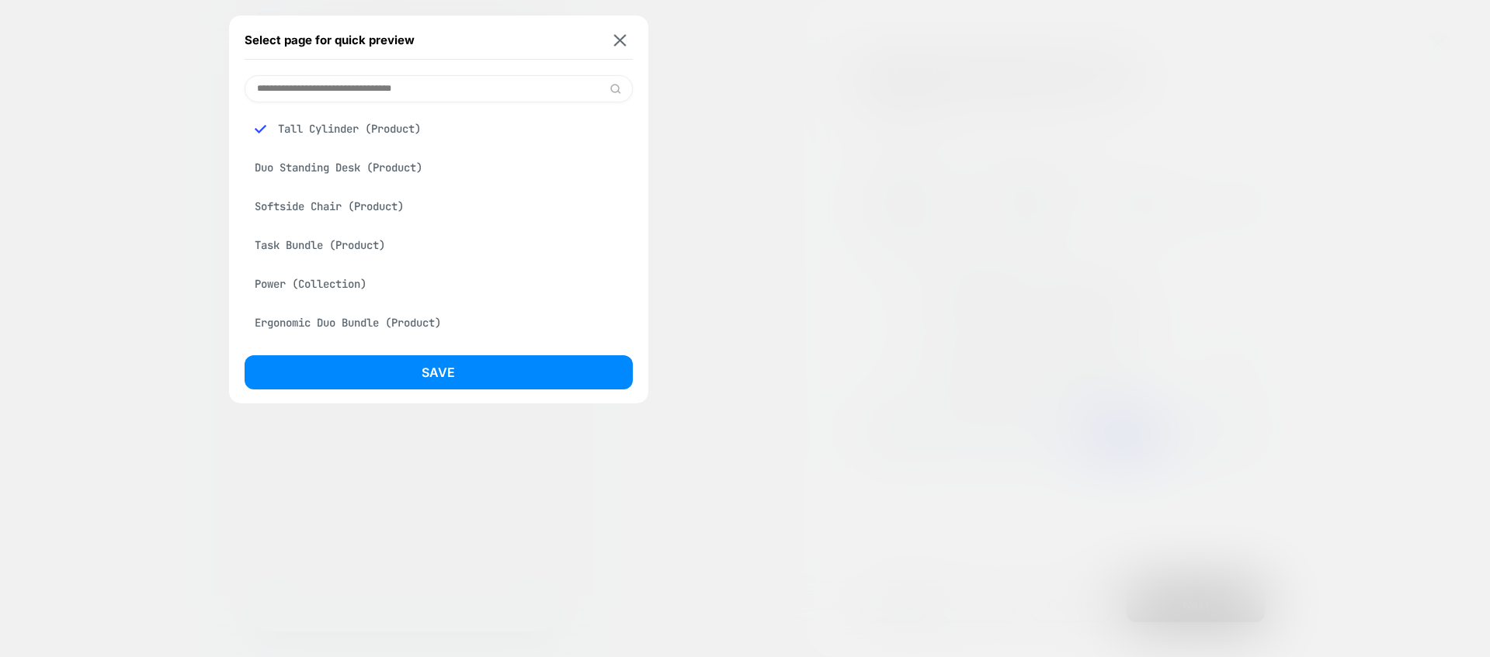
click at [408, 77] on input at bounding box center [439, 88] width 388 height 27
click at [380, 164] on div "Duo Standing Desk (Product)" at bounding box center [439, 167] width 388 height 29
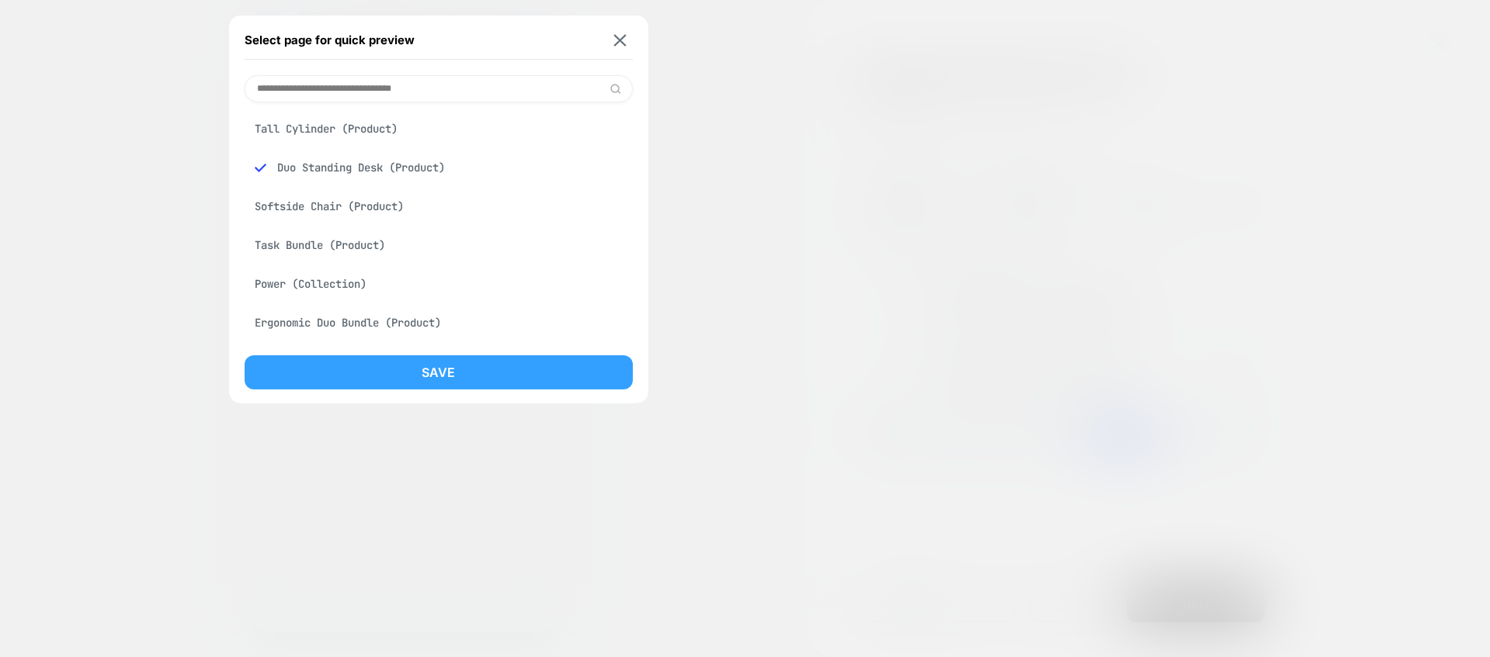
click at [461, 380] on button "Save" at bounding box center [439, 373] width 388 height 34
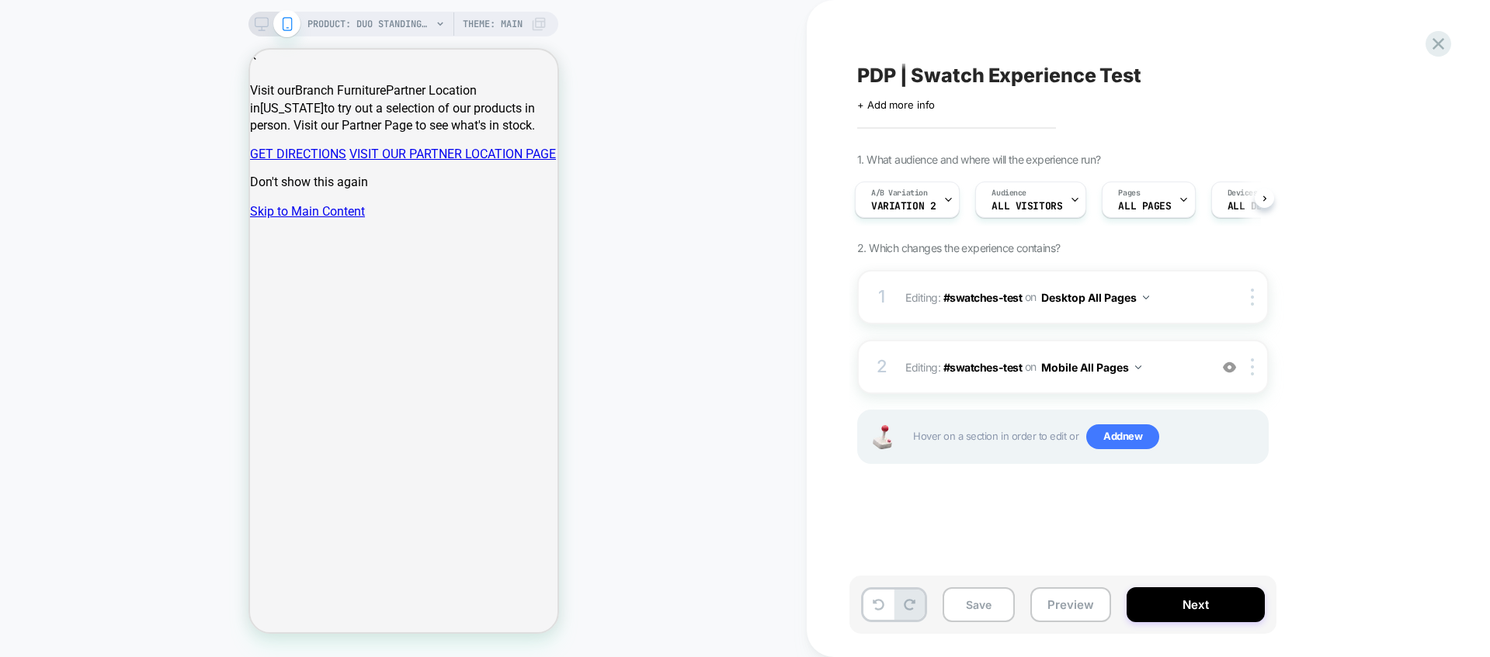
scroll to position [0, 0]
click at [1068, 602] on button "Preview" at bounding box center [1070, 605] width 81 height 35
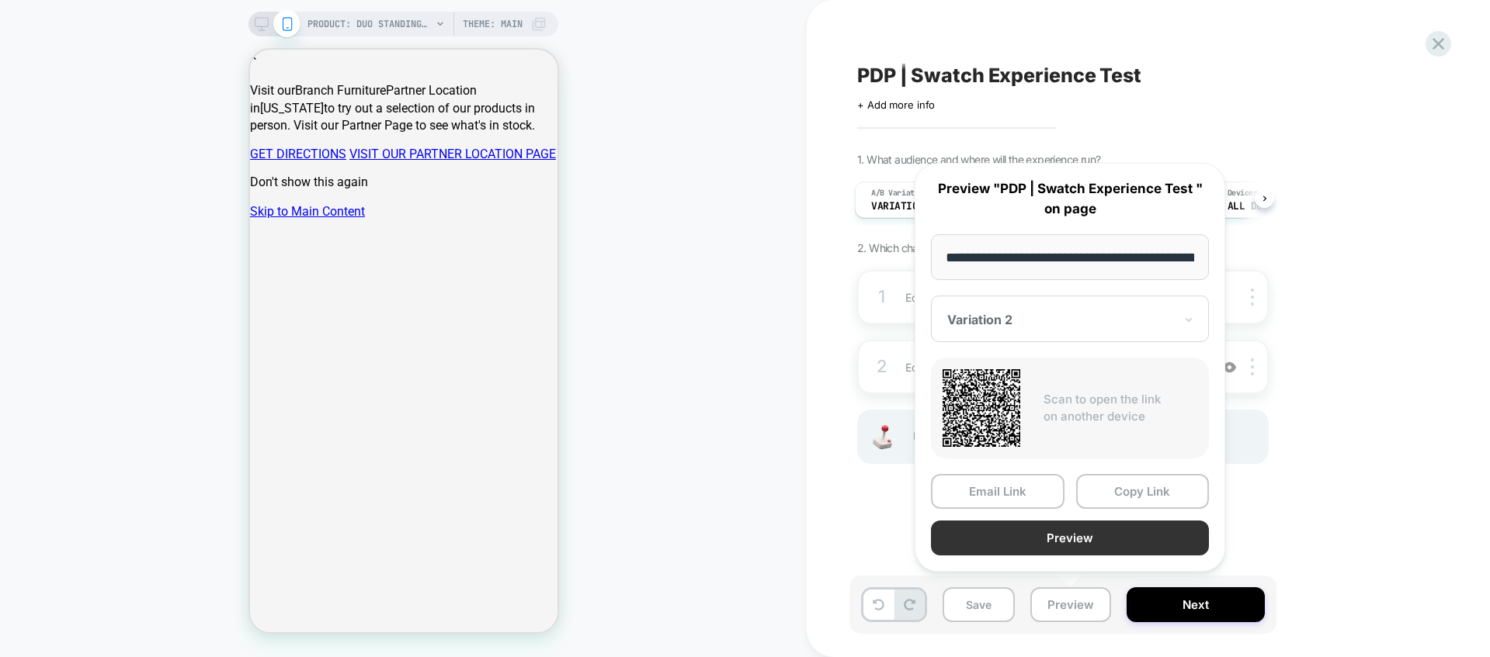
click at [1059, 532] on button "Preview" at bounding box center [1070, 538] width 278 height 35
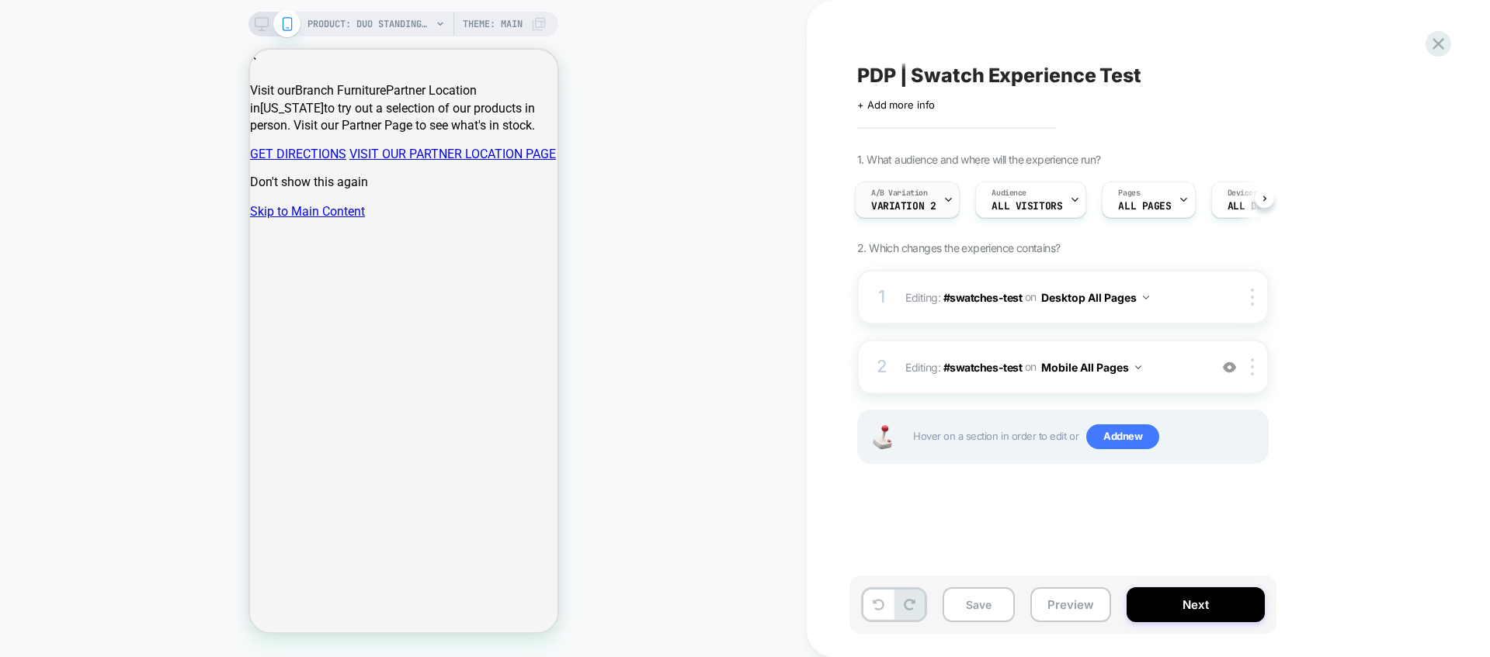
click at [907, 196] on span "A/B Variation" at bounding box center [899, 193] width 57 height 11
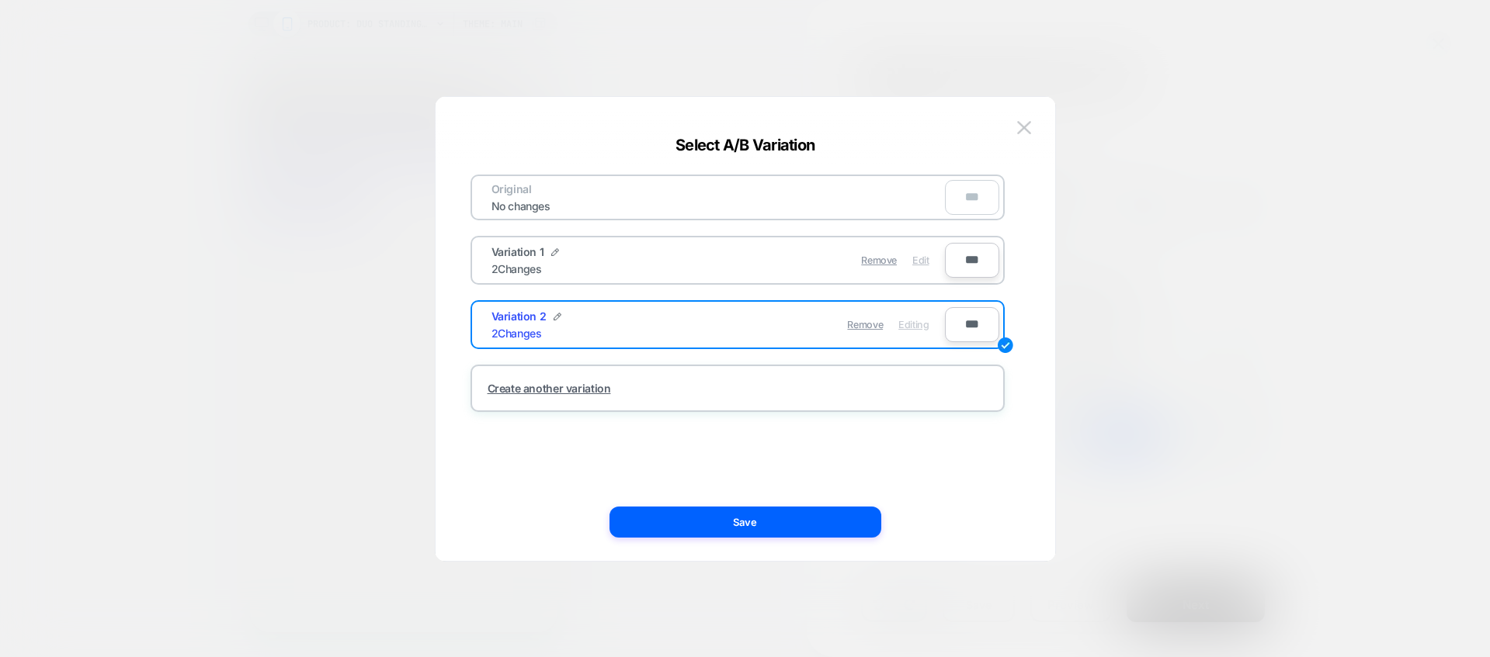
click at [923, 263] on span "Edit" at bounding box center [920, 261] width 16 height 12
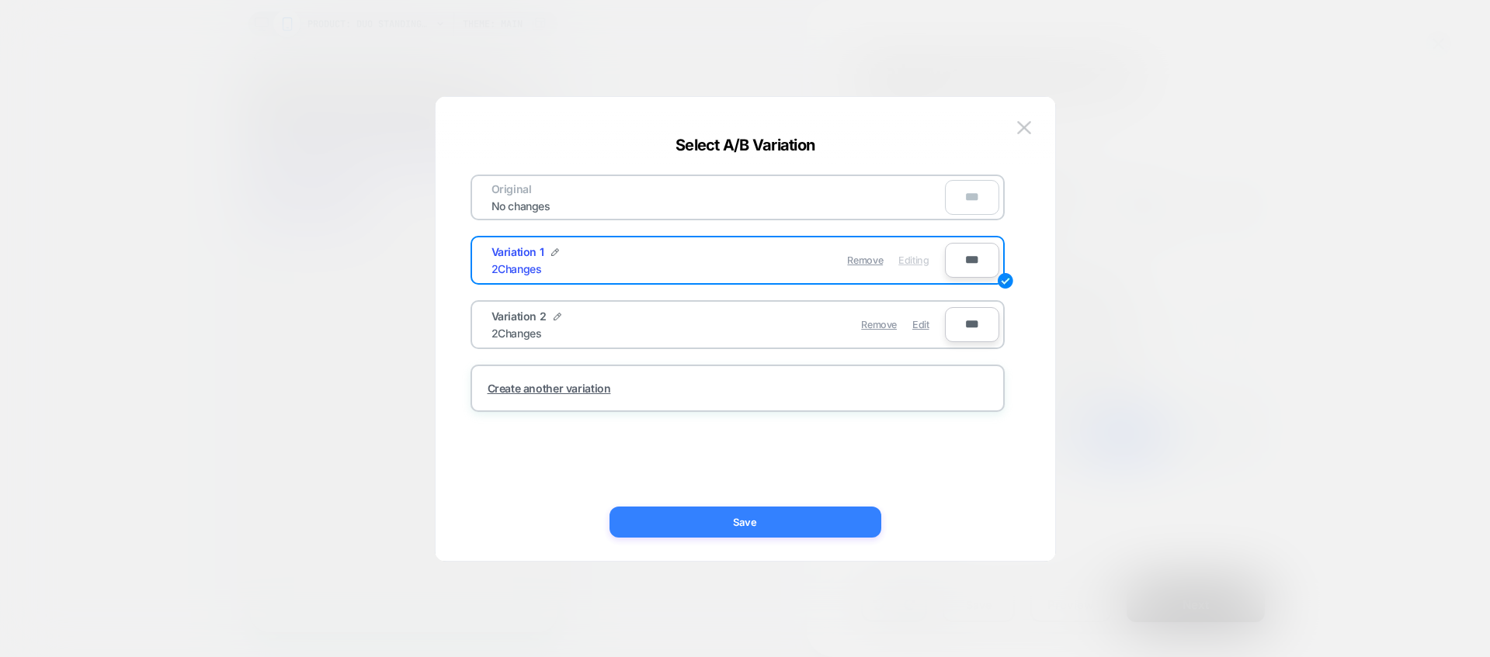
click at [800, 530] on button "Save" at bounding box center [745, 522] width 272 height 31
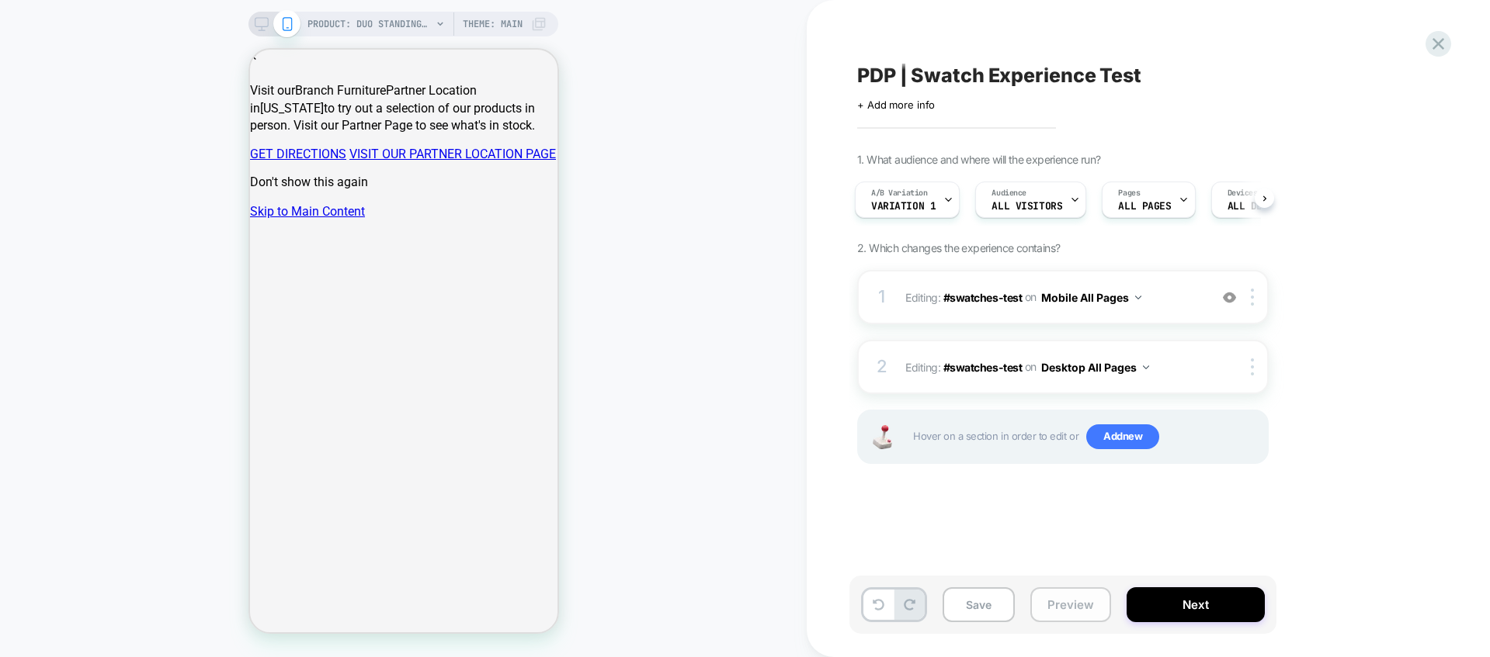
click at [1074, 608] on button "Preview" at bounding box center [1070, 605] width 81 height 35
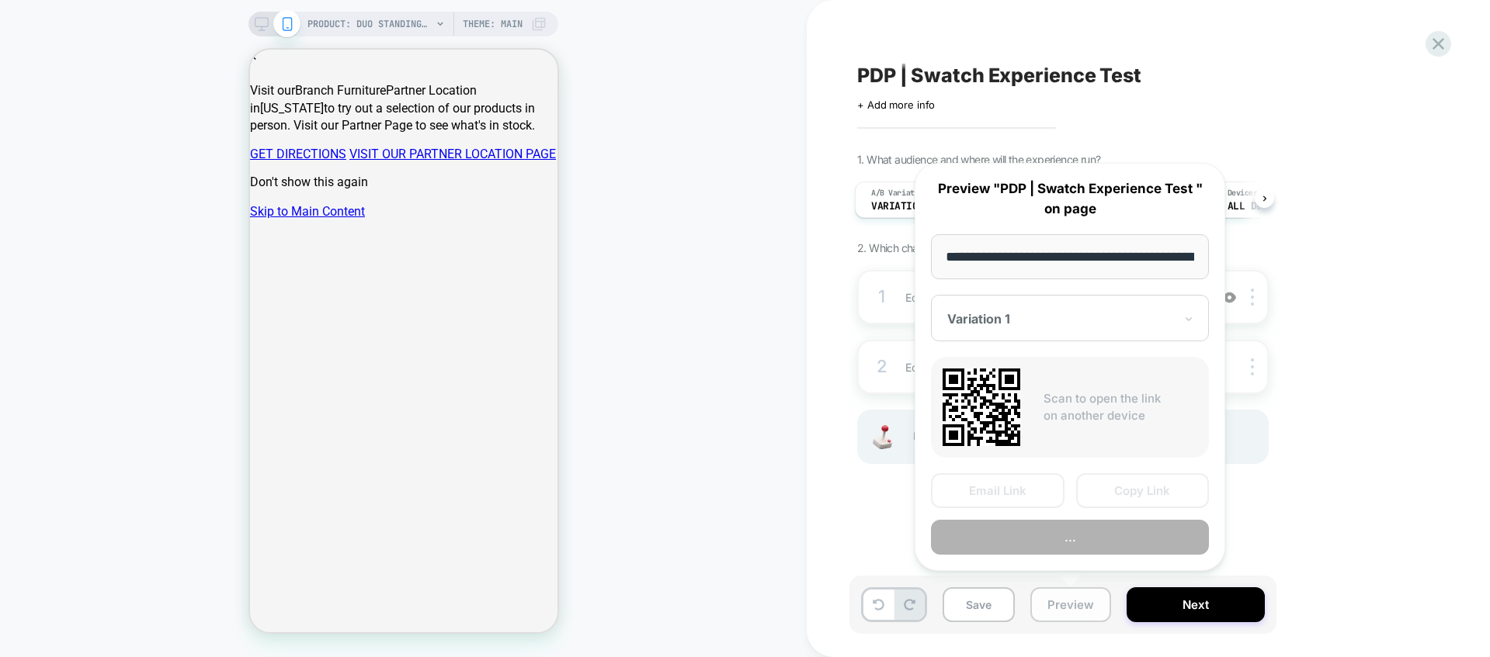
scroll to position [0, 257]
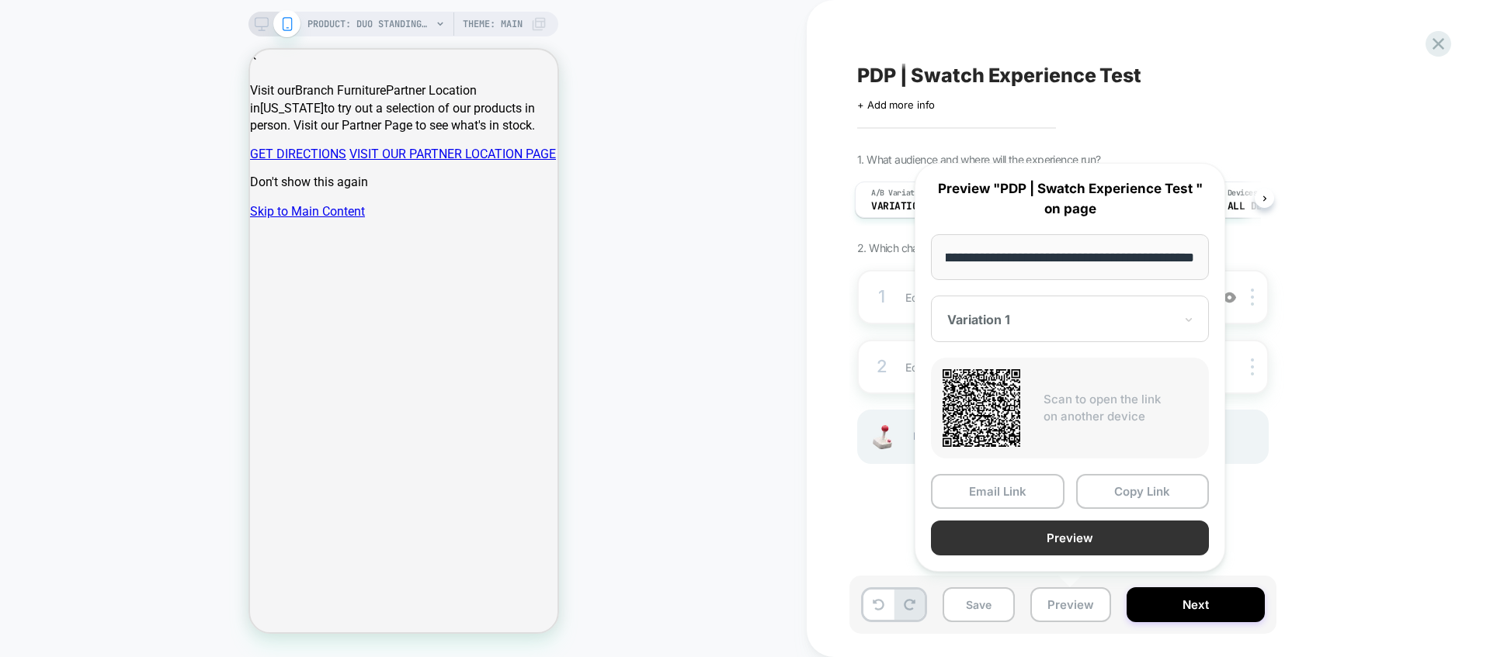
click at [1048, 540] on button "Preview" at bounding box center [1070, 538] width 278 height 35
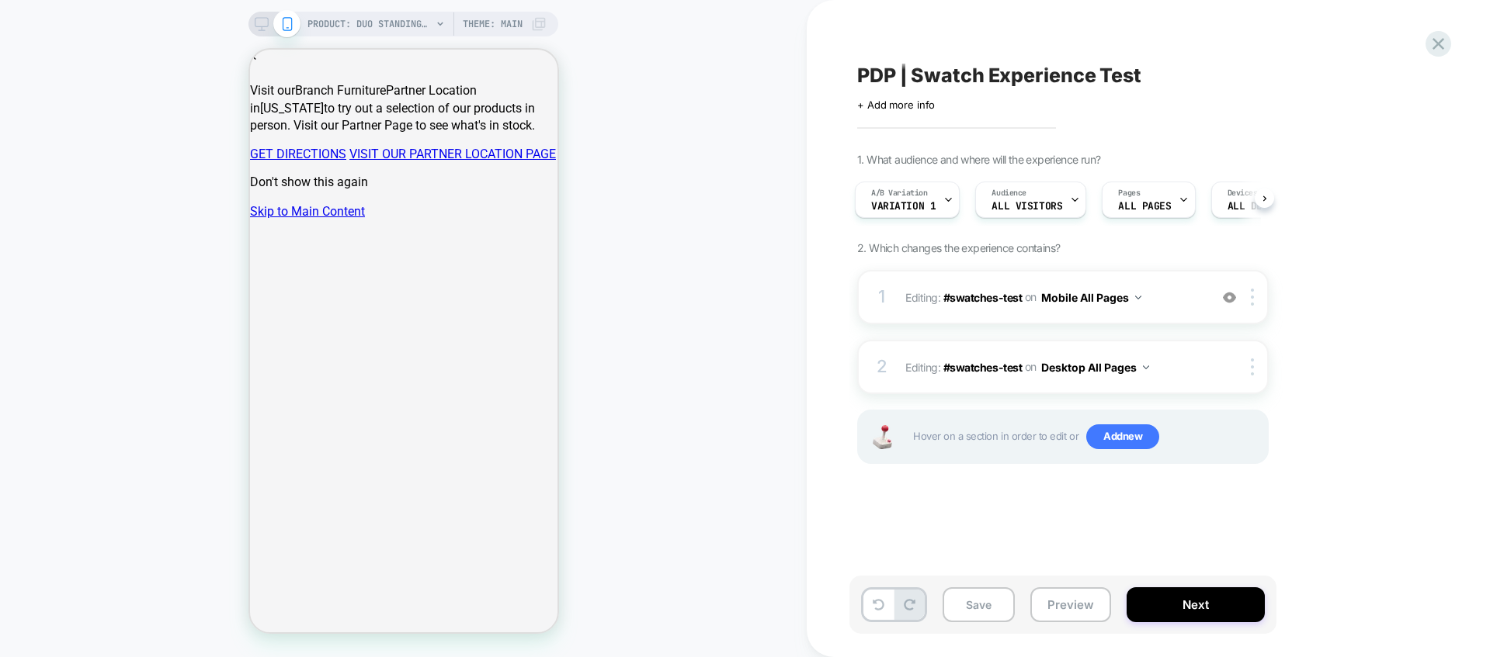
scroll to position [0, 2]
click at [1077, 605] on button "Preview" at bounding box center [1070, 605] width 81 height 35
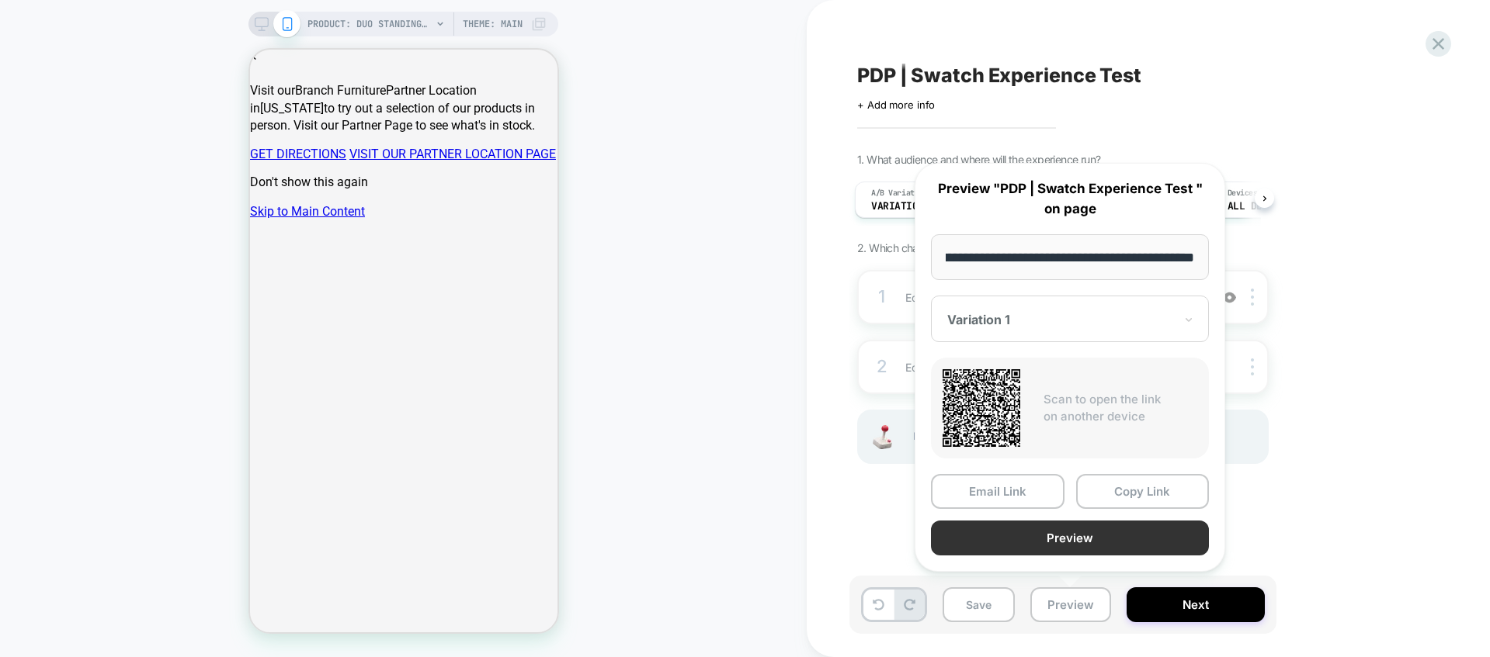
scroll to position [0, 0]
click at [1099, 535] on button "Preview" at bounding box center [1070, 538] width 278 height 35
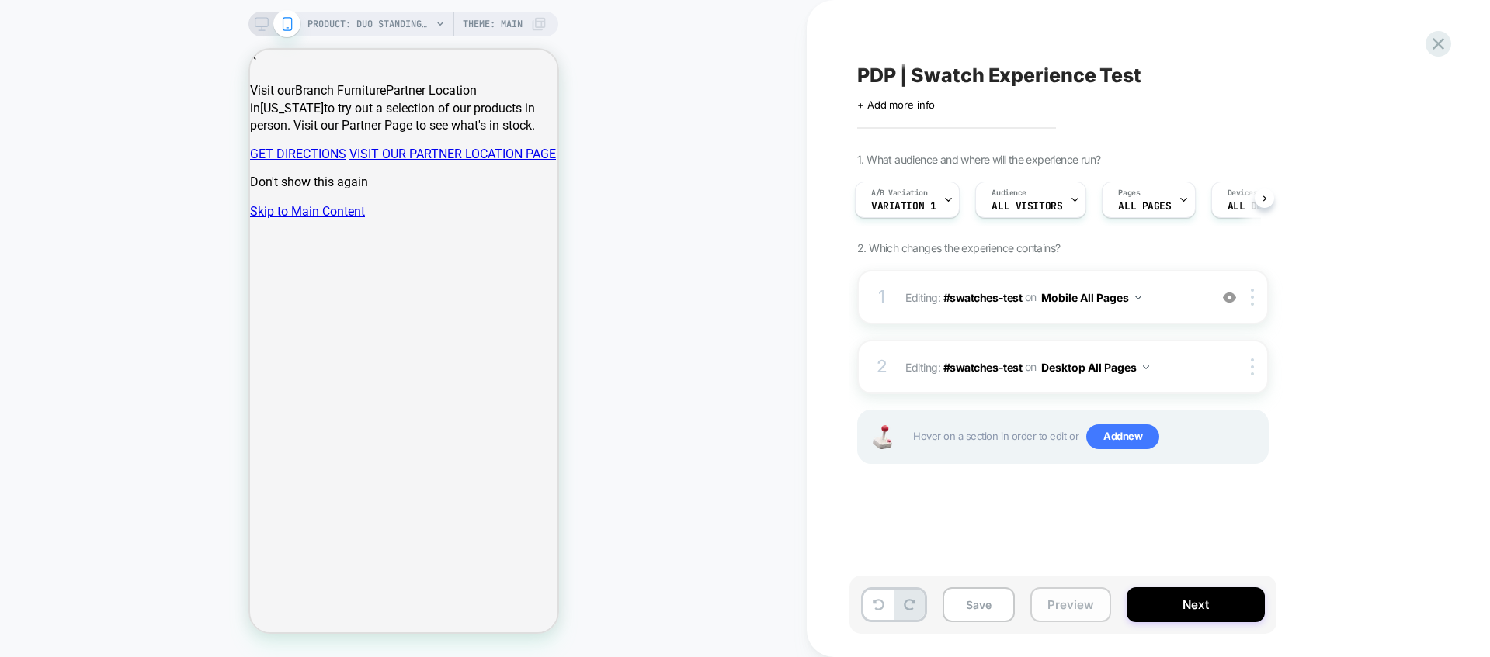
click at [1070, 610] on button "Preview" at bounding box center [1070, 605] width 81 height 35
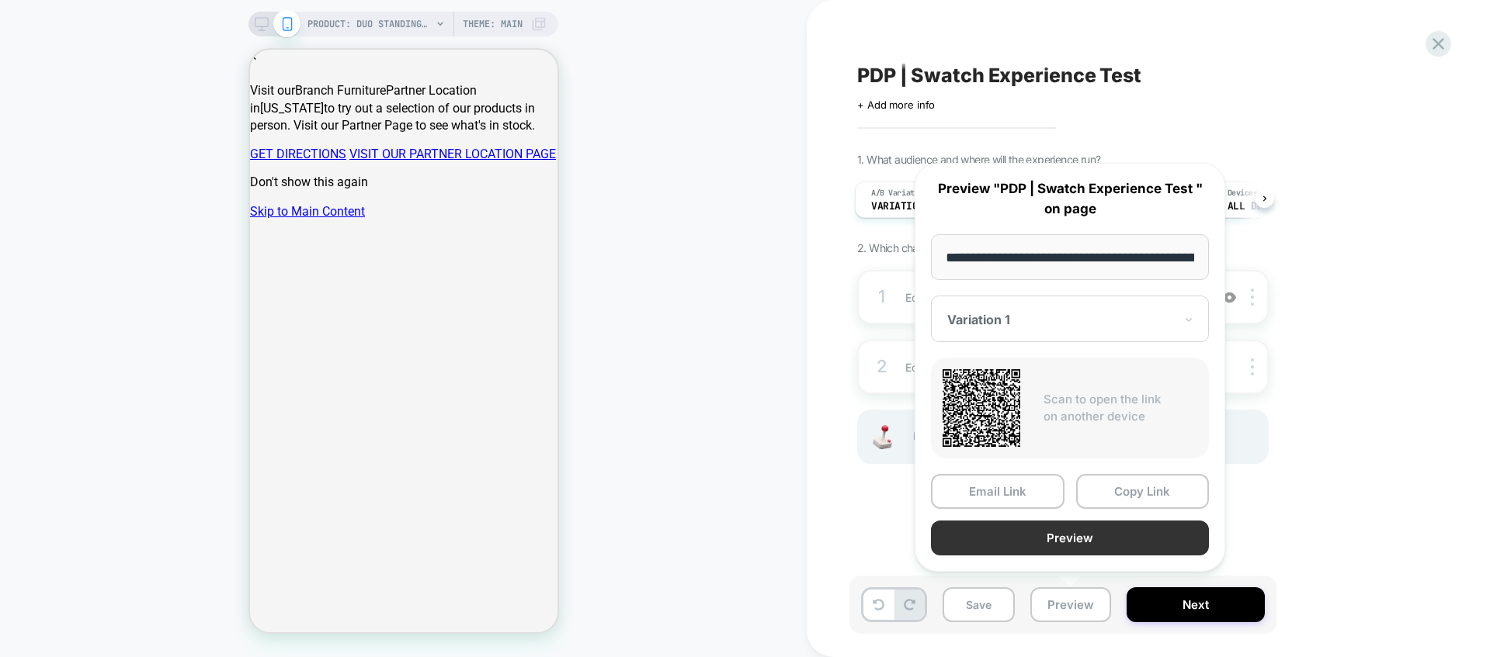
click at [1069, 543] on button "Preview" at bounding box center [1070, 538] width 278 height 35
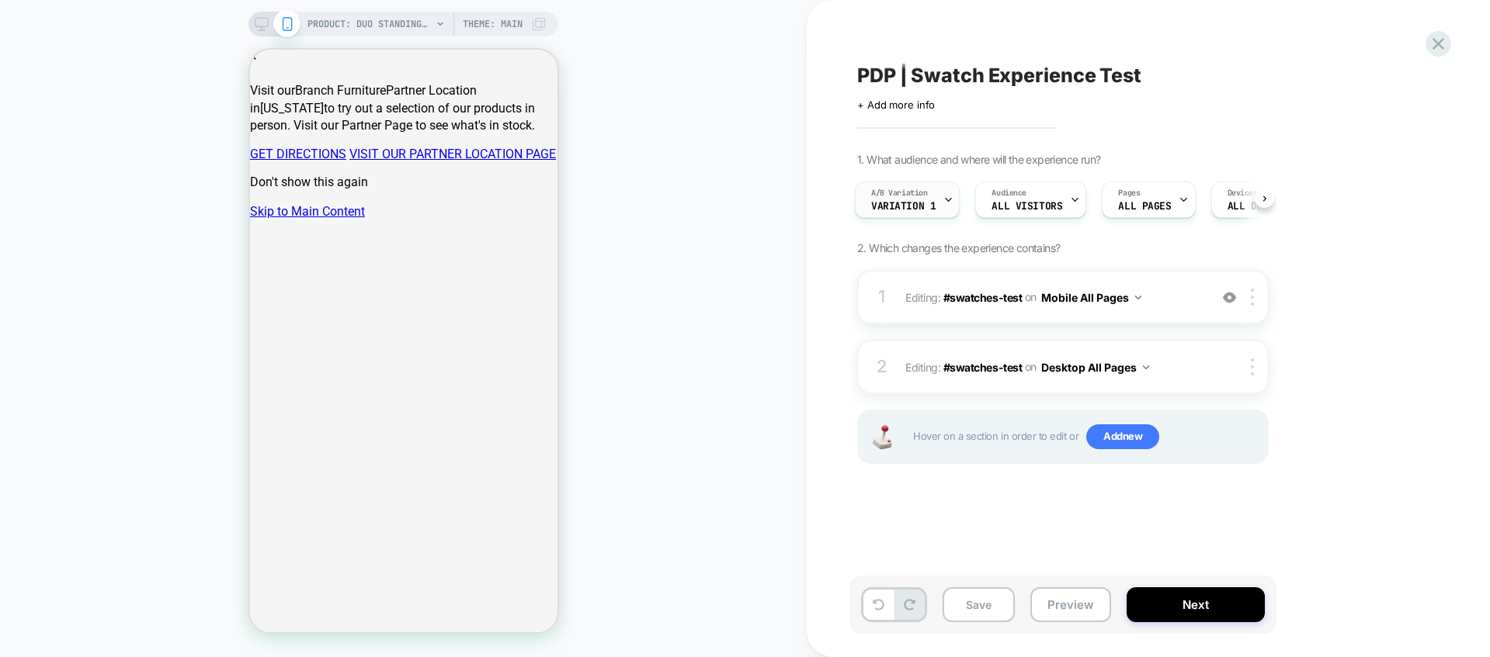
click at [927, 209] on span "Variation 1" at bounding box center [903, 206] width 64 height 11
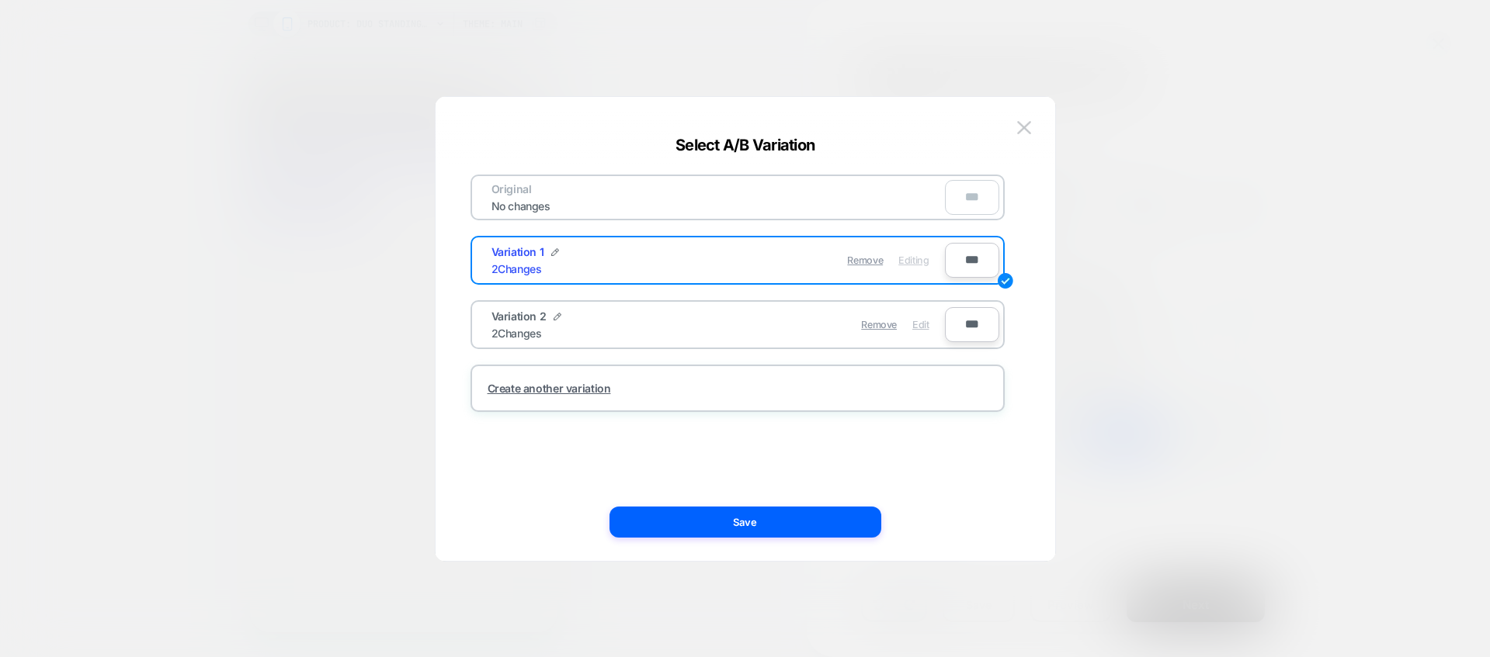
click at [923, 329] on span "Edit" at bounding box center [920, 325] width 16 height 12
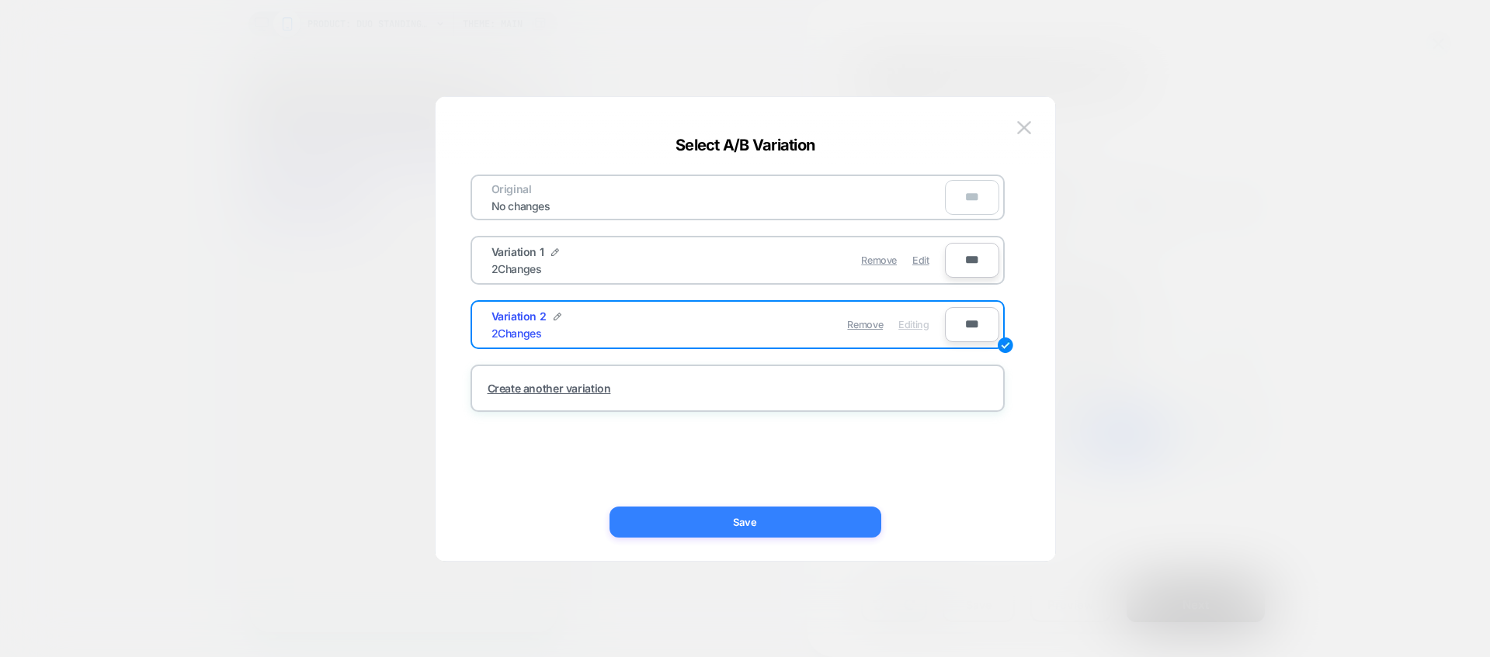
click at [831, 531] on button "Save" at bounding box center [745, 522] width 272 height 31
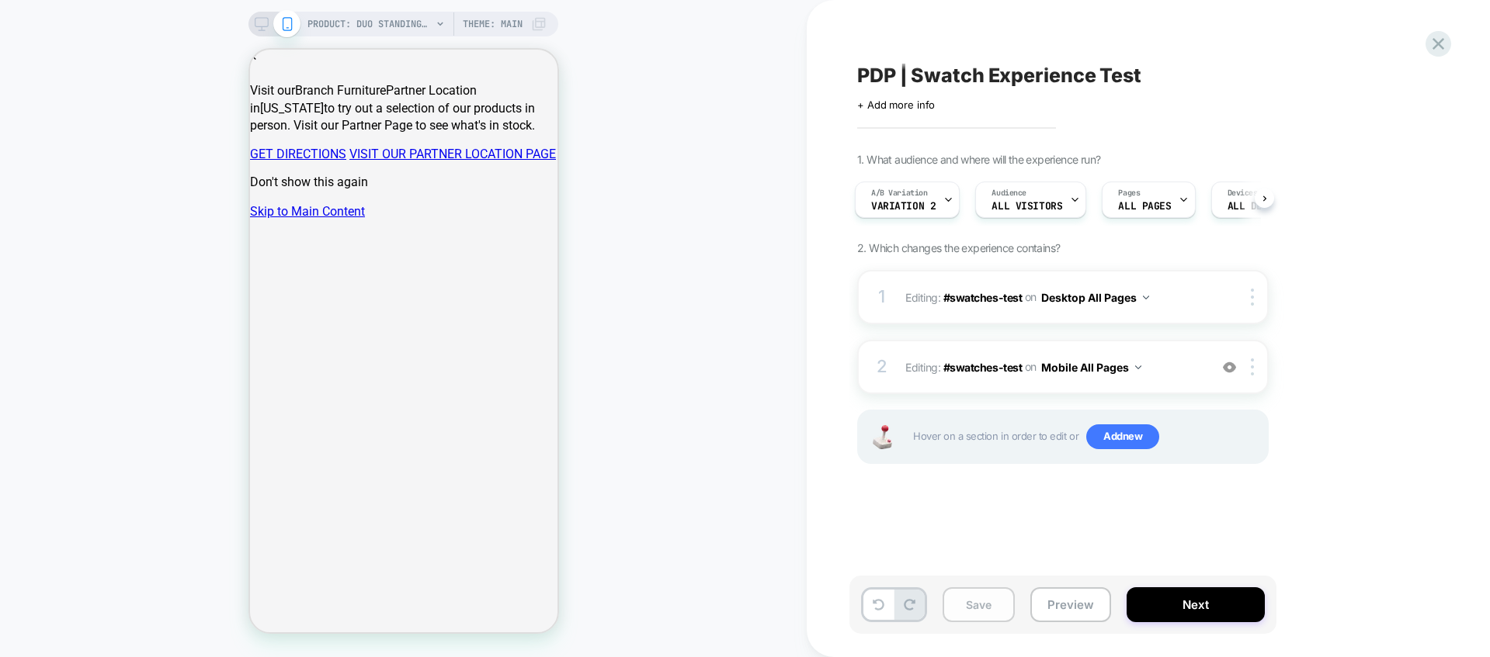
click at [976, 620] on button "Save" at bounding box center [978, 605] width 72 height 35
click at [1084, 607] on button "Preview" at bounding box center [1070, 605] width 81 height 35
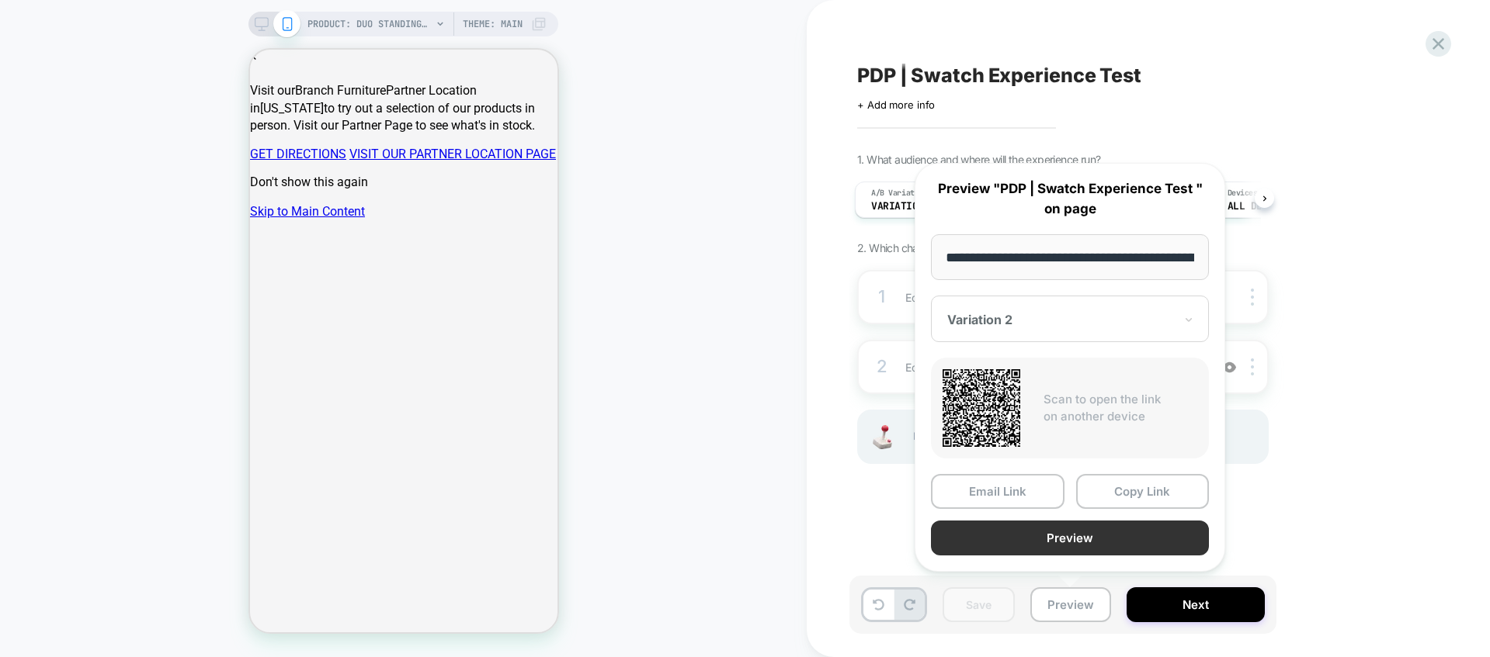
click at [1053, 533] on button "Preview" at bounding box center [1070, 538] width 278 height 35
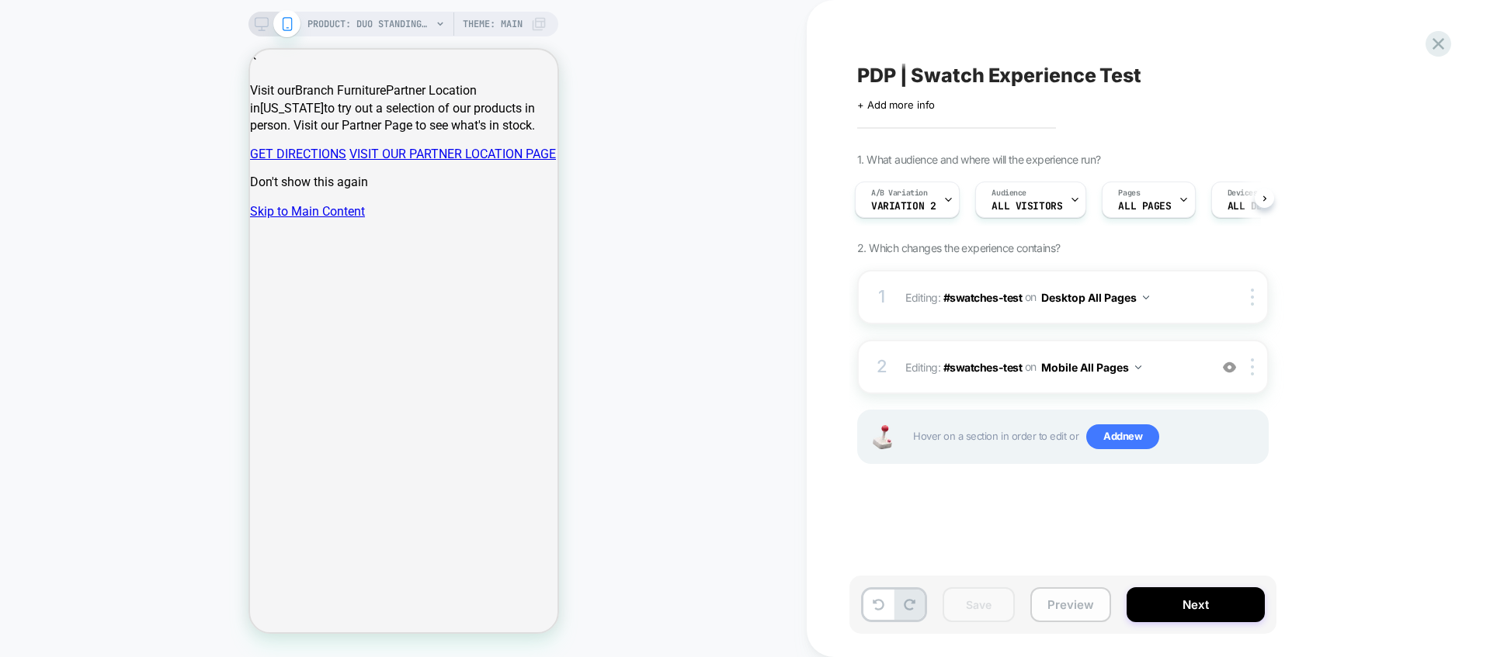
click at [1091, 616] on button "Preview" at bounding box center [1070, 605] width 81 height 35
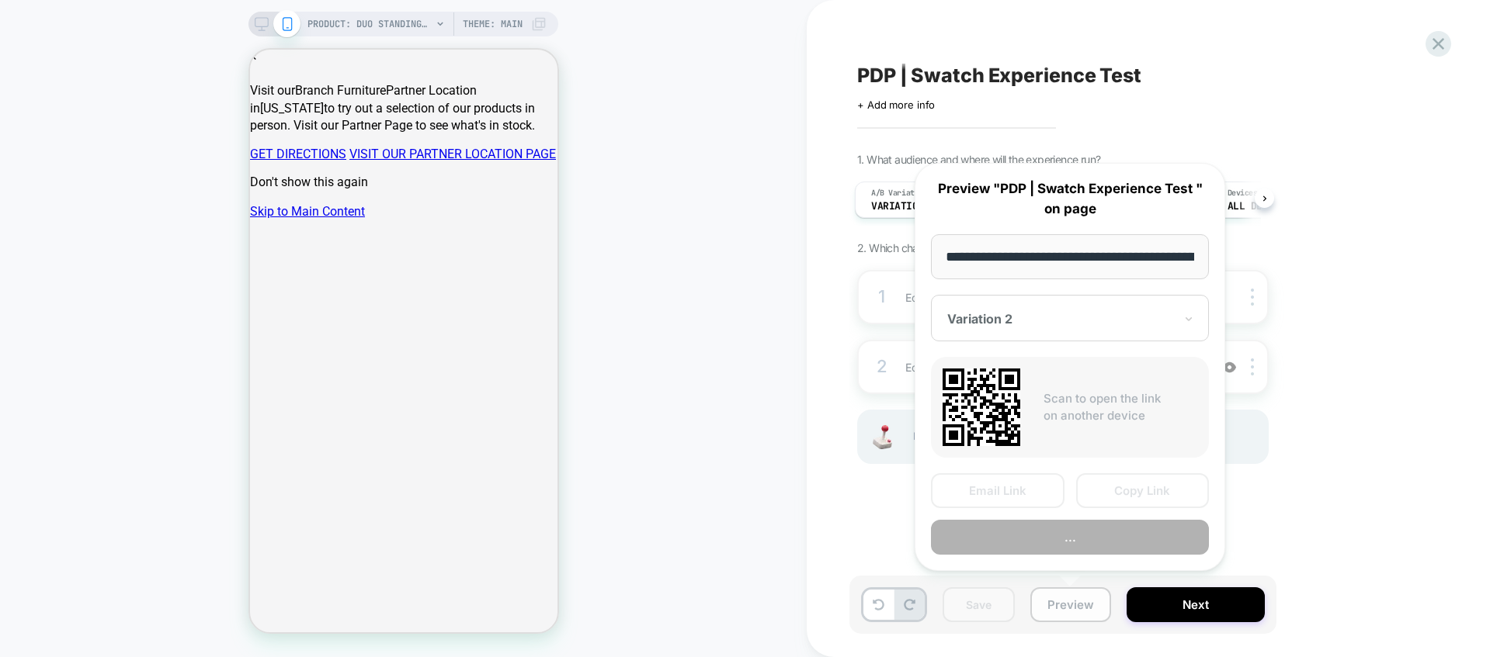
scroll to position [0, 257]
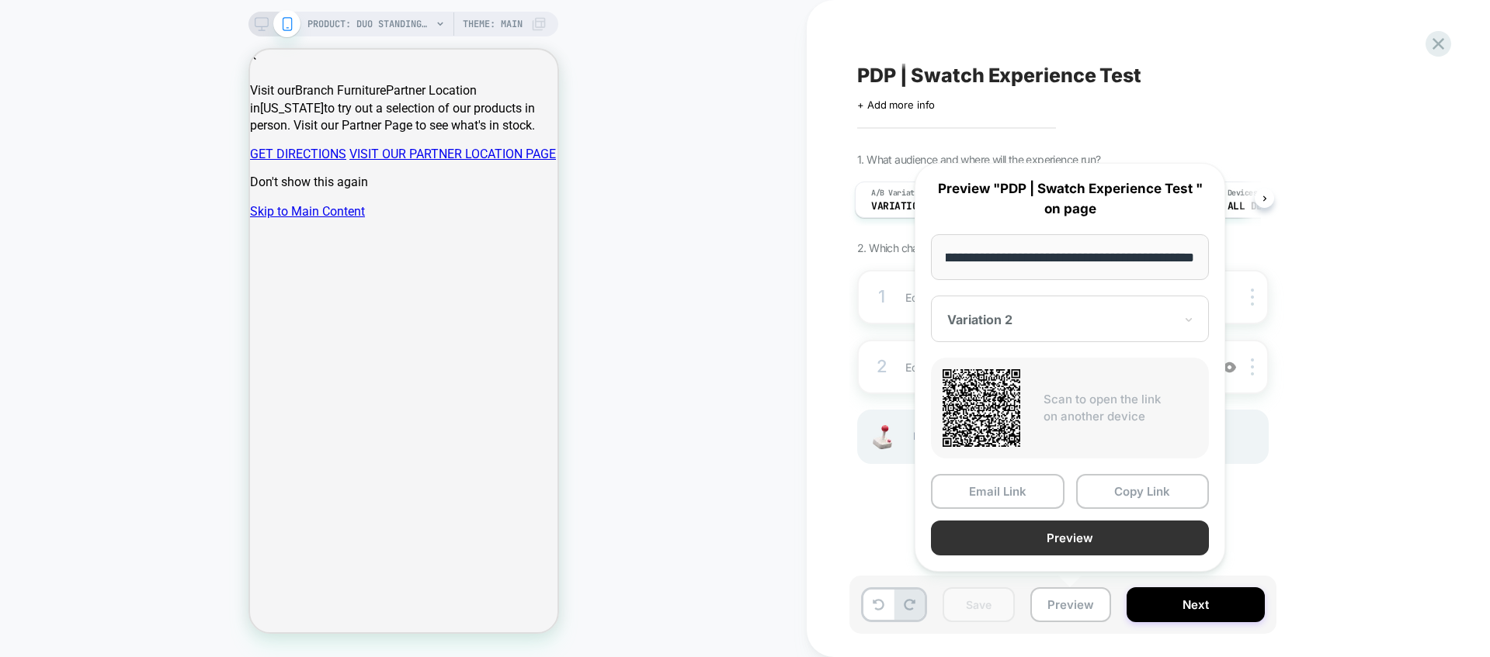
click at [1075, 537] on button "Preview" at bounding box center [1070, 538] width 278 height 35
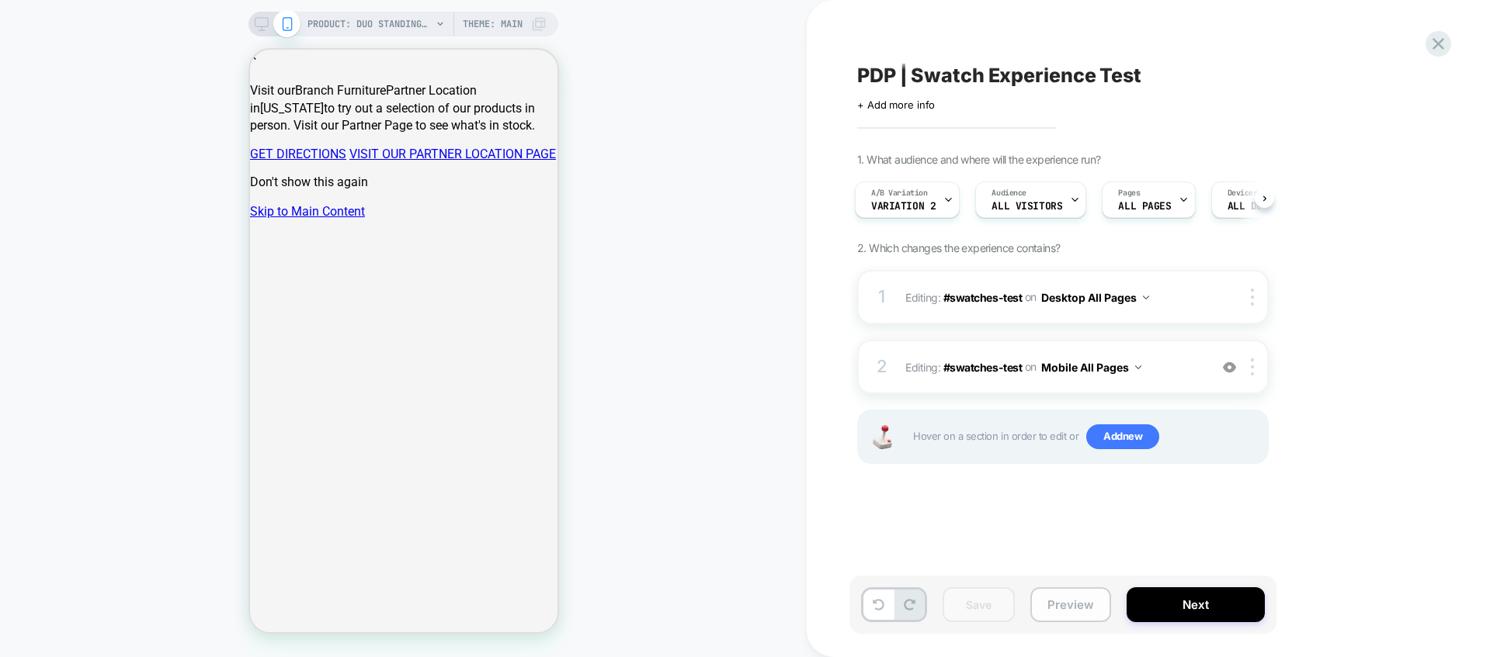
click at [1091, 610] on button "Preview" at bounding box center [1070, 605] width 81 height 35
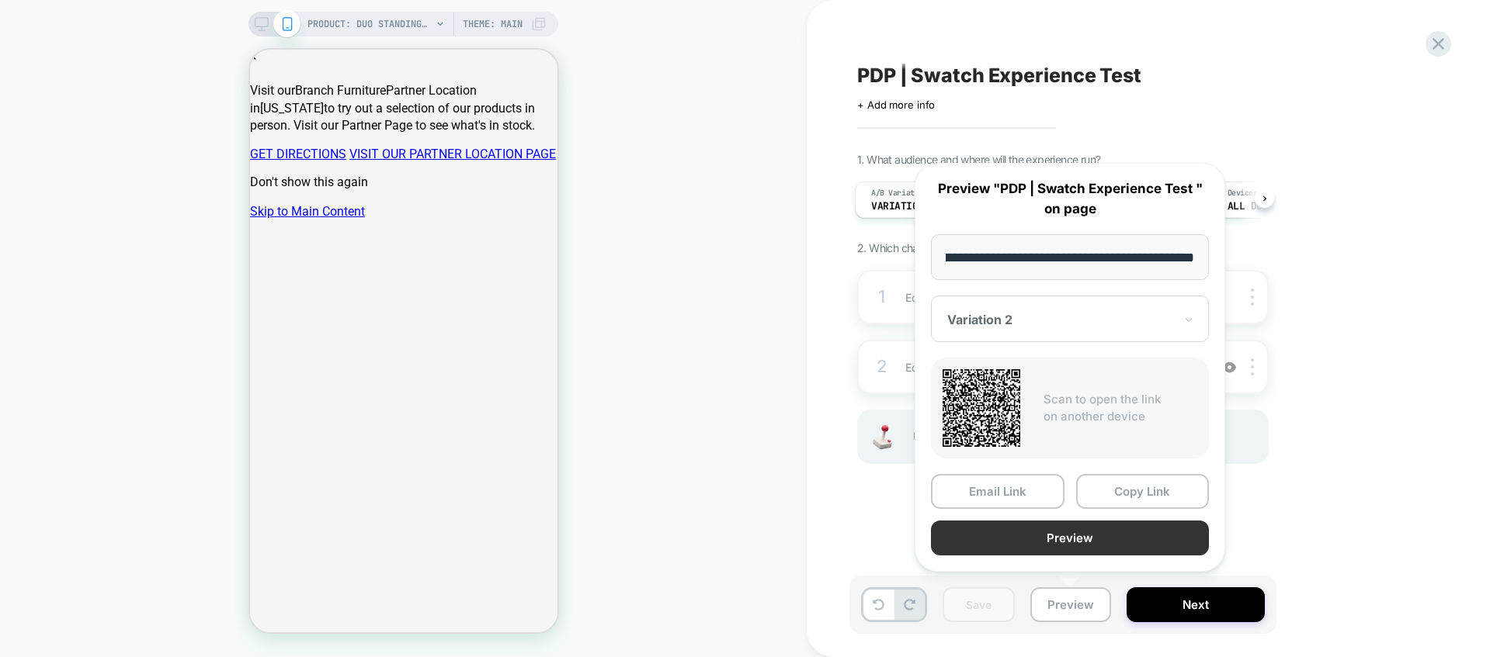
click at [1042, 539] on button "Preview" at bounding box center [1070, 538] width 278 height 35
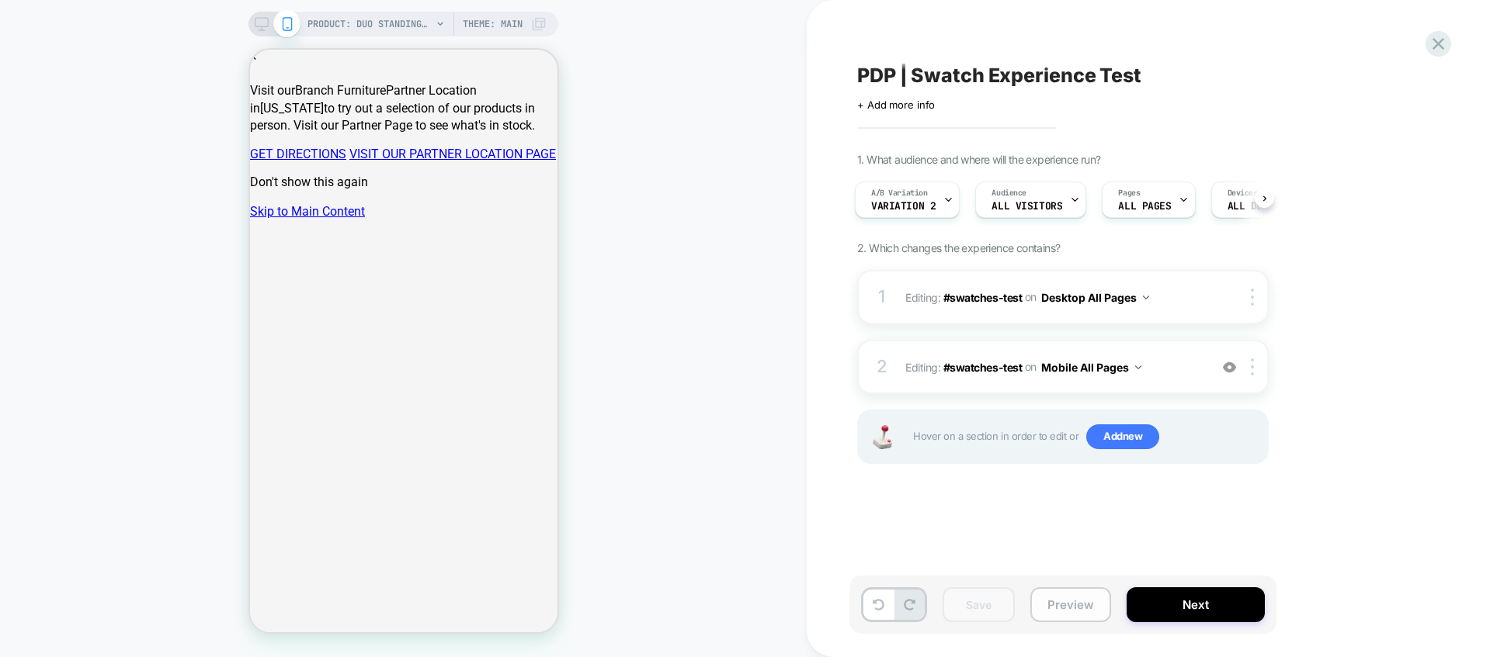
click at [1081, 609] on button "Preview" at bounding box center [1070, 605] width 81 height 35
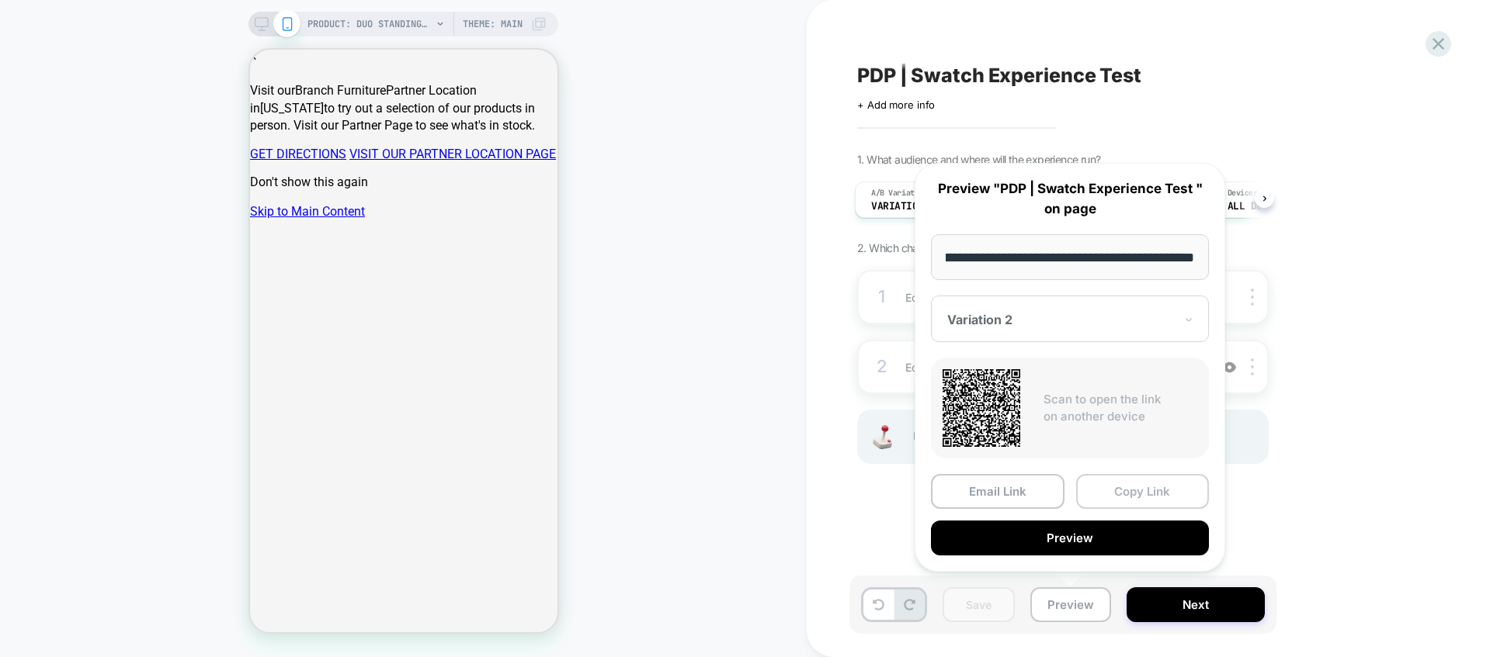
click at [1127, 491] on button "Copy Link" at bounding box center [1143, 491] width 134 height 35
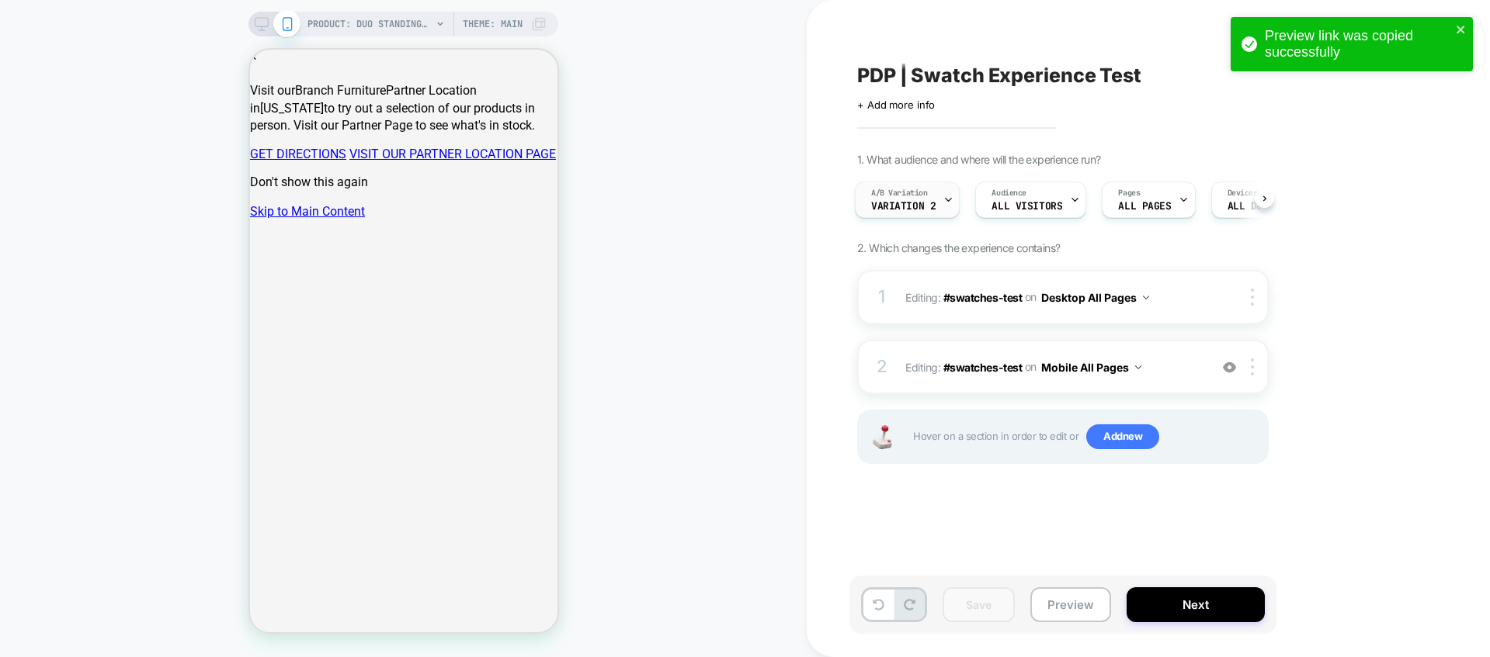
click at [931, 206] on span "Variation 2" at bounding box center [903, 206] width 64 height 11
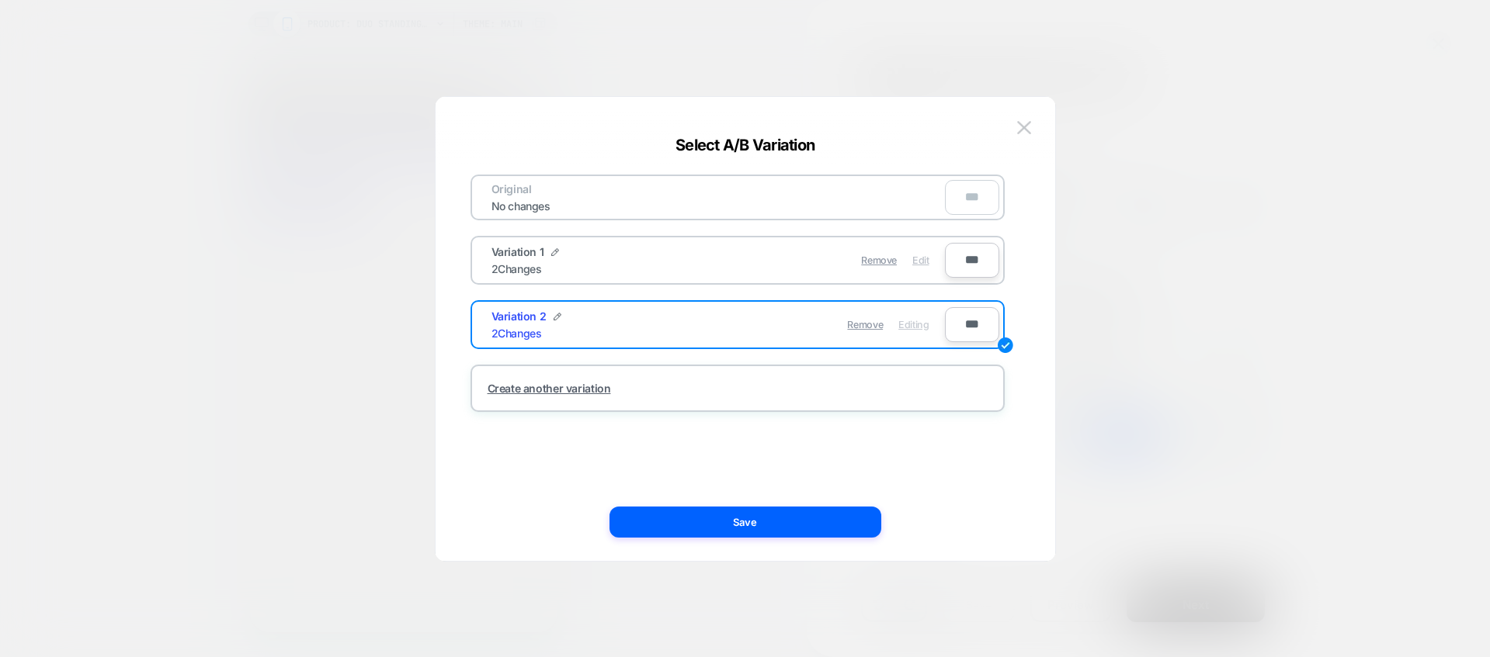
click at [923, 262] on span "Edit" at bounding box center [920, 261] width 16 height 12
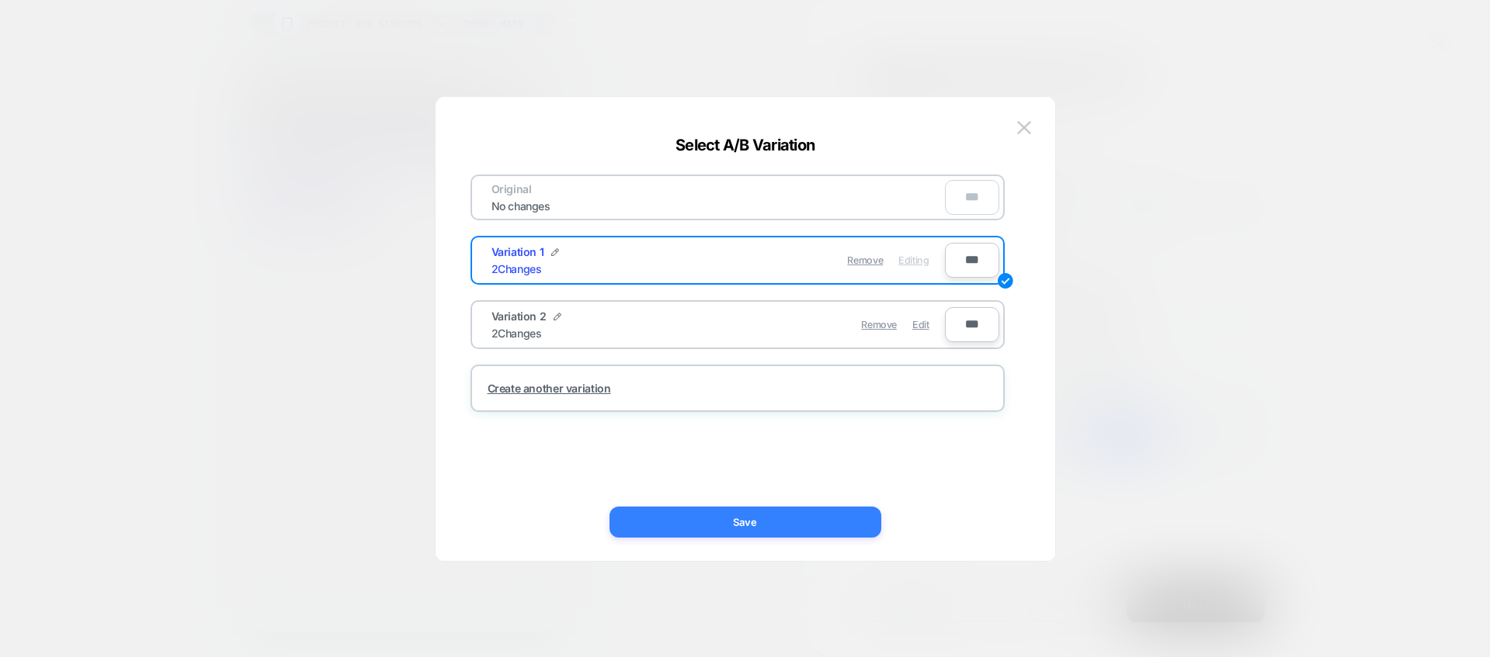
click at [817, 536] on button "Save" at bounding box center [745, 522] width 272 height 31
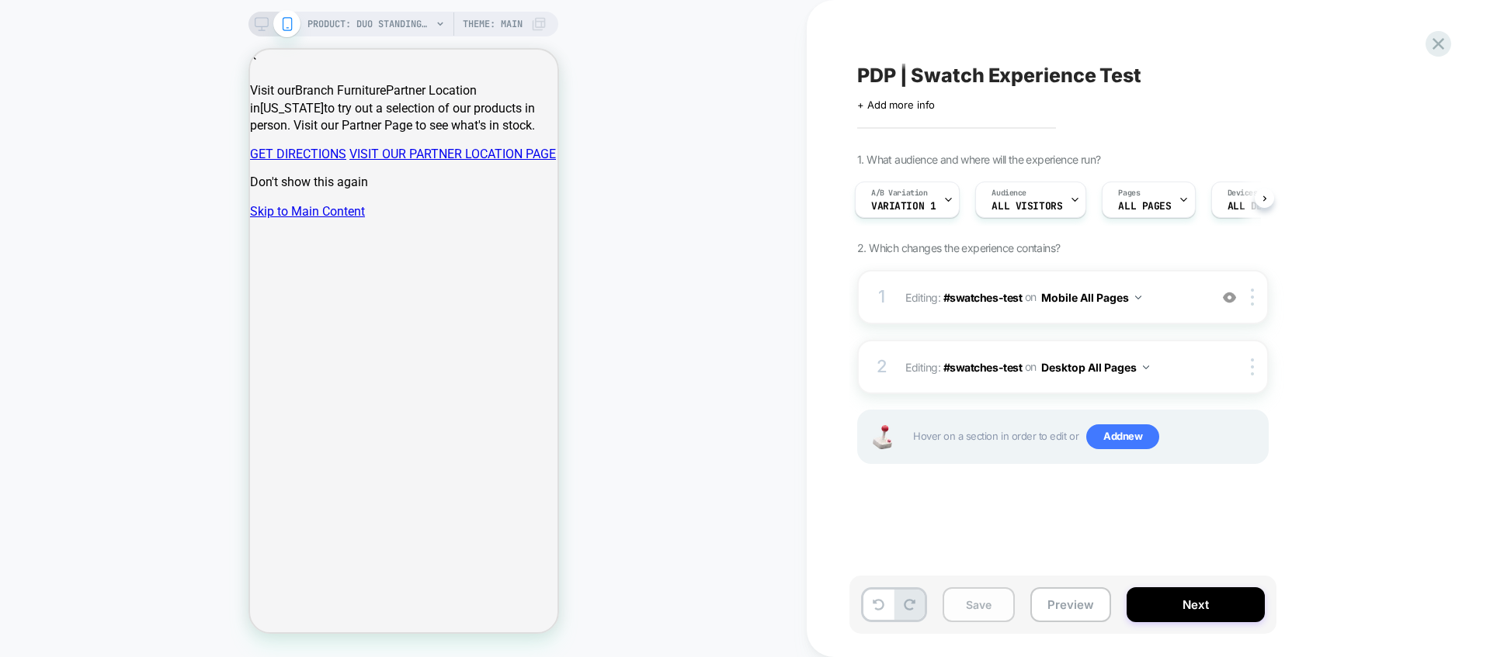
click at [985, 611] on button "Save" at bounding box center [978, 605] width 72 height 35
click at [1081, 603] on button "Preview" at bounding box center [1070, 605] width 81 height 35
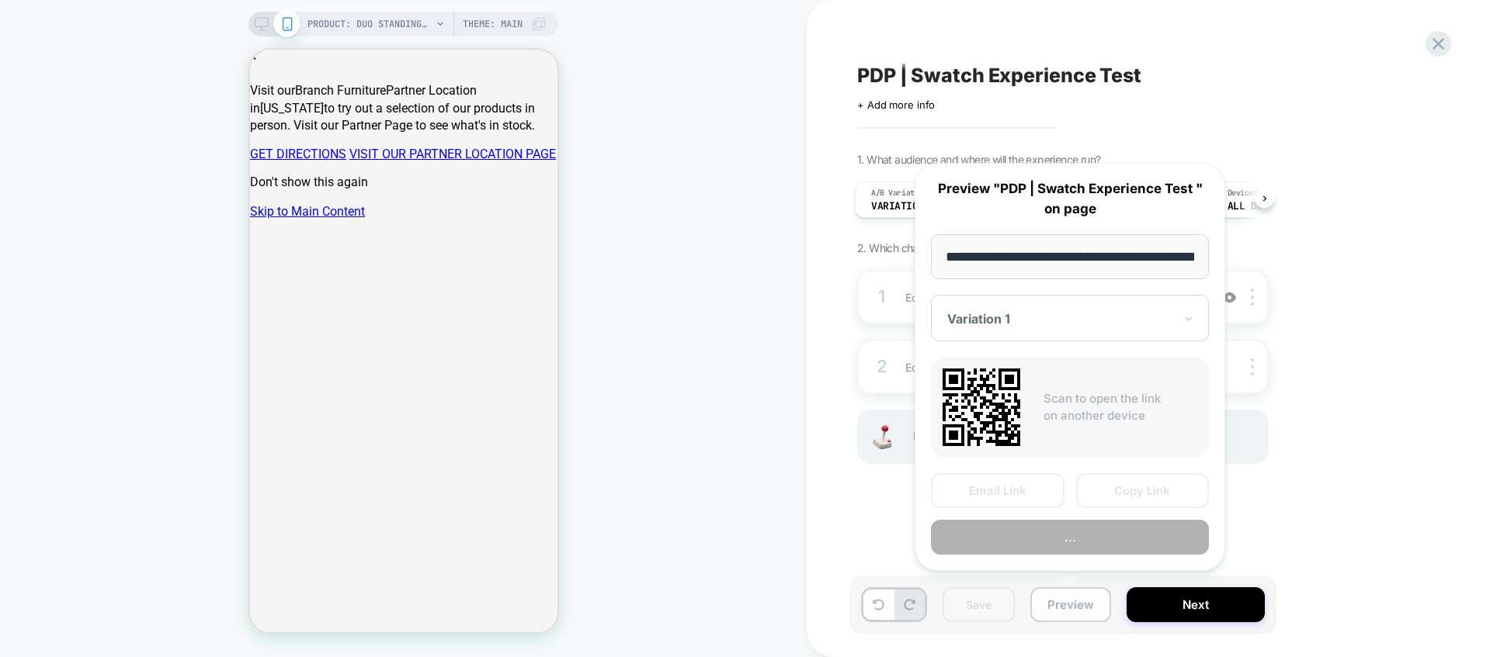
scroll to position [0, 257]
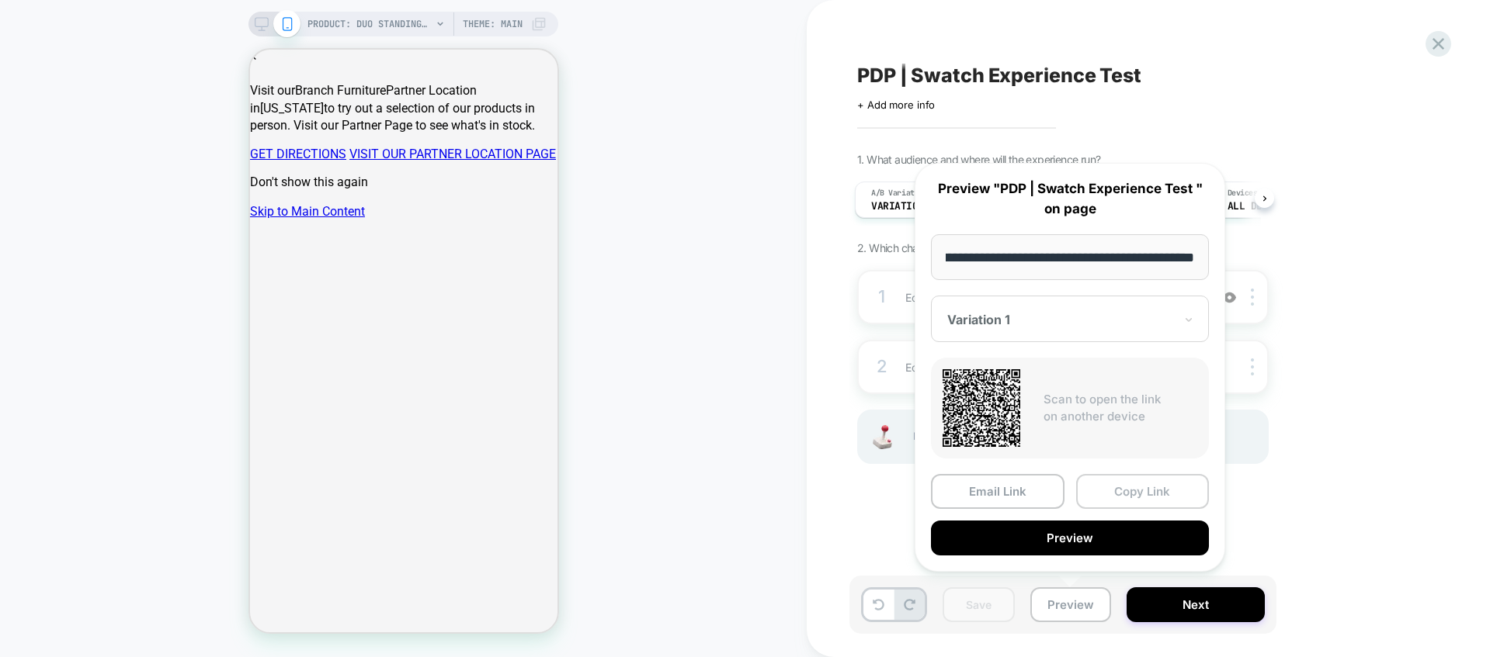
click at [1136, 495] on button "Copy Link" at bounding box center [1143, 491] width 134 height 35
